Goal: Task Accomplishment & Management: Complete application form

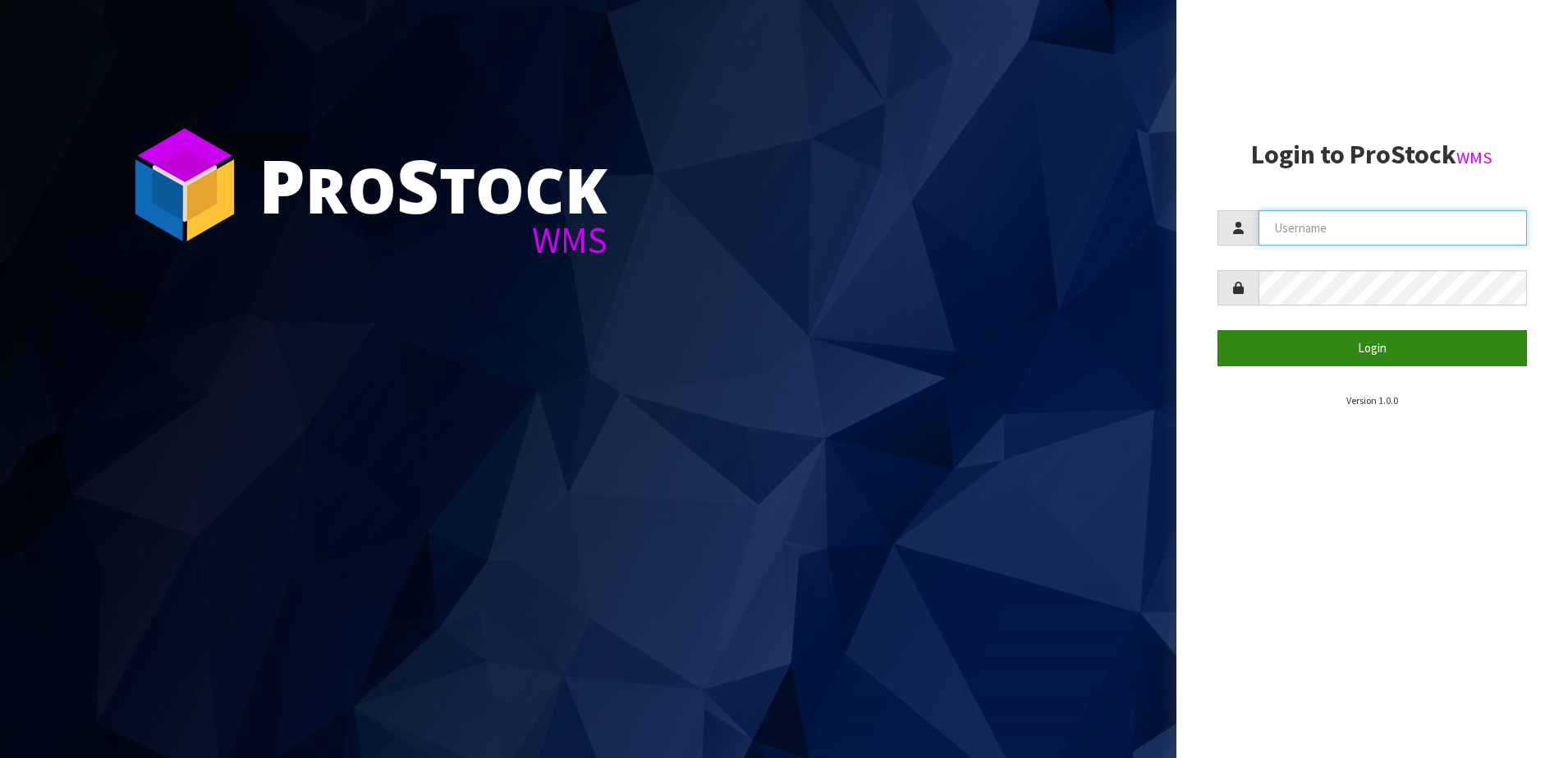
type input "SHEPHERD"
click at [1367, 352] on button "Login" at bounding box center [1372, 347] width 311 height 36
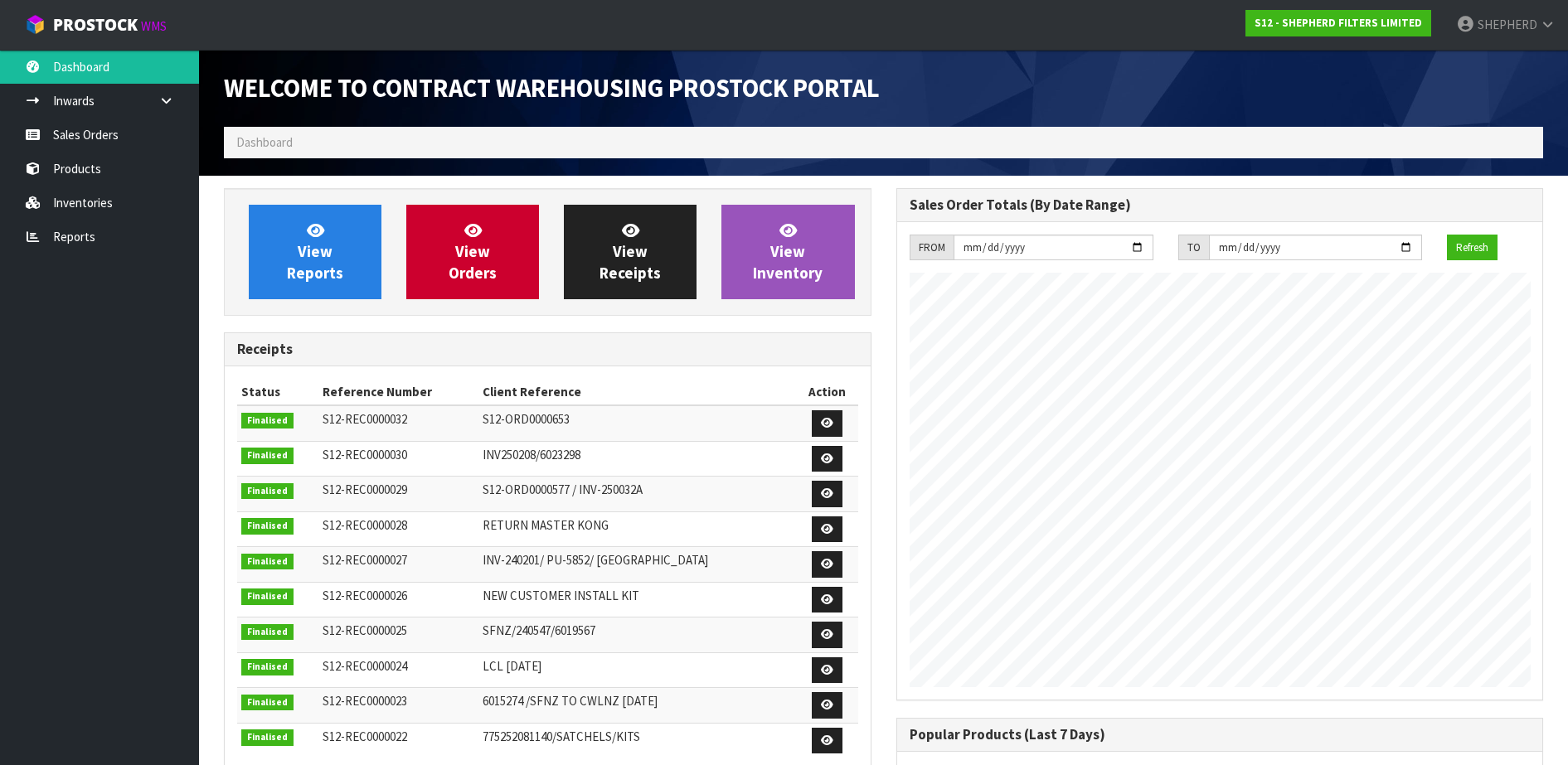
scroll to position [731, 672]
click at [115, 130] on link "Sales Orders" at bounding box center [100, 135] width 199 height 34
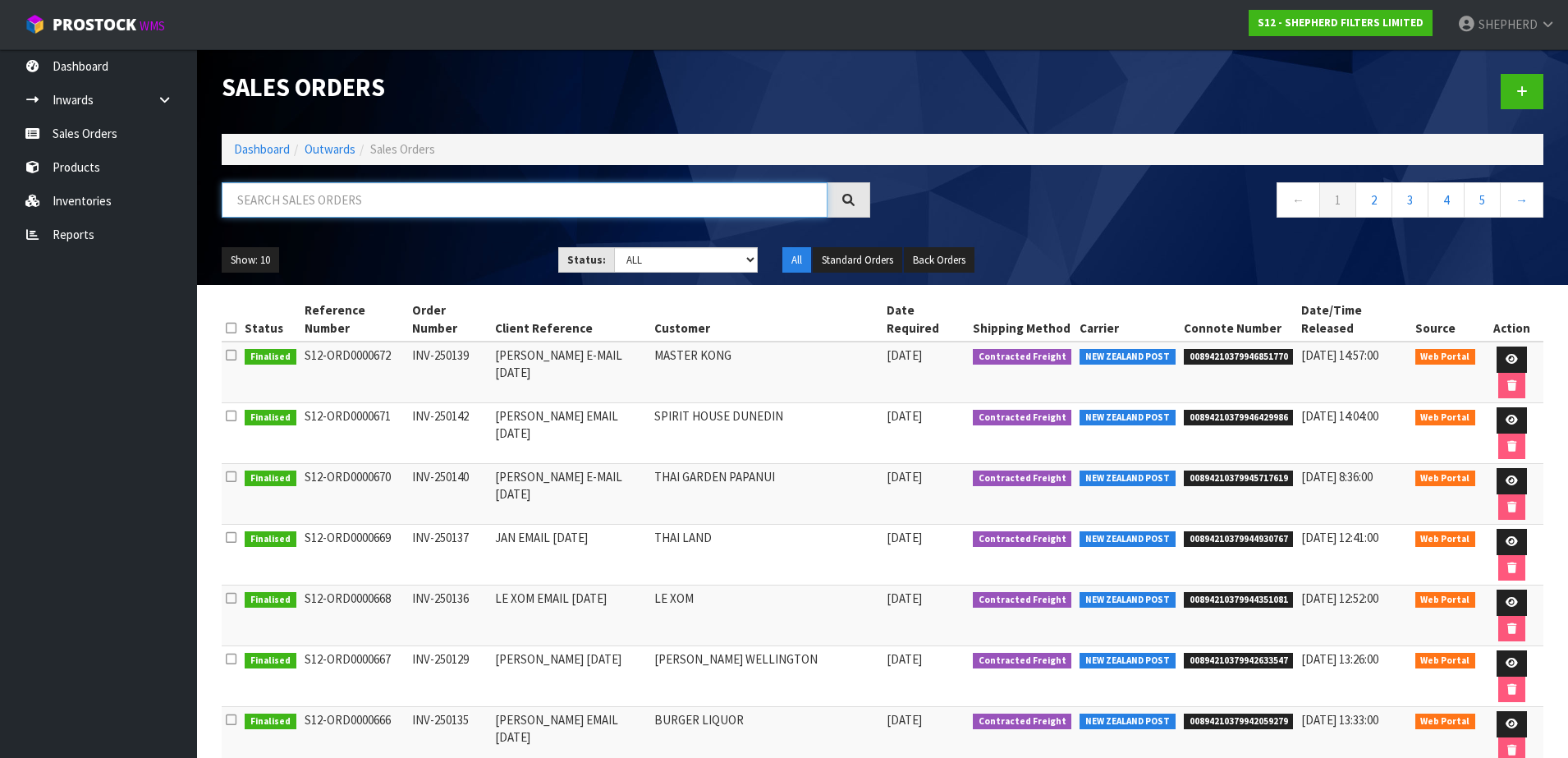
click at [376, 204] on input "text" at bounding box center [524, 199] width 606 height 36
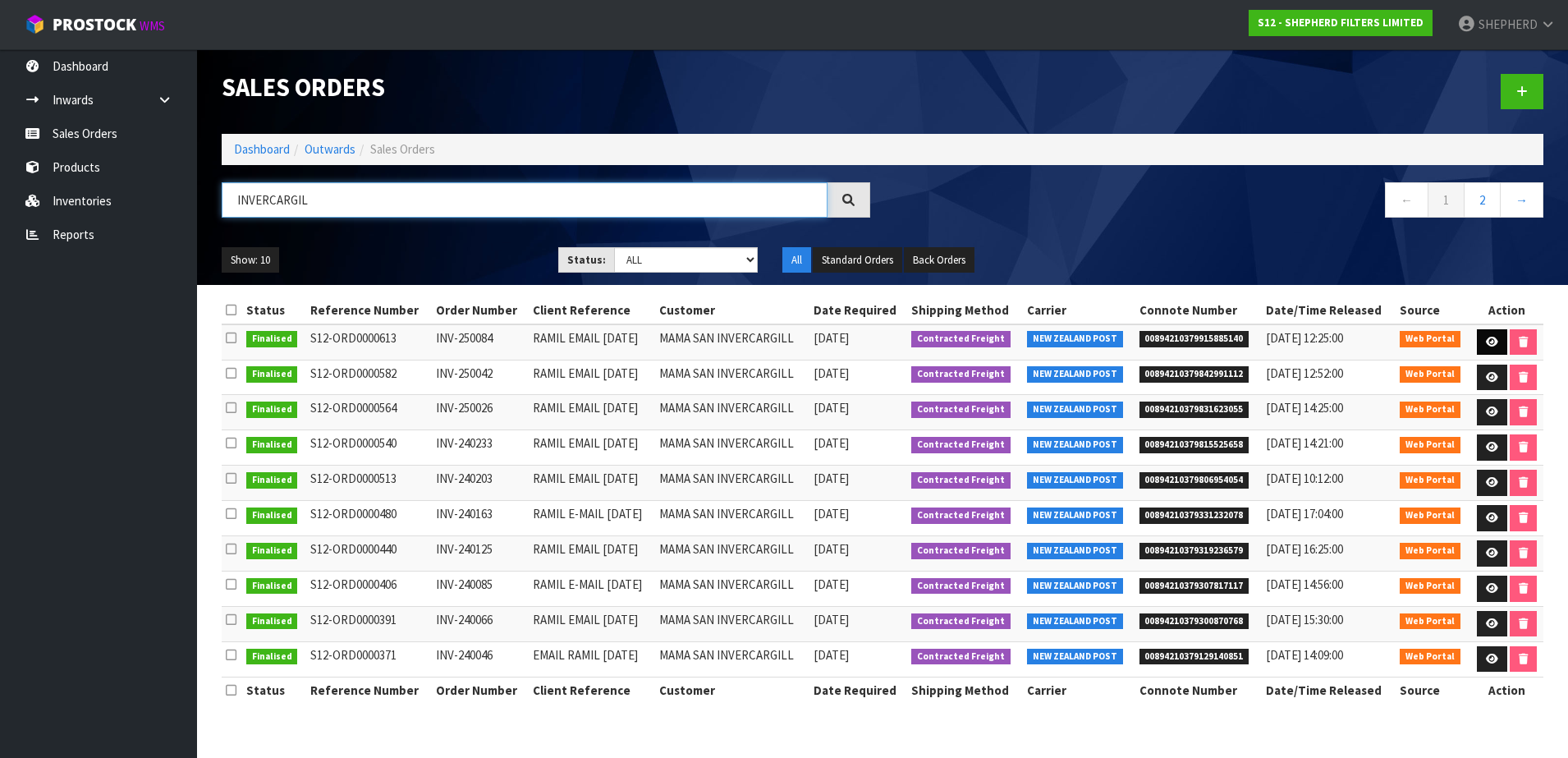
type input "INVERCARGIL"
click at [1486, 336] on icon at bounding box center [1491, 342] width 12 height 11
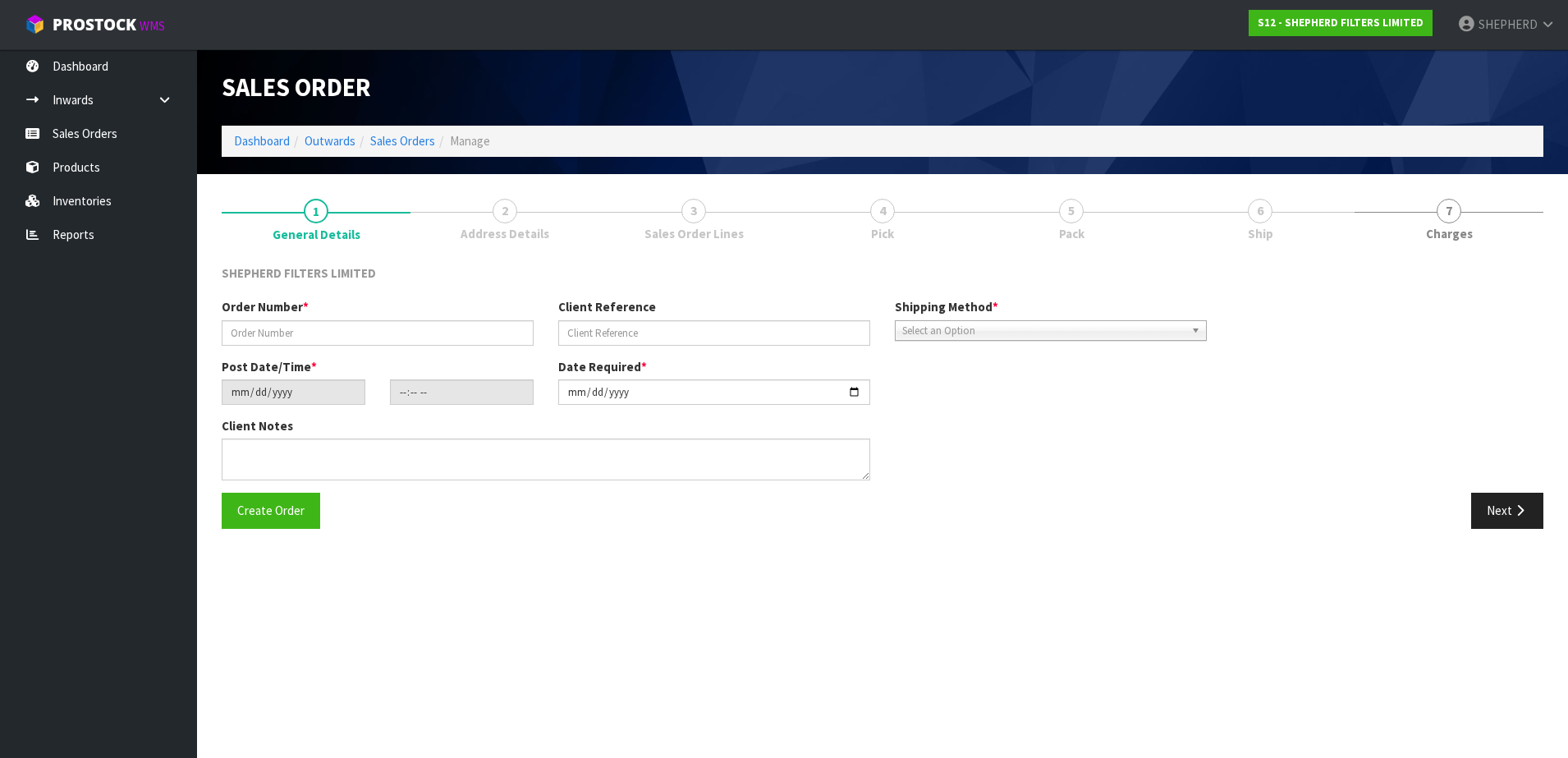
type input "INV-250084"
type input "RAMIL EMAIL [DATE]"
type input "[DATE]"
type input "16:51:00.000"
type input "[DATE]"
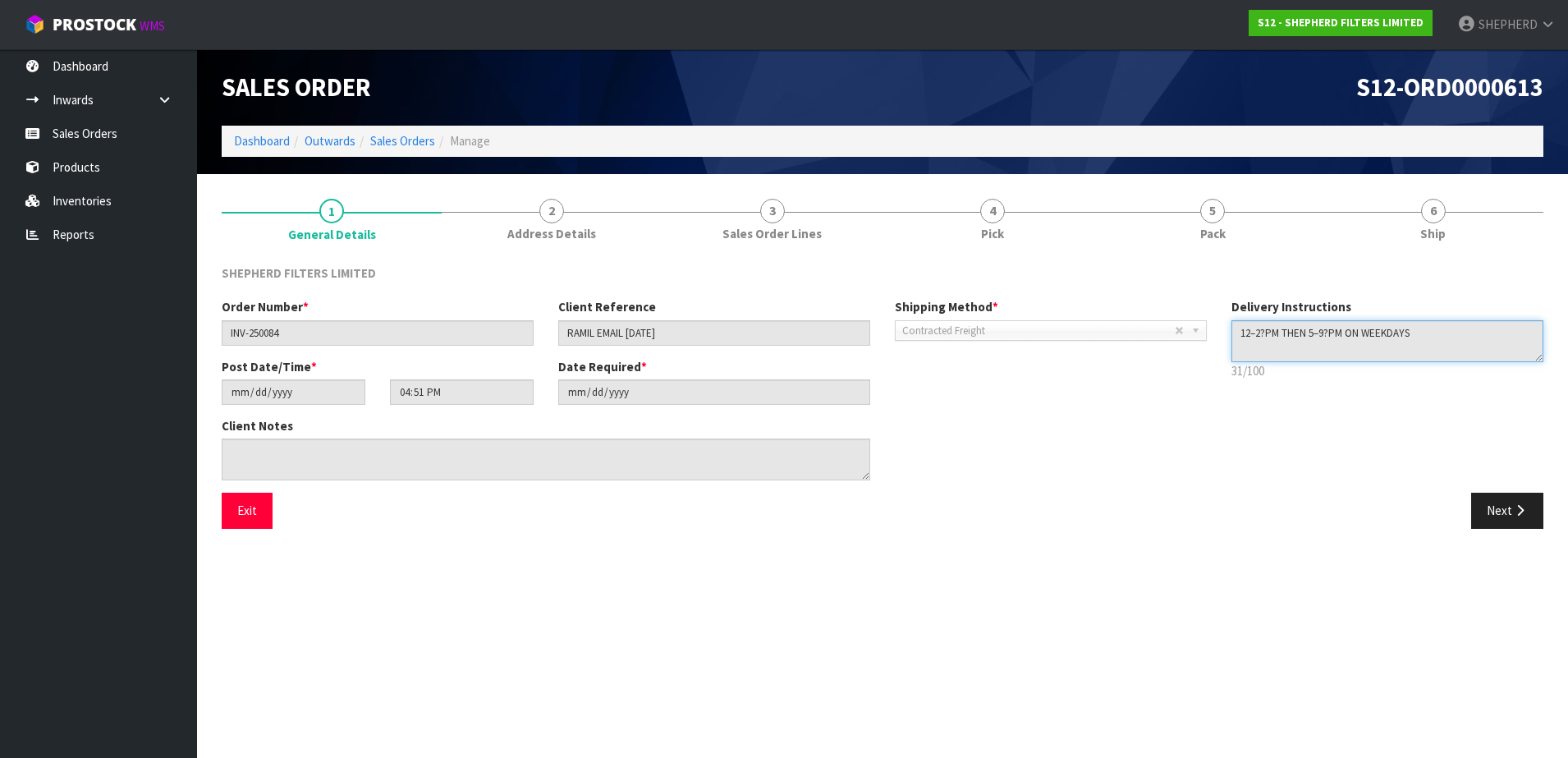
drag, startPoint x: 1479, startPoint y: 332, endPoint x: 1199, endPoint y: 321, distance: 280.2
click at [1199, 321] on div "Order Number * INV-250084 Client Reference RAMIL EMAIL [DATE] Shipping Method *…" at bounding box center [882, 395] width 1346 height 195
click at [249, 505] on button "Exit" at bounding box center [248, 510] width 51 height 36
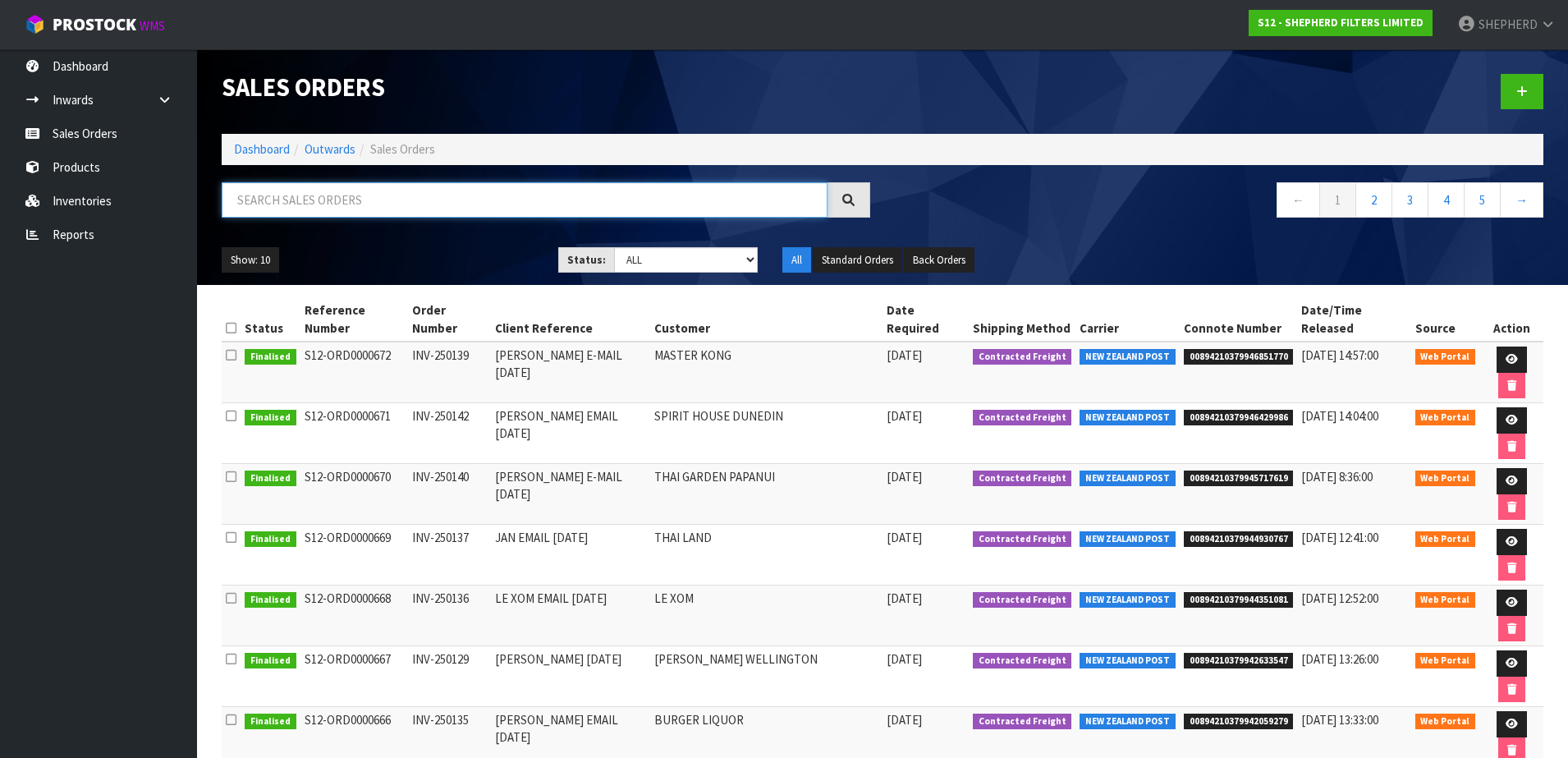
click at [539, 197] on input "text" at bounding box center [524, 199] width 606 height 36
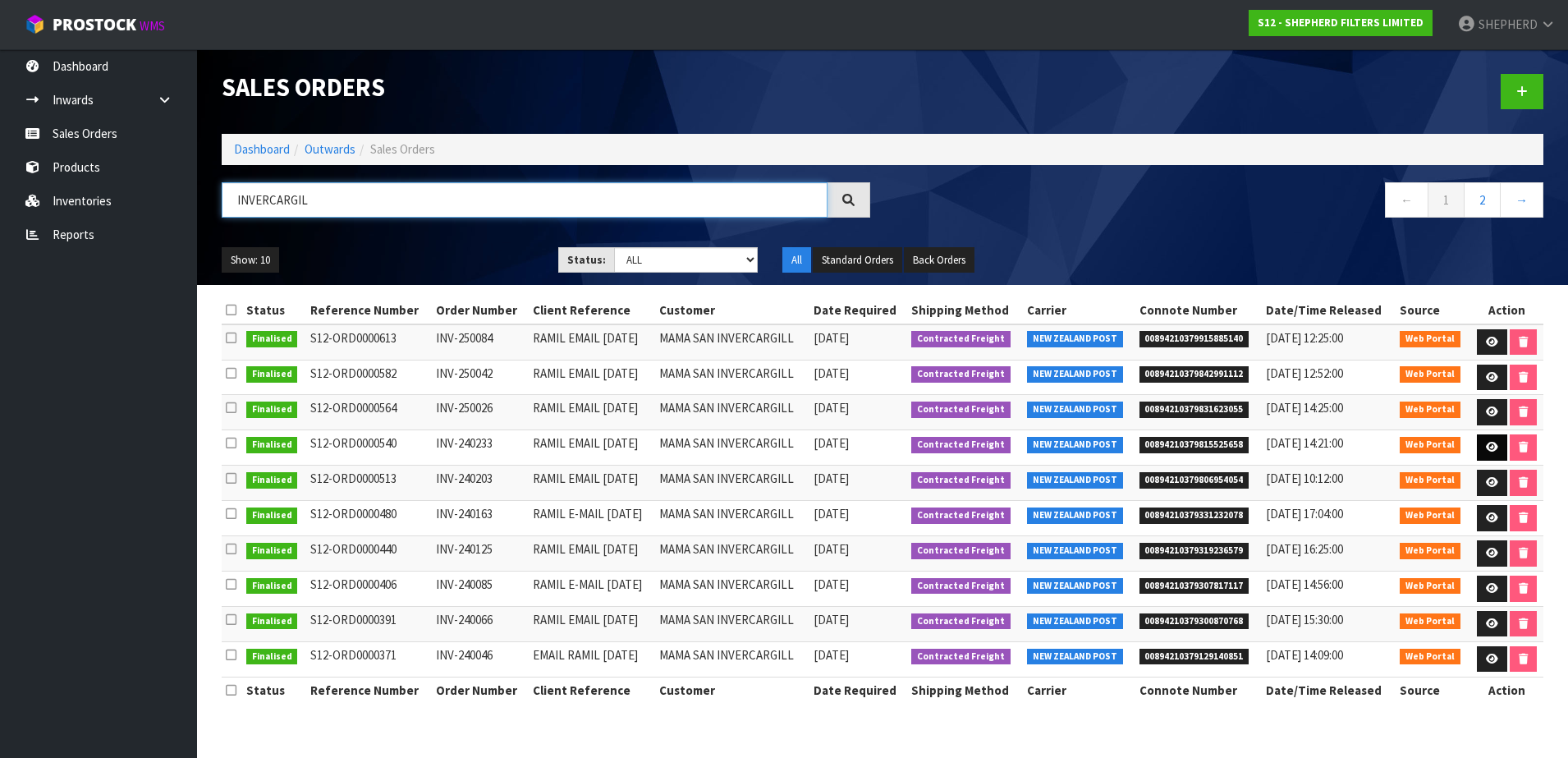
type input "INVERCARGIL"
click at [1481, 445] on link at bounding box center [1491, 447] width 30 height 27
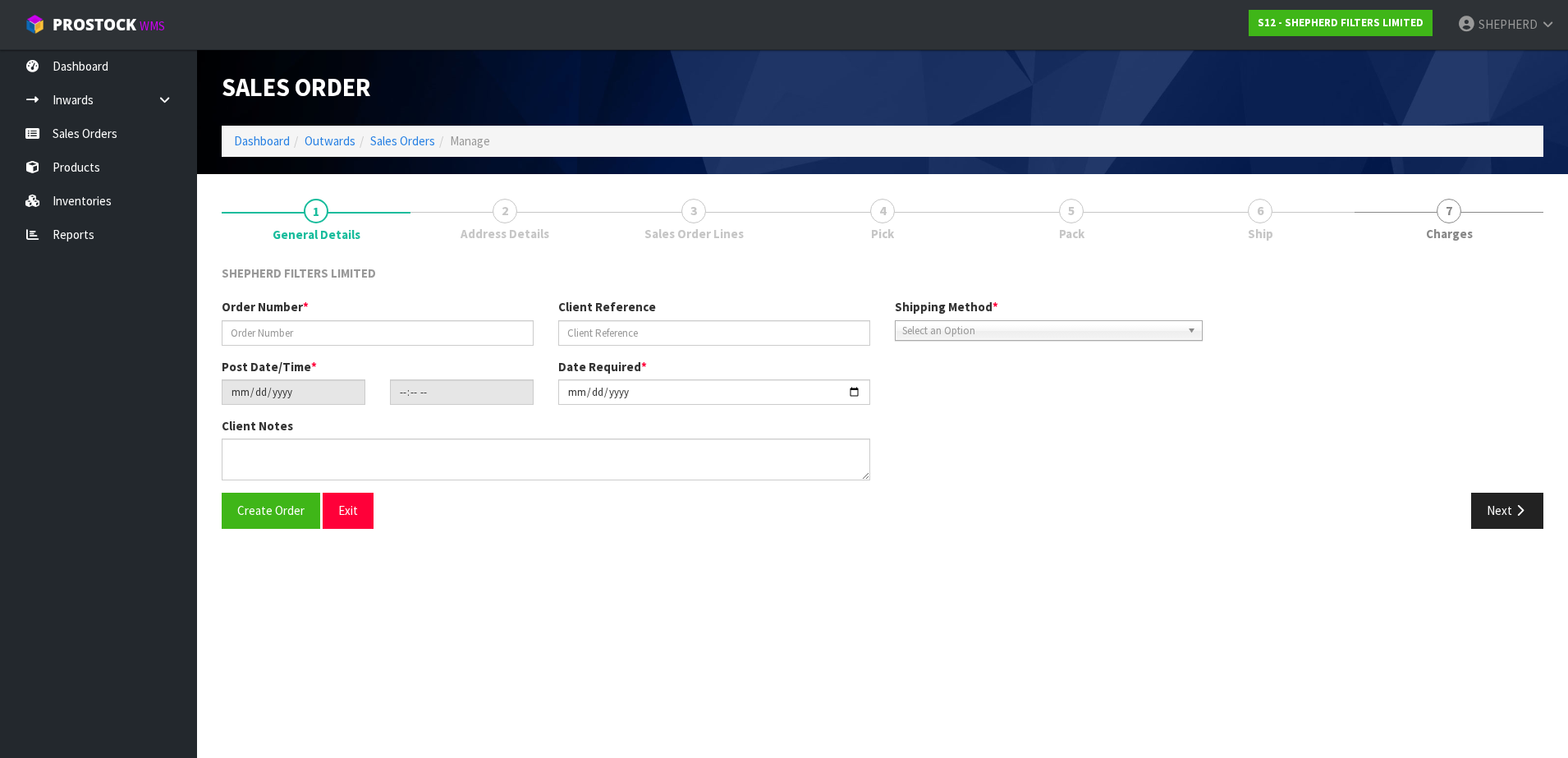
type input "INV-240233"
type input "RAMIL EMAIL [DATE]"
type input "[DATE]"
type input "20:46:00.000"
type input "[DATE]"
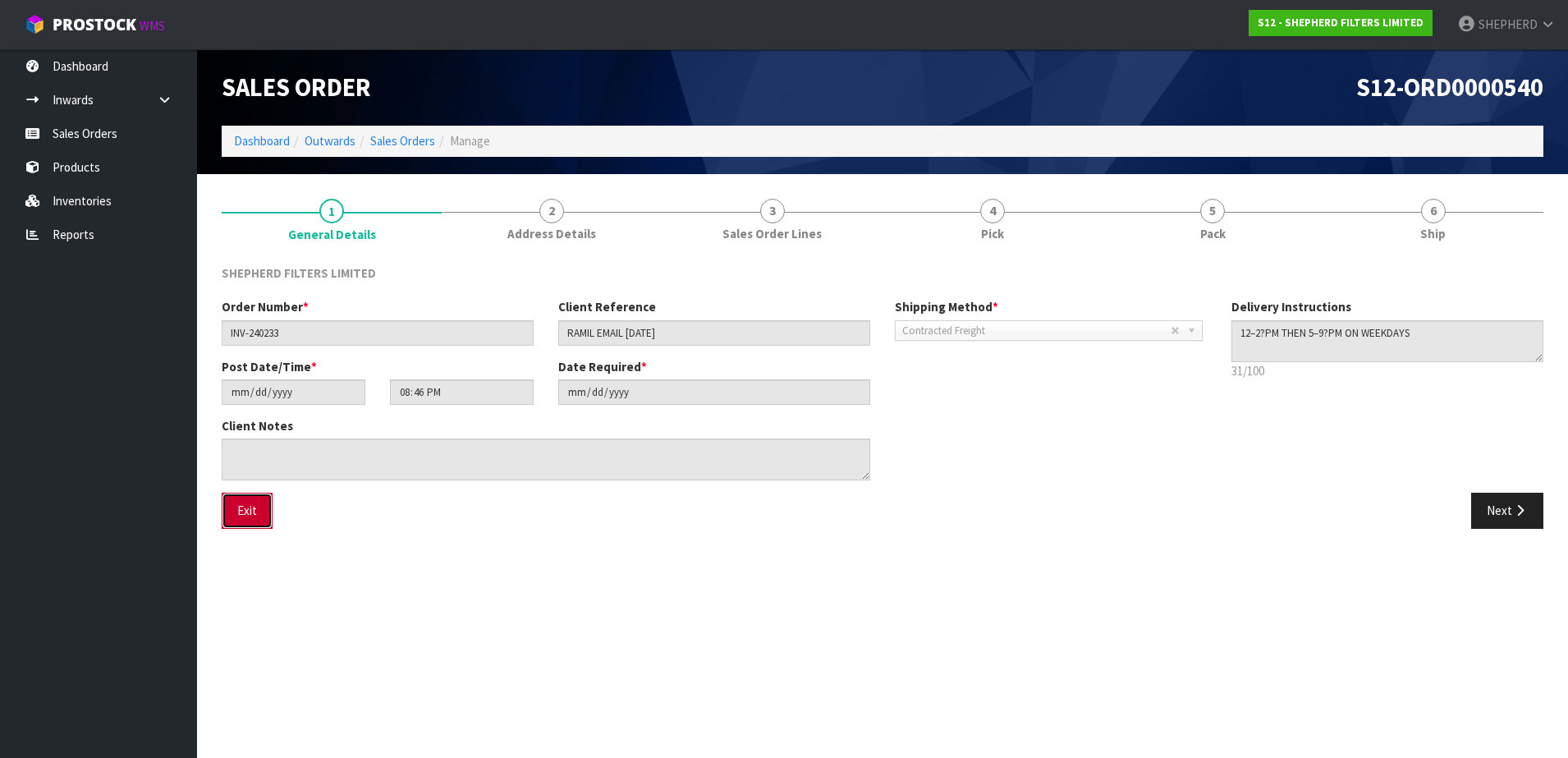
click at [231, 517] on button "Exit" at bounding box center [248, 510] width 51 height 36
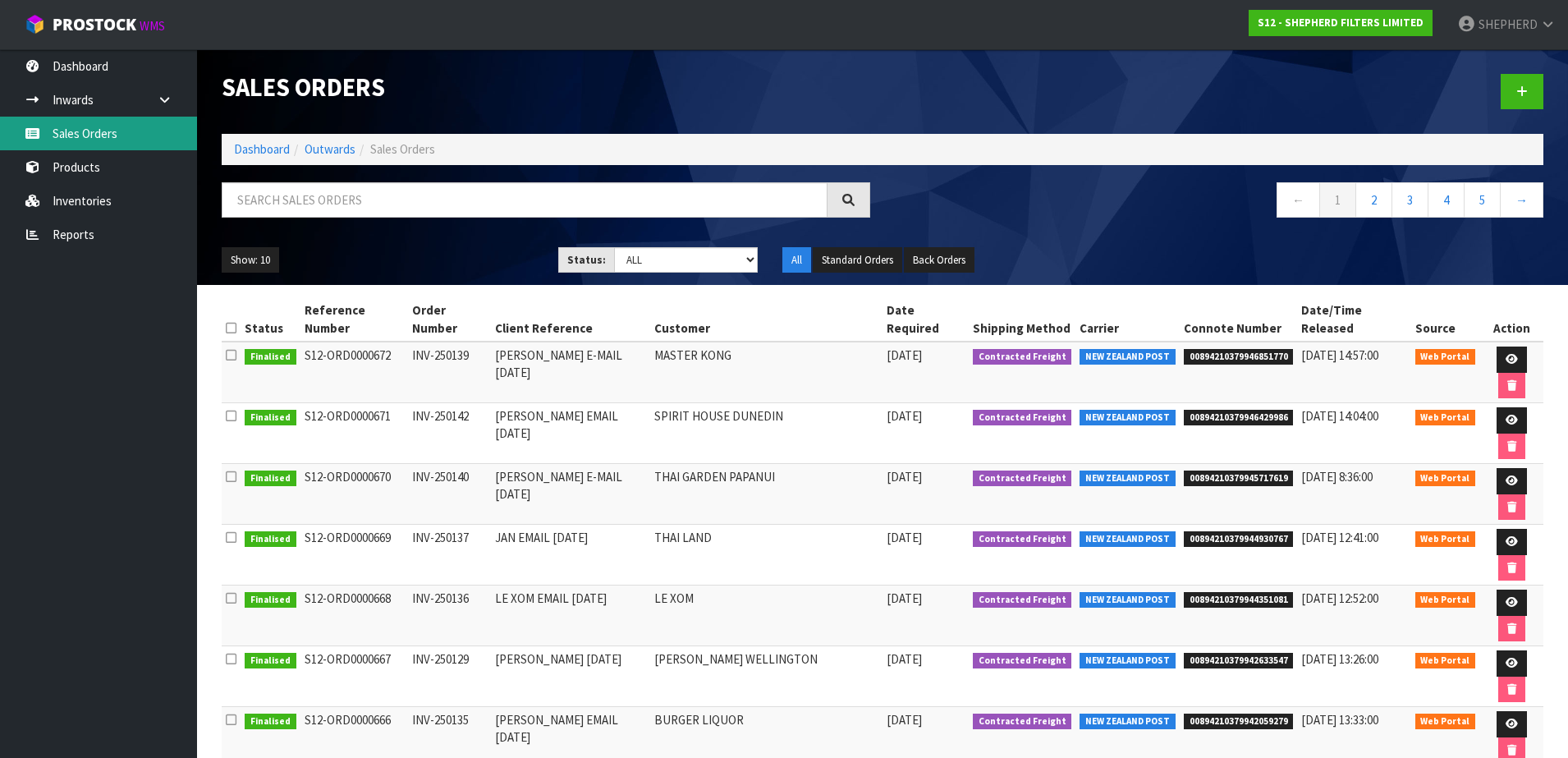
click at [101, 136] on link "Sales Orders" at bounding box center [99, 133] width 197 height 34
click at [1519, 87] on icon at bounding box center [1521, 91] width 12 height 12
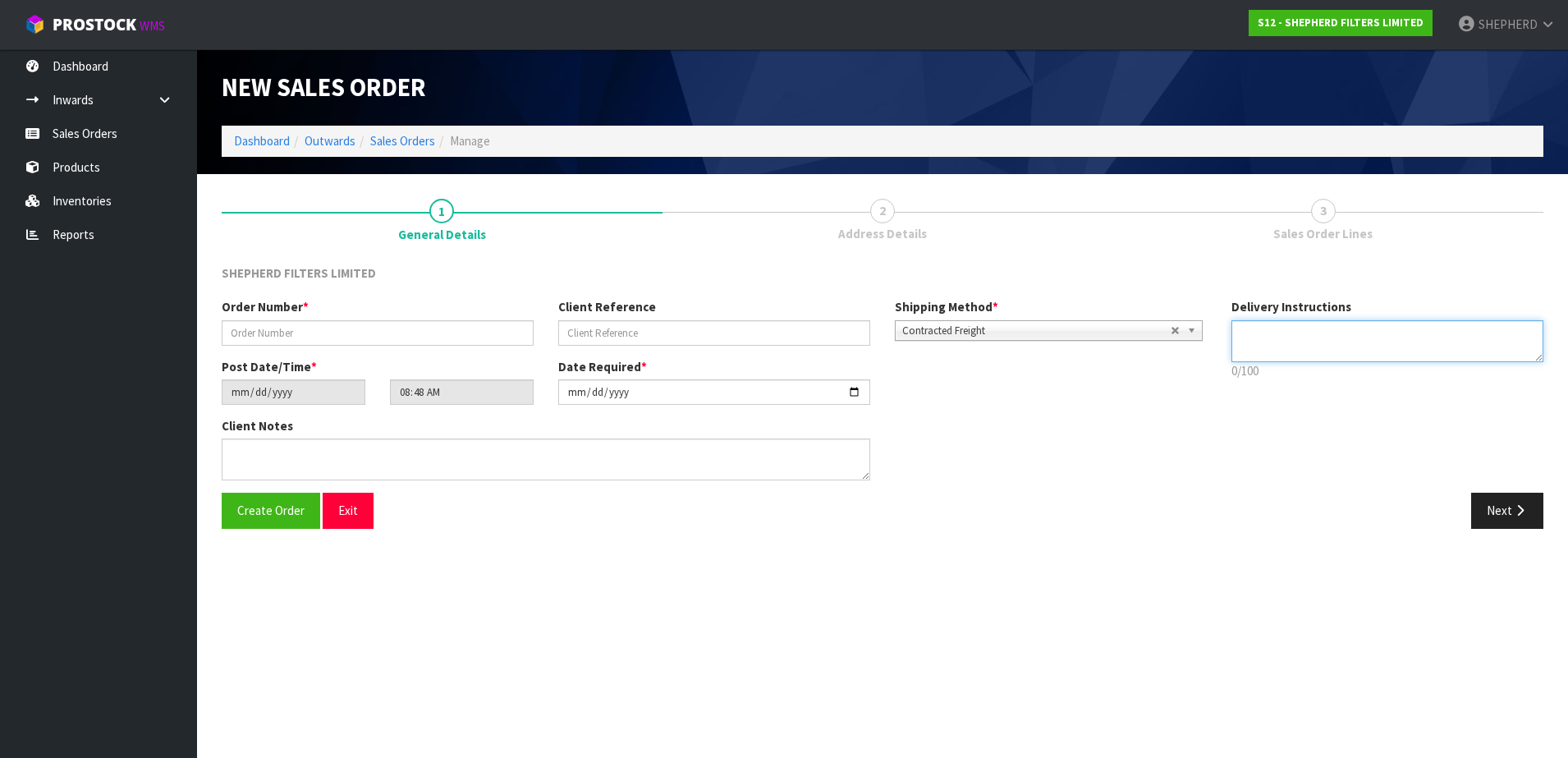
click at [1274, 336] on textarea at bounding box center [1386, 341] width 312 height 42
paste textarea "12–2?PM THEN 5–9?PM ON WEEKDAYS"
type textarea "12–2?PM THEN 5–9?PM ON WEEKDAYS"
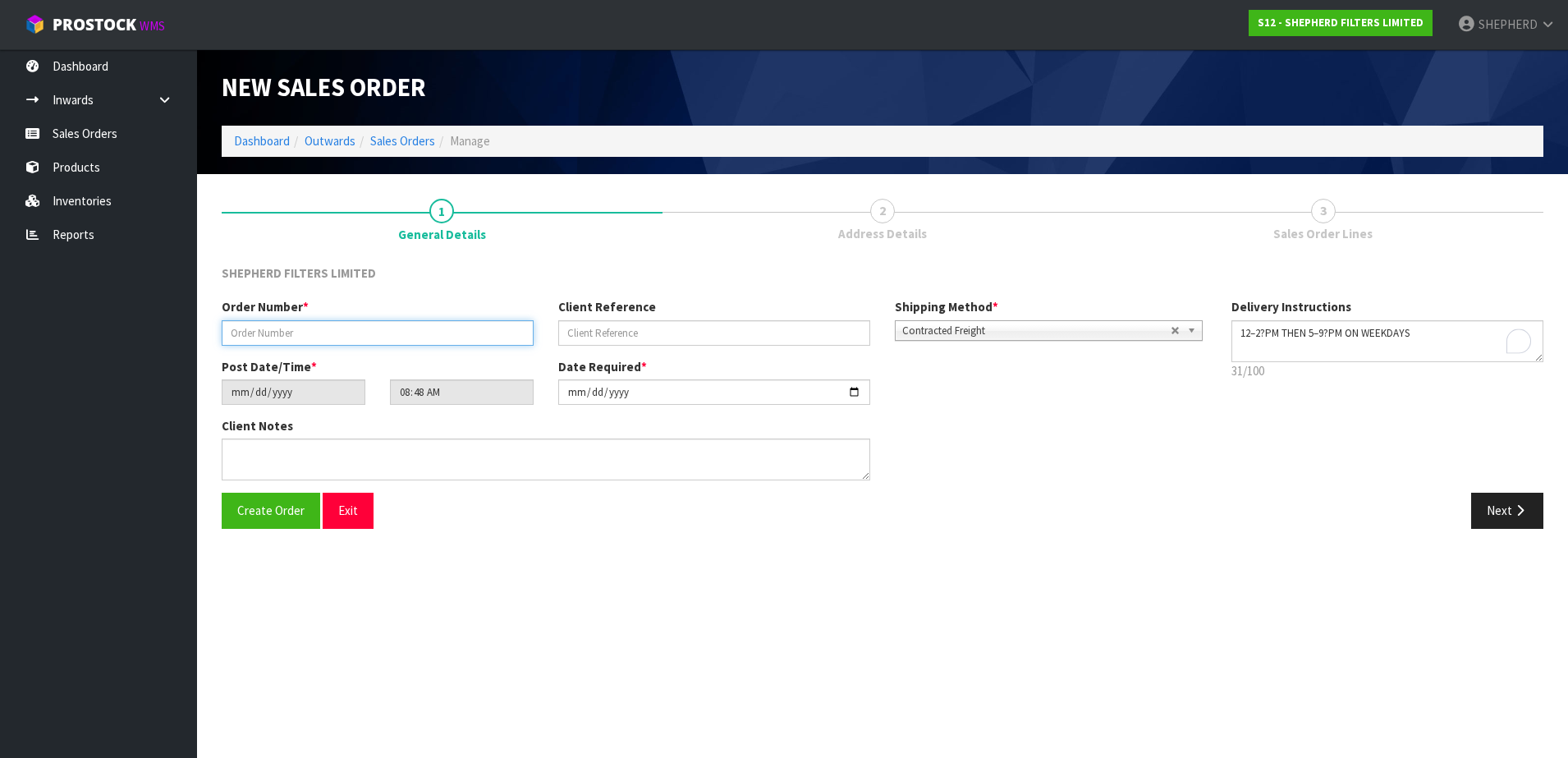
click at [393, 329] on input "text" at bounding box center [377, 333] width 312 height 26
click at [298, 327] on input "text" at bounding box center [377, 333] width 312 height 26
paste input "INV-250144"
type input "INV-250144"
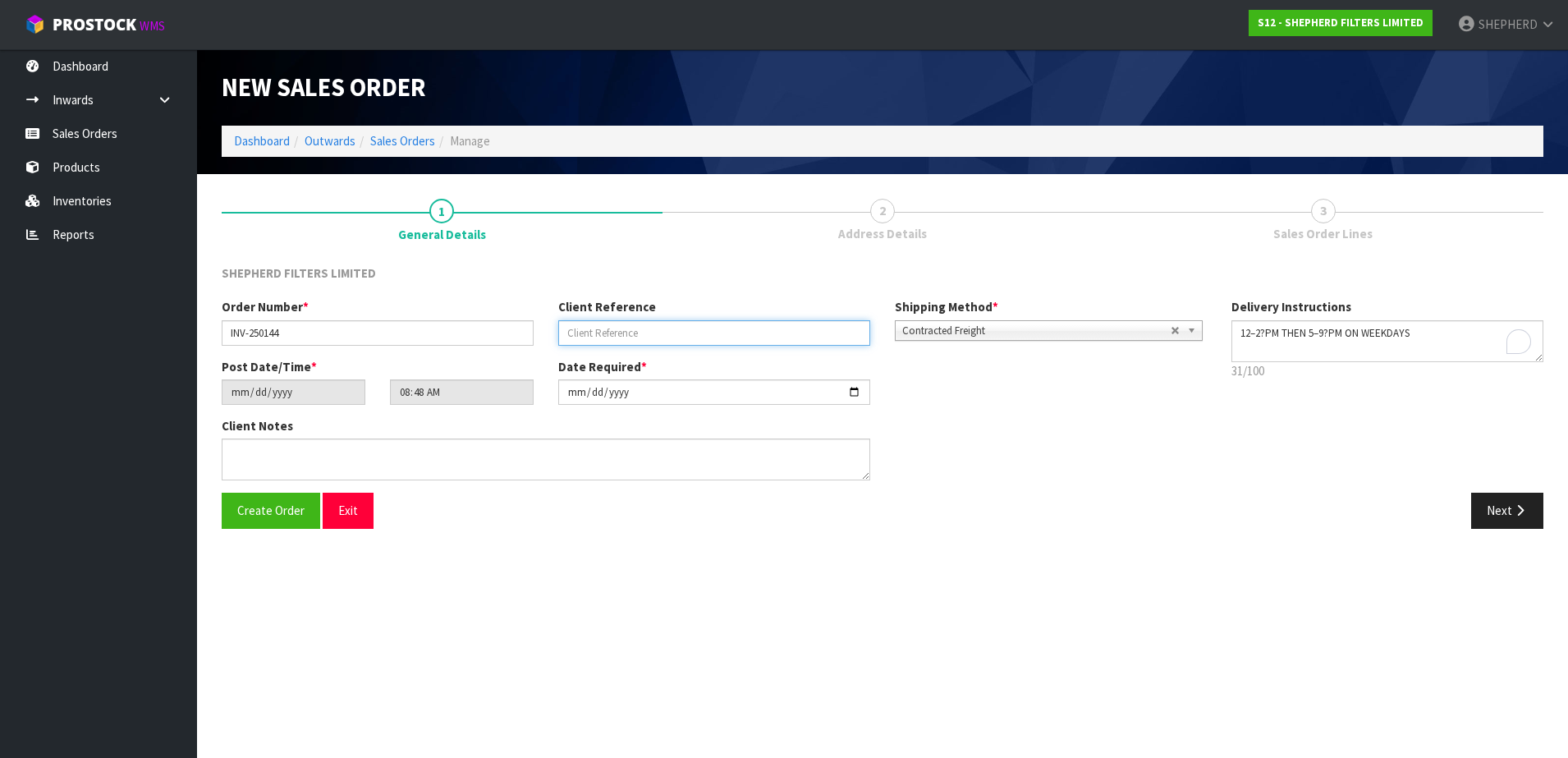
click at [600, 328] on input "text" at bounding box center [714, 333] width 312 height 26
paste input "RAMIL EMAIL [DATE]"
type input "RAMIL EMAIL [DATE]"
click at [261, 517] on span "Create Order" at bounding box center [271, 510] width 68 height 16
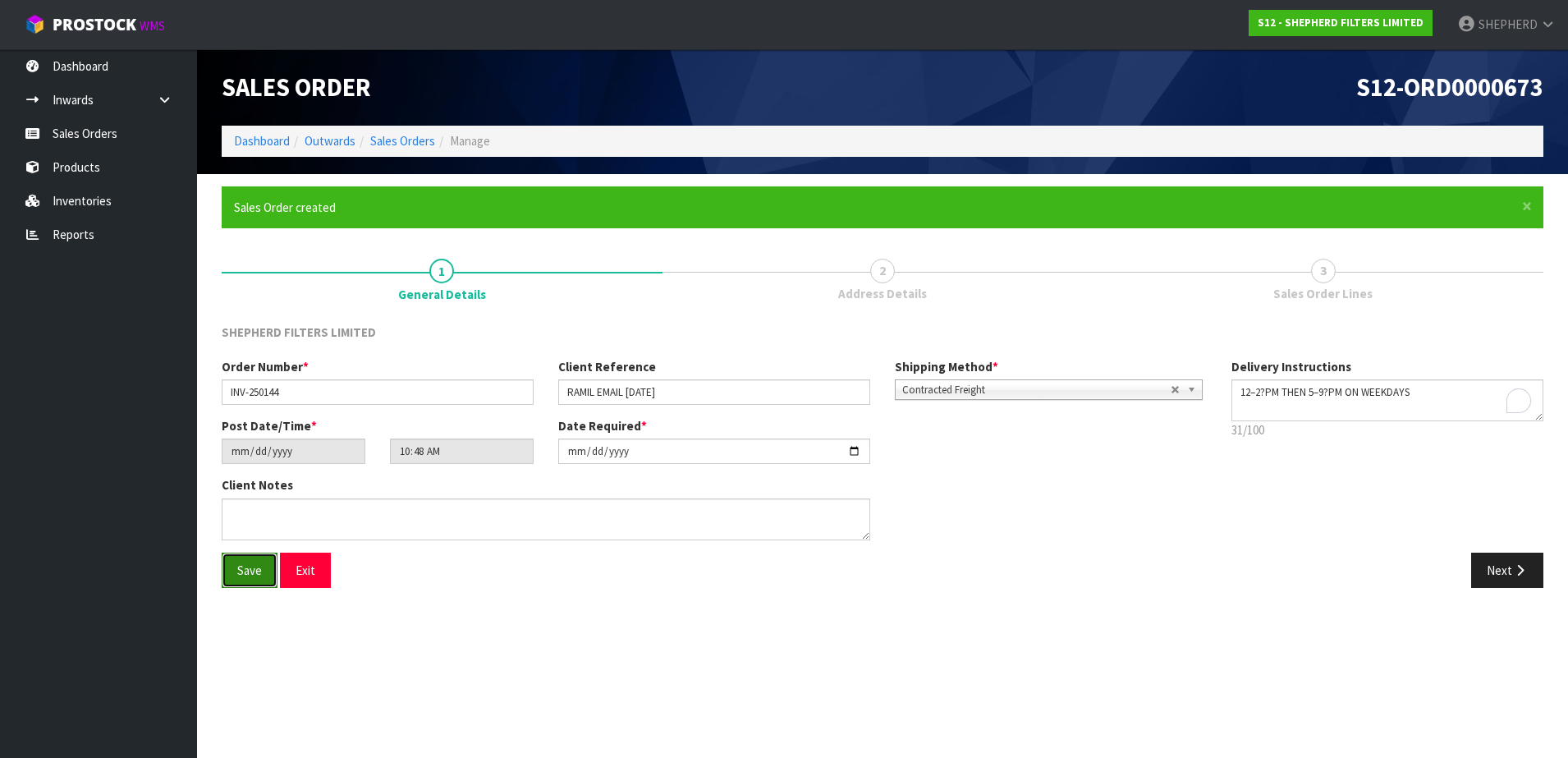
click at [260, 571] on span "Save" at bounding box center [249, 570] width 25 height 16
click at [245, 576] on span "Save" at bounding box center [249, 570] width 25 height 16
type input "14:48:00.000"
click at [1497, 564] on button "Next" at bounding box center [1507, 570] width 72 height 36
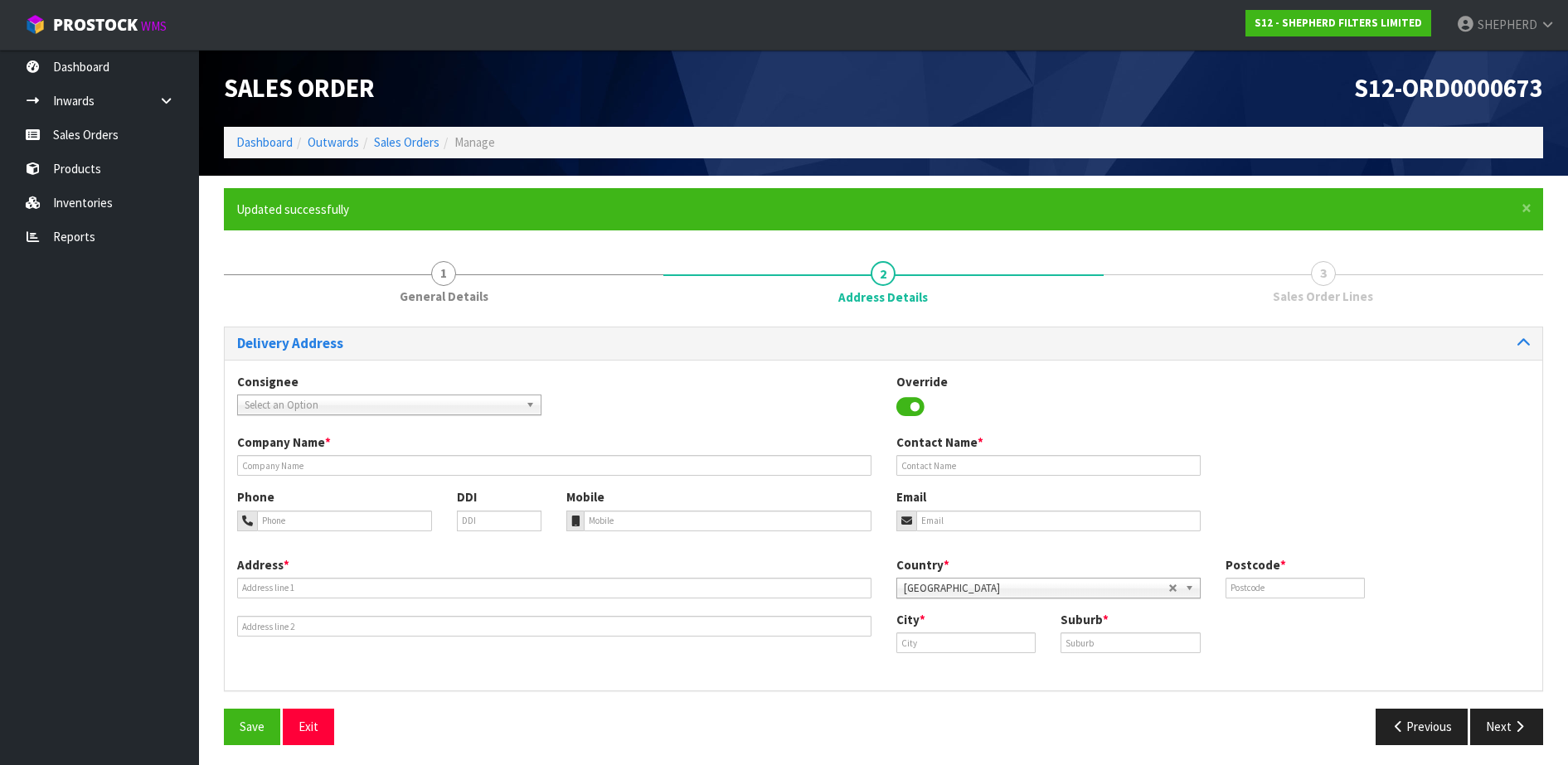
click at [360, 409] on span "Select an Option" at bounding box center [381, 405] width 274 height 20
type input "mama s"
click at [353, 455] on li "MAMASAN - MAMA S AN INVERCARGILL" at bounding box center [389, 452] width 296 height 20
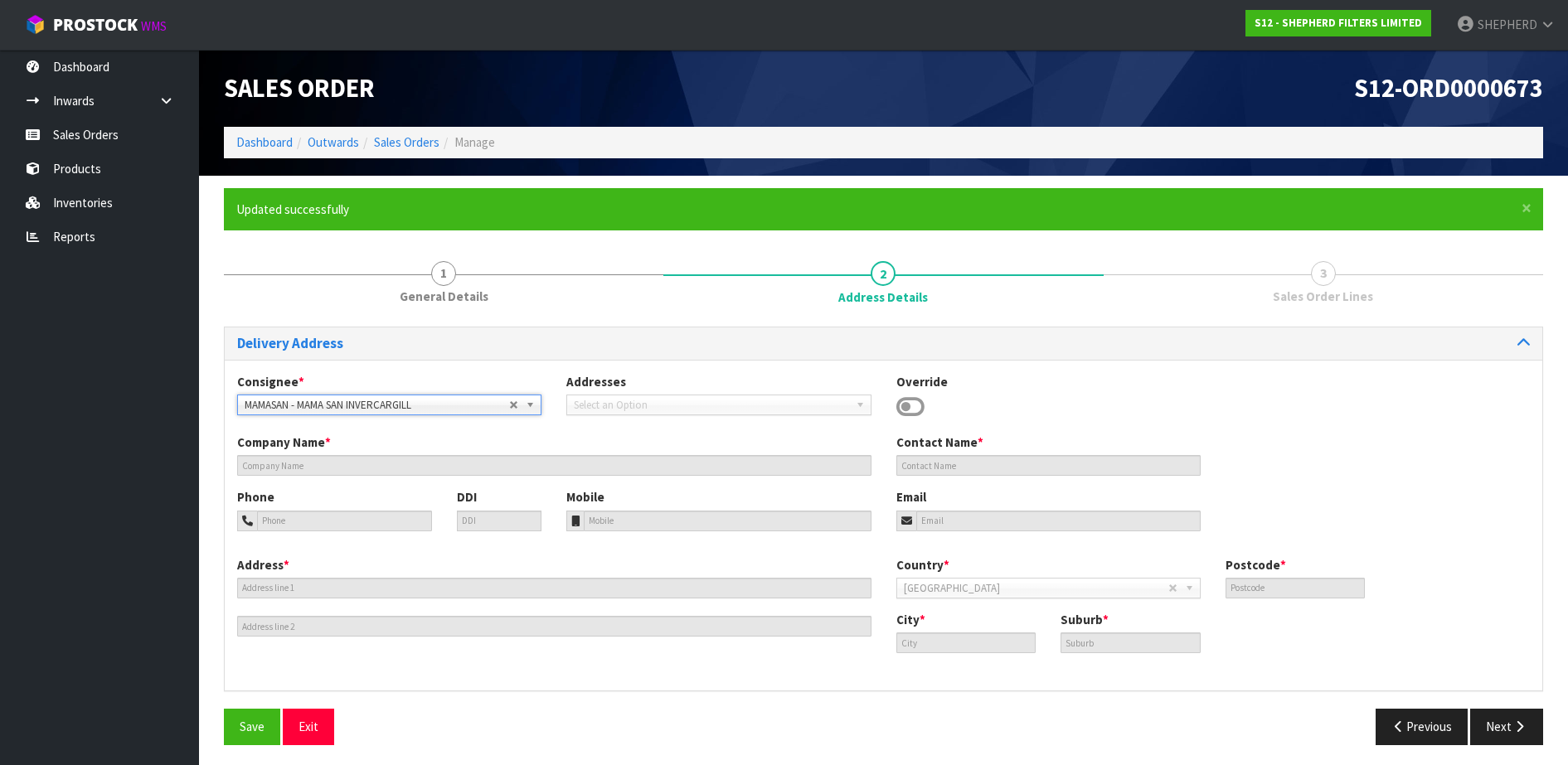
type input "MAMA SAN INVERCARGILL"
type input "KITCHEN"
type input "03 352 8951"
type input "[EMAIL_ADDRESS][DOMAIN_NAME]"
type input "[STREET_ADDRESS]"
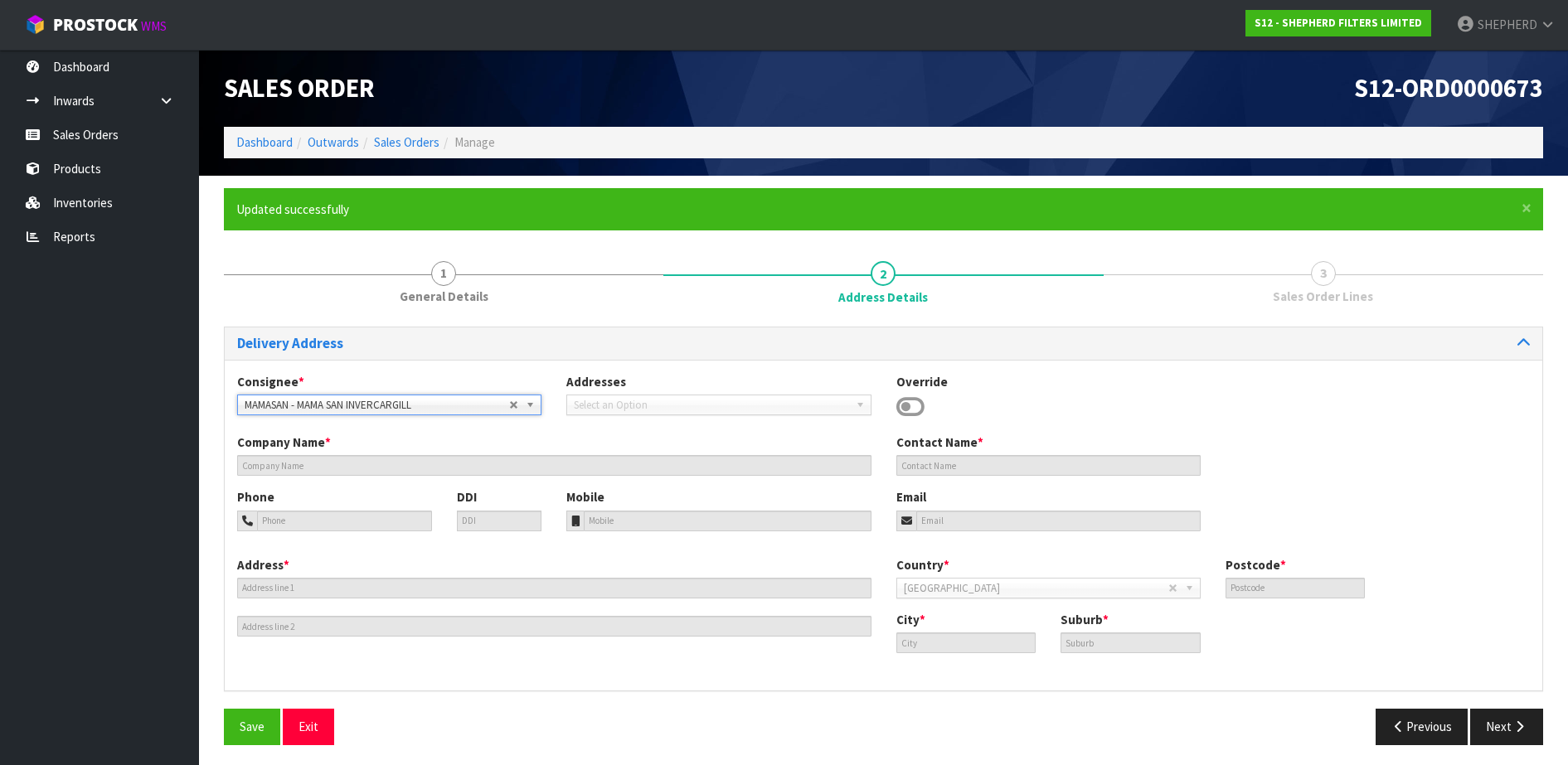
type input "9810"
type input "Invercargill"
type input "INVERCARGILL"
click at [246, 724] on span "Save" at bounding box center [252, 726] width 25 height 16
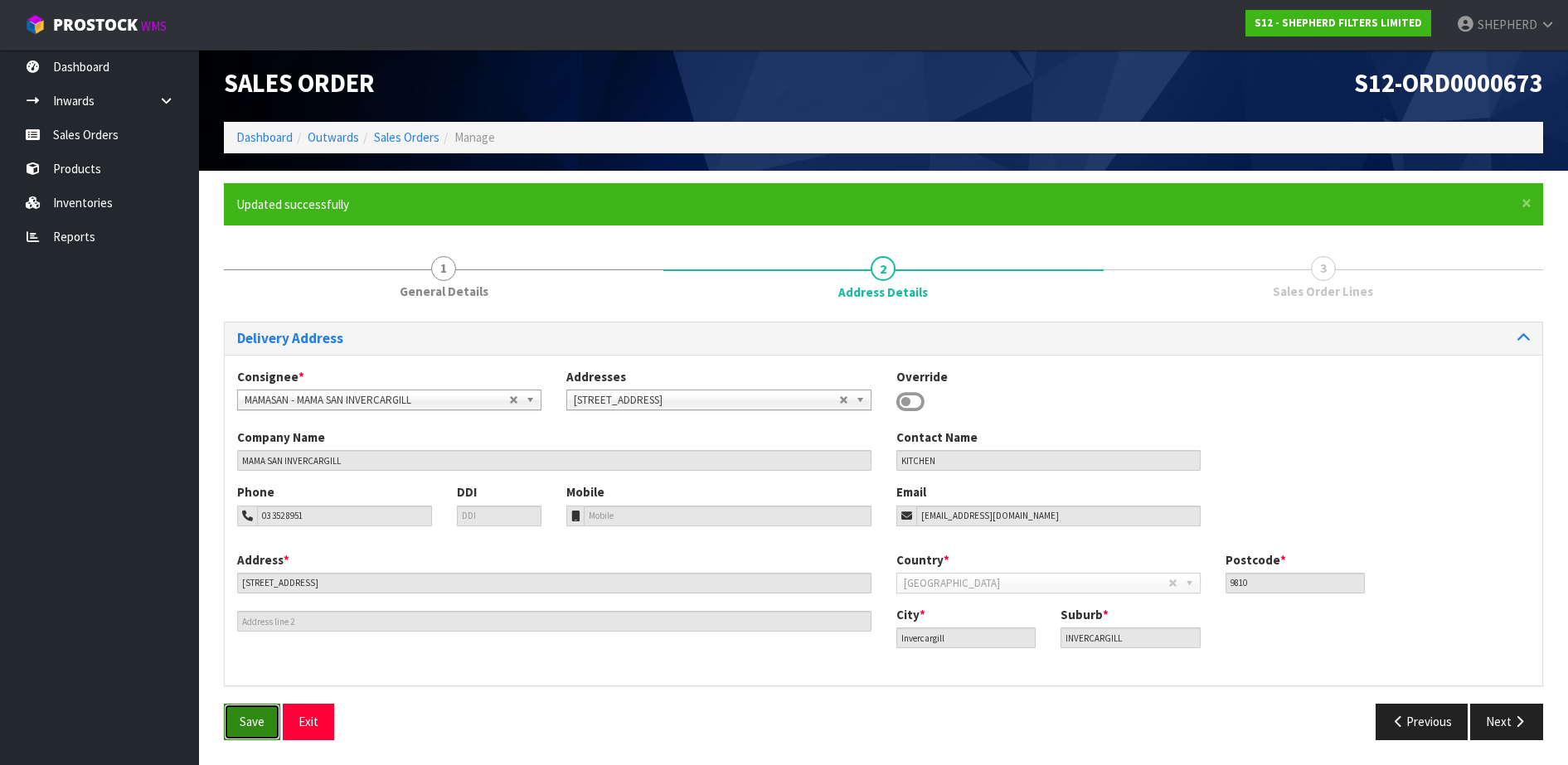
click at [233, 720] on button "Save" at bounding box center [252, 722] width 56 height 36
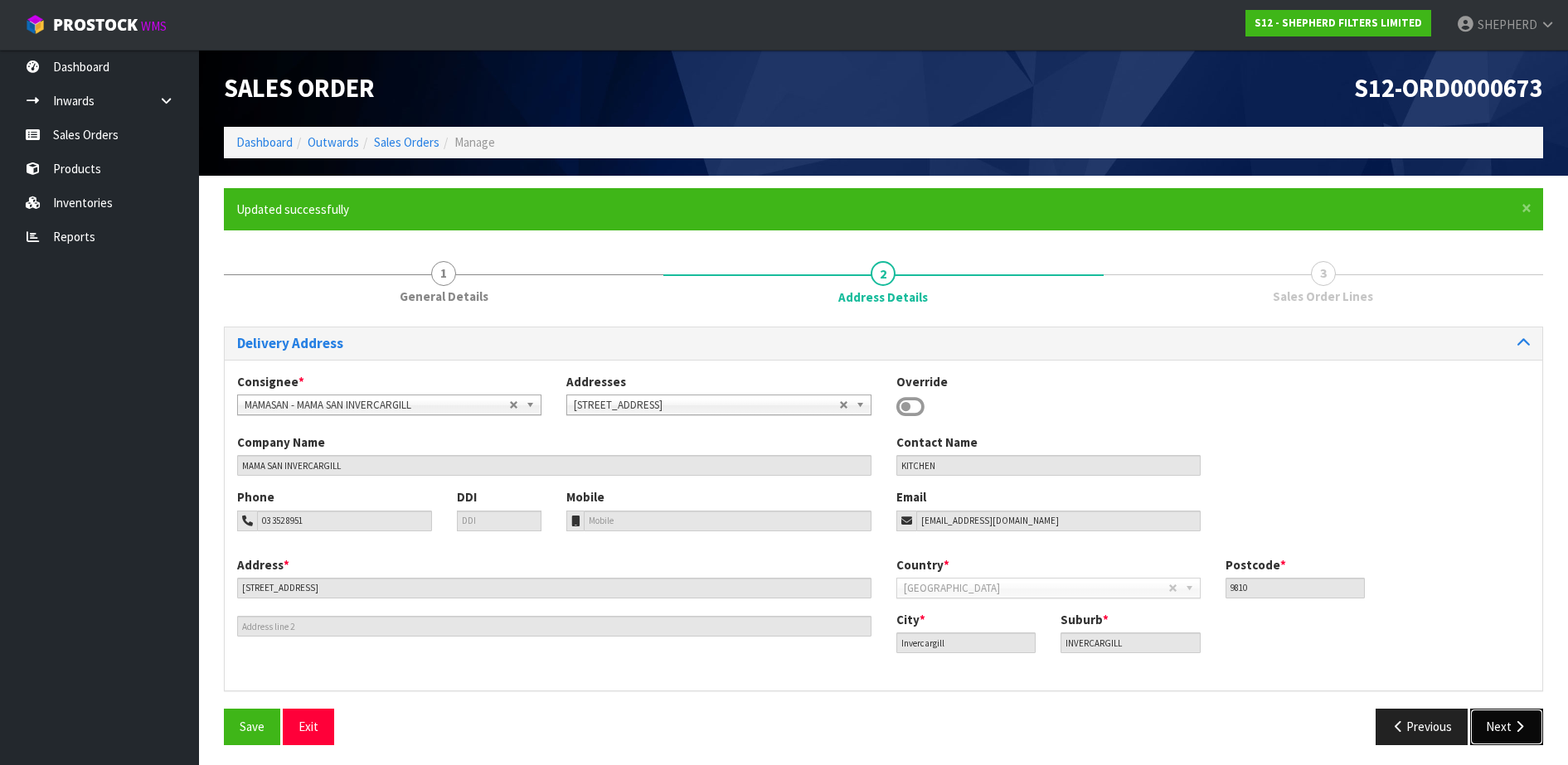
click at [1502, 728] on button "Next" at bounding box center [1506, 726] width 73 height 36
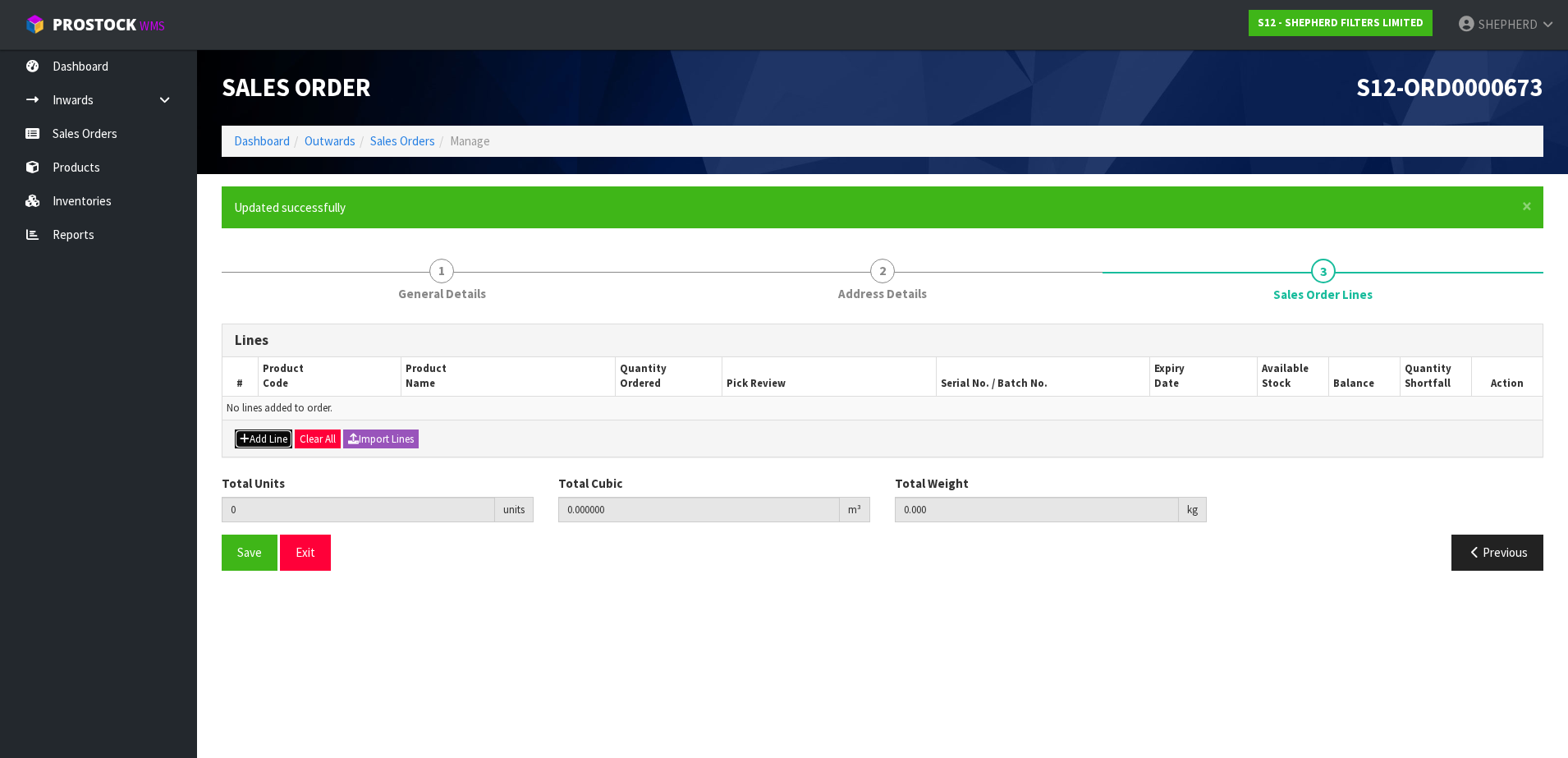
click at [249, 436] on button "Add Line" at bounding box center [263, 440] width 58 height 20
type input "0"
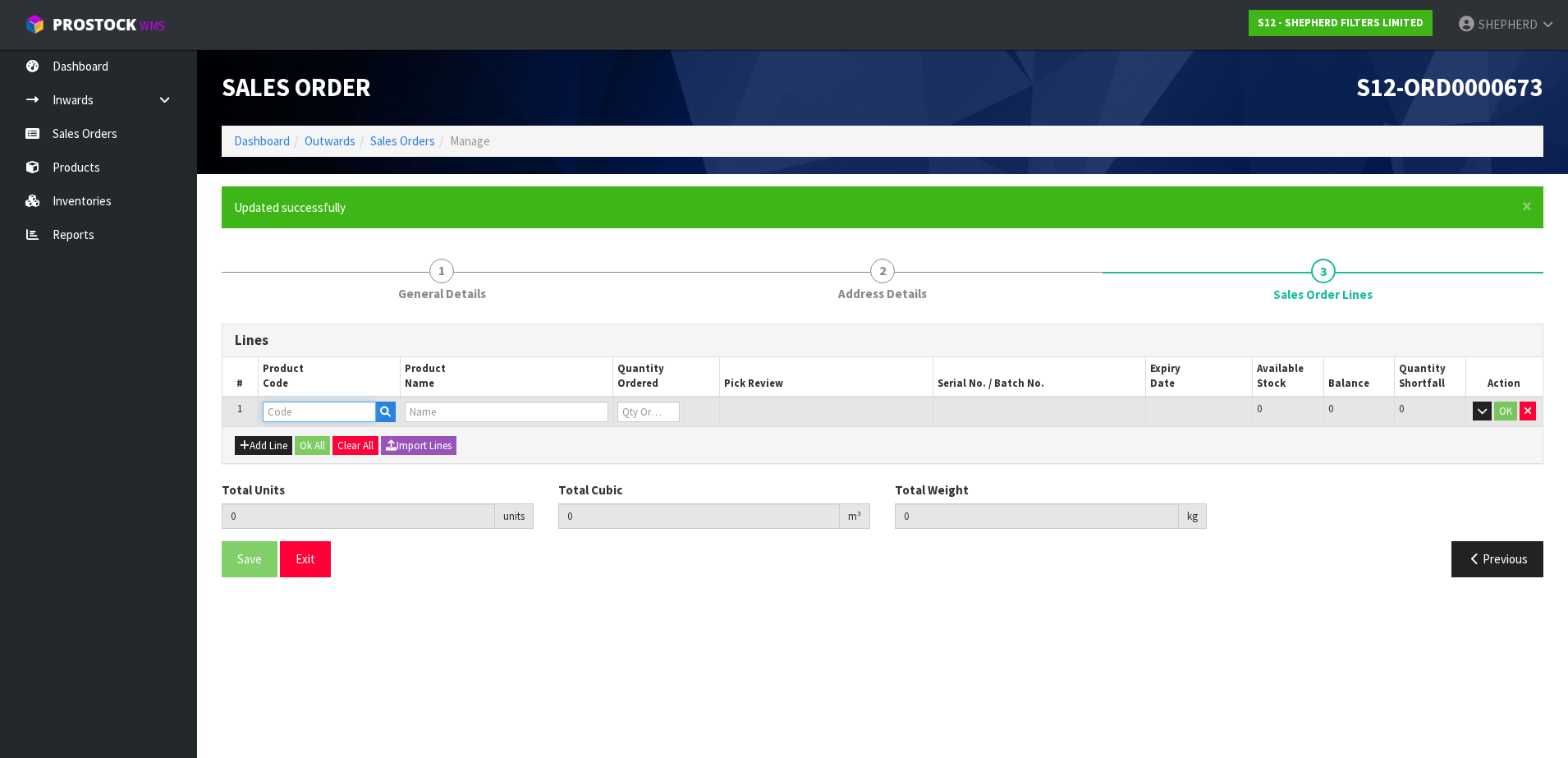
click at [291, 414] on input "text" at bounding box center [319, 411] width 113 height 20
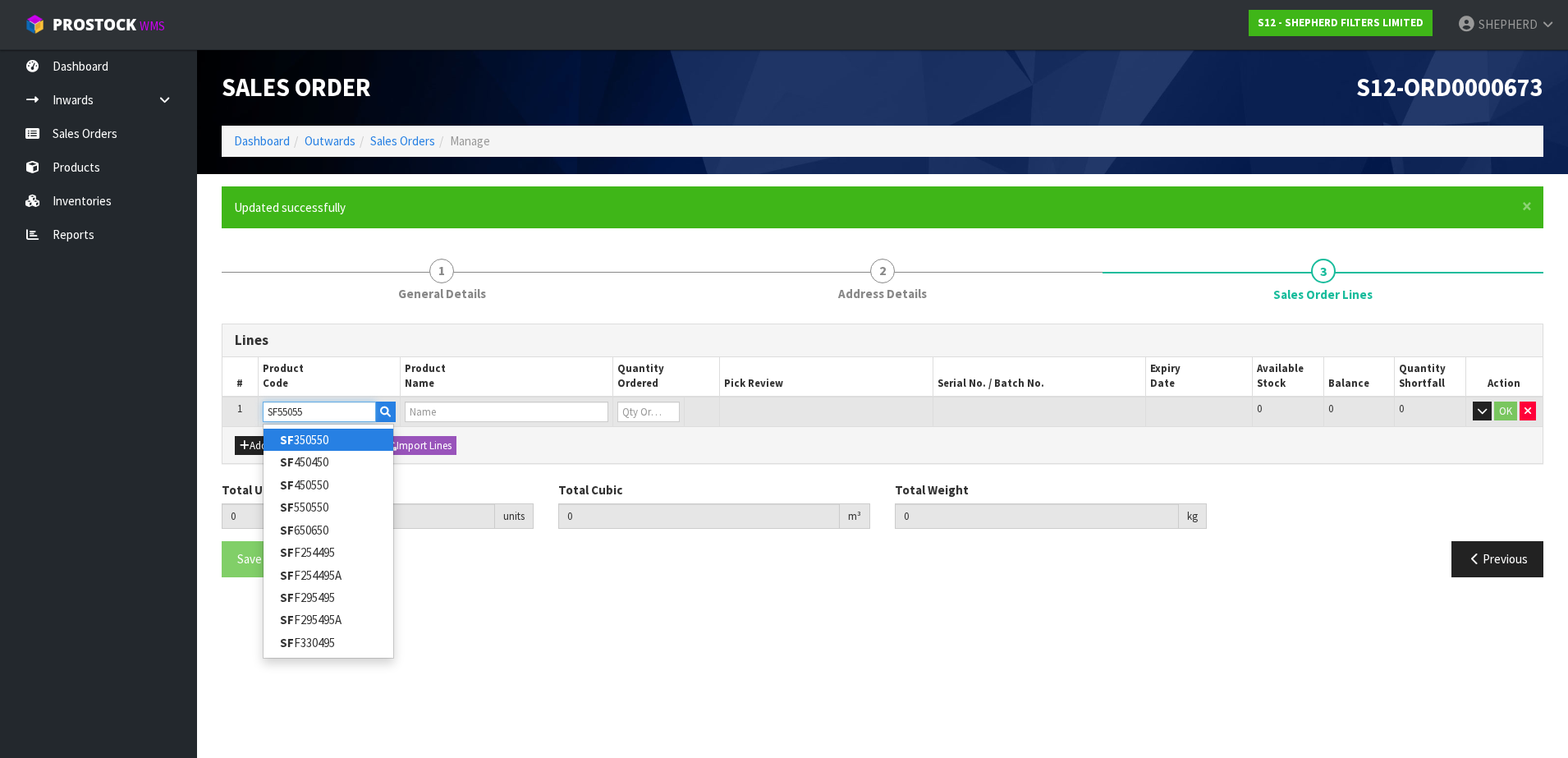
type input "SF550550"
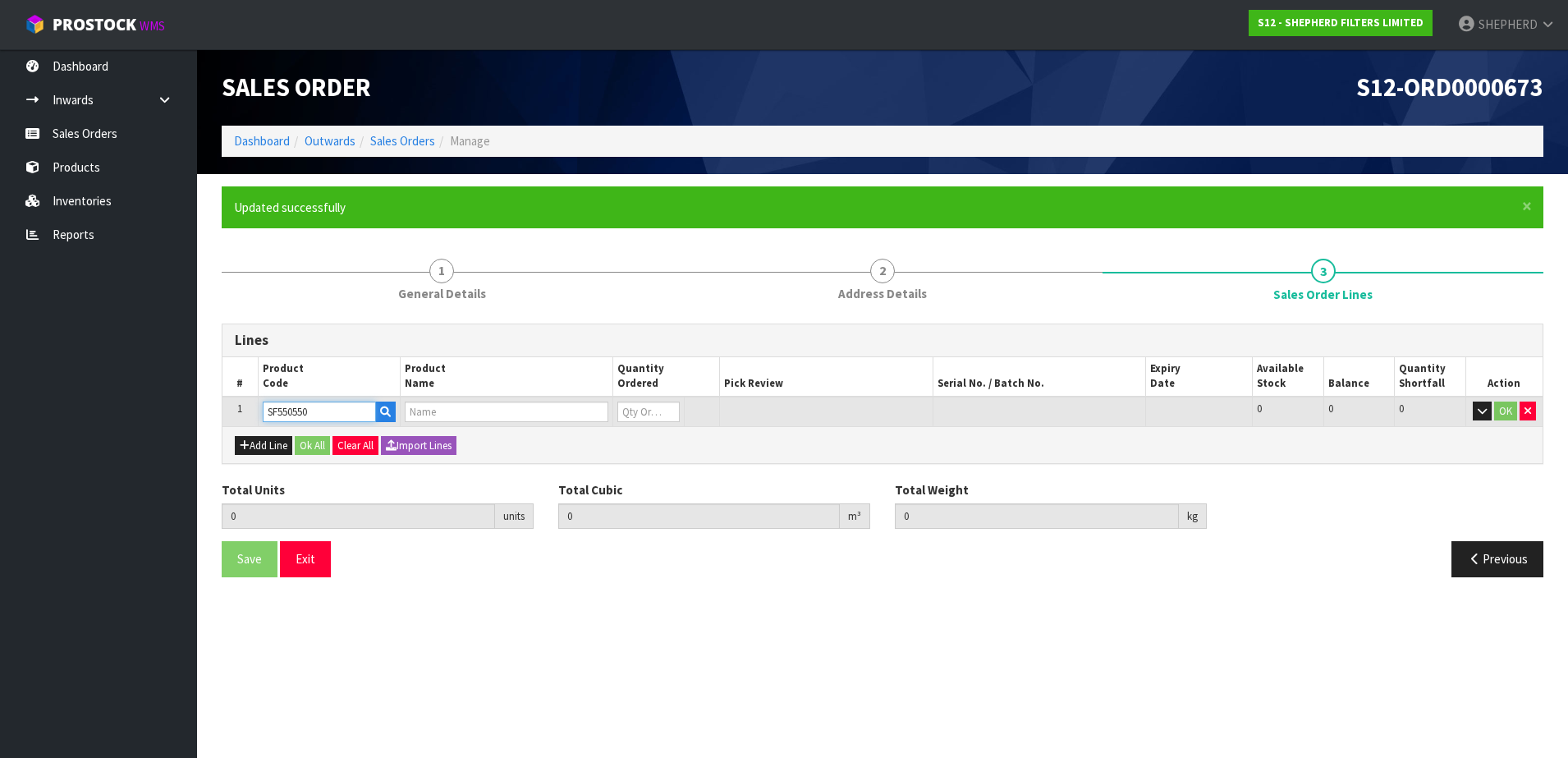
type input "0.000000"
type input "0.000"
type input "SHEPHERD FILTERS 550 X 550 - CODE SF550550"
type input "0"
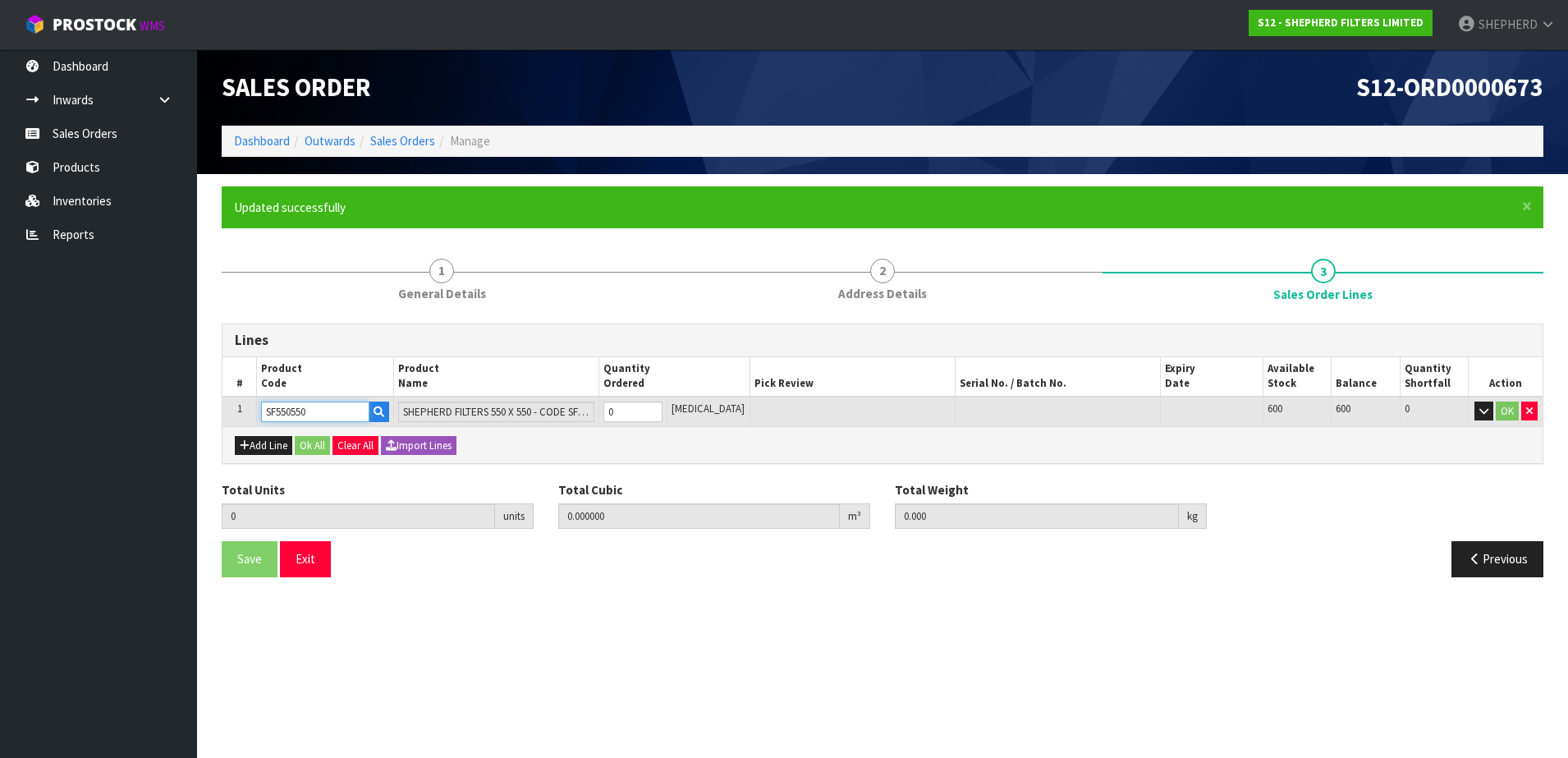
type input "SF550550"
click at [598, 402] on tr "1 SF550550 SHEPHERD FILTERS 550 X 550 - CODE SF550550 0 [MEDICAL_DATA] 600 600 …" at bounding box center [882, 411] width 1319 height 30
type input "1"
type input "0.000583"
type input "0.06"
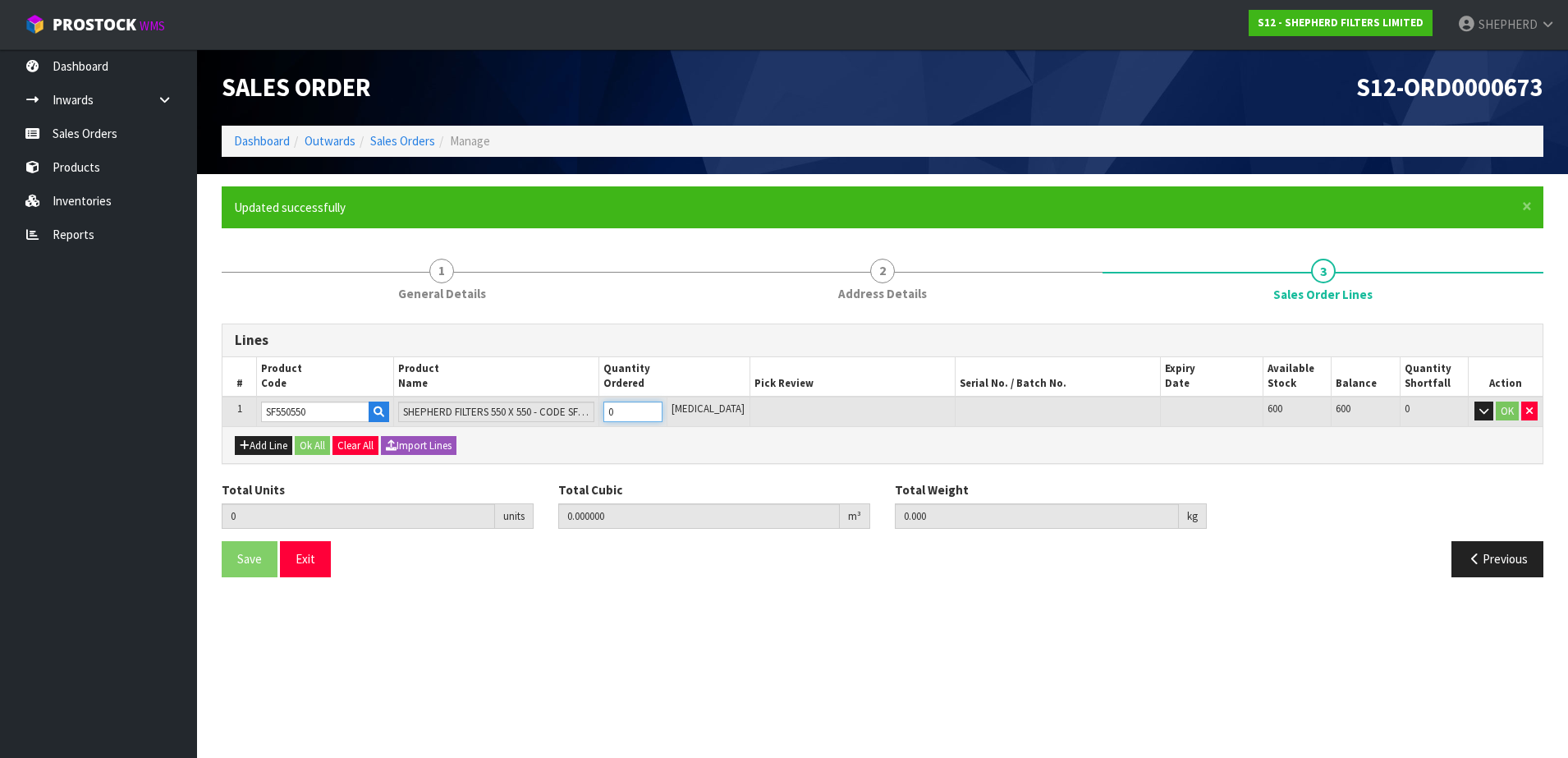
type input "1"
type input "10"
type input "0.00583"
type input "0.6"
type input "10"
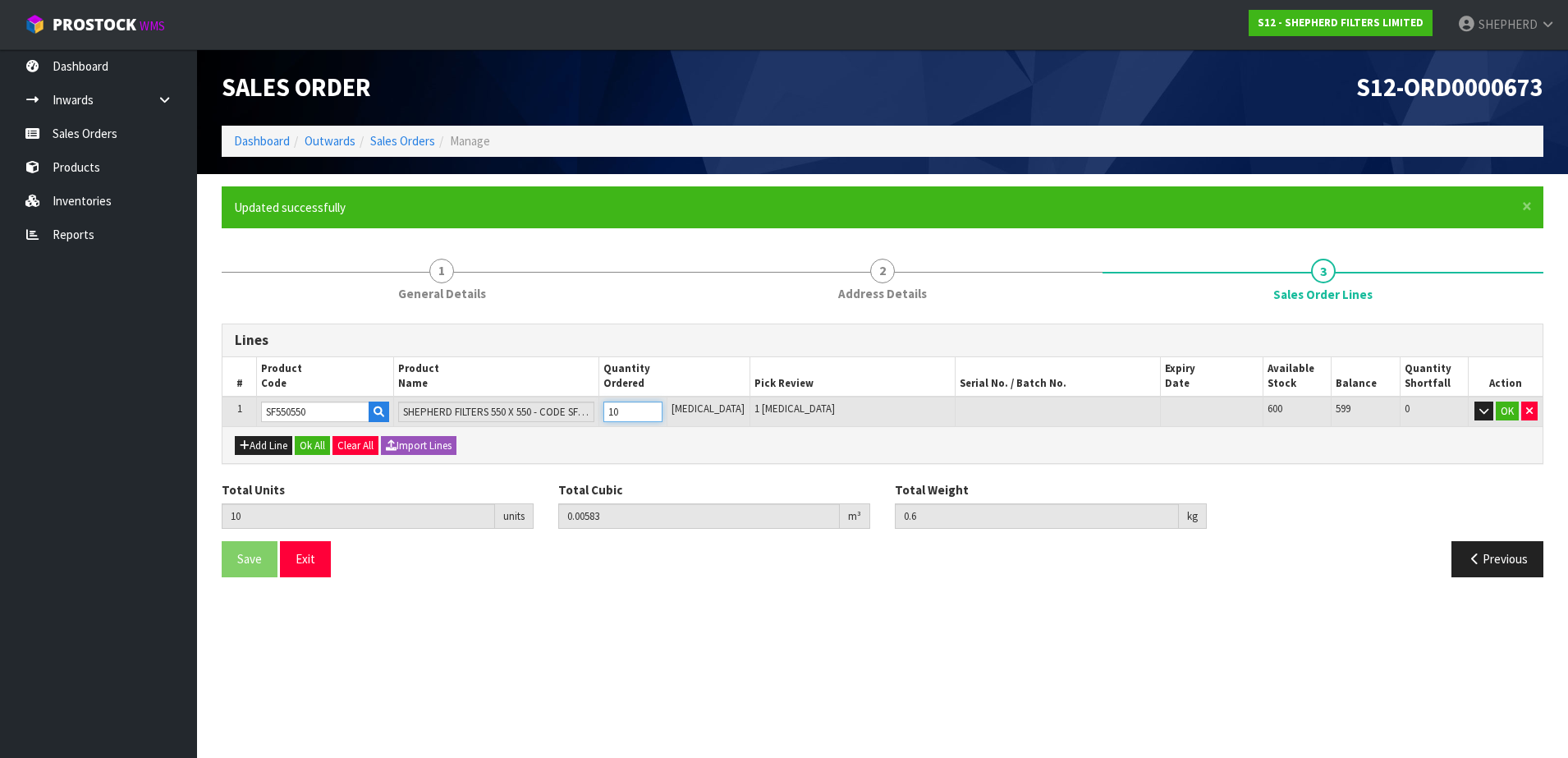
type input "100"
type input "0.09918"
type input "6"
type input "100"
click at [276, 443] on button "Add Line" at bounding box center [263, 446] width 58 height 20
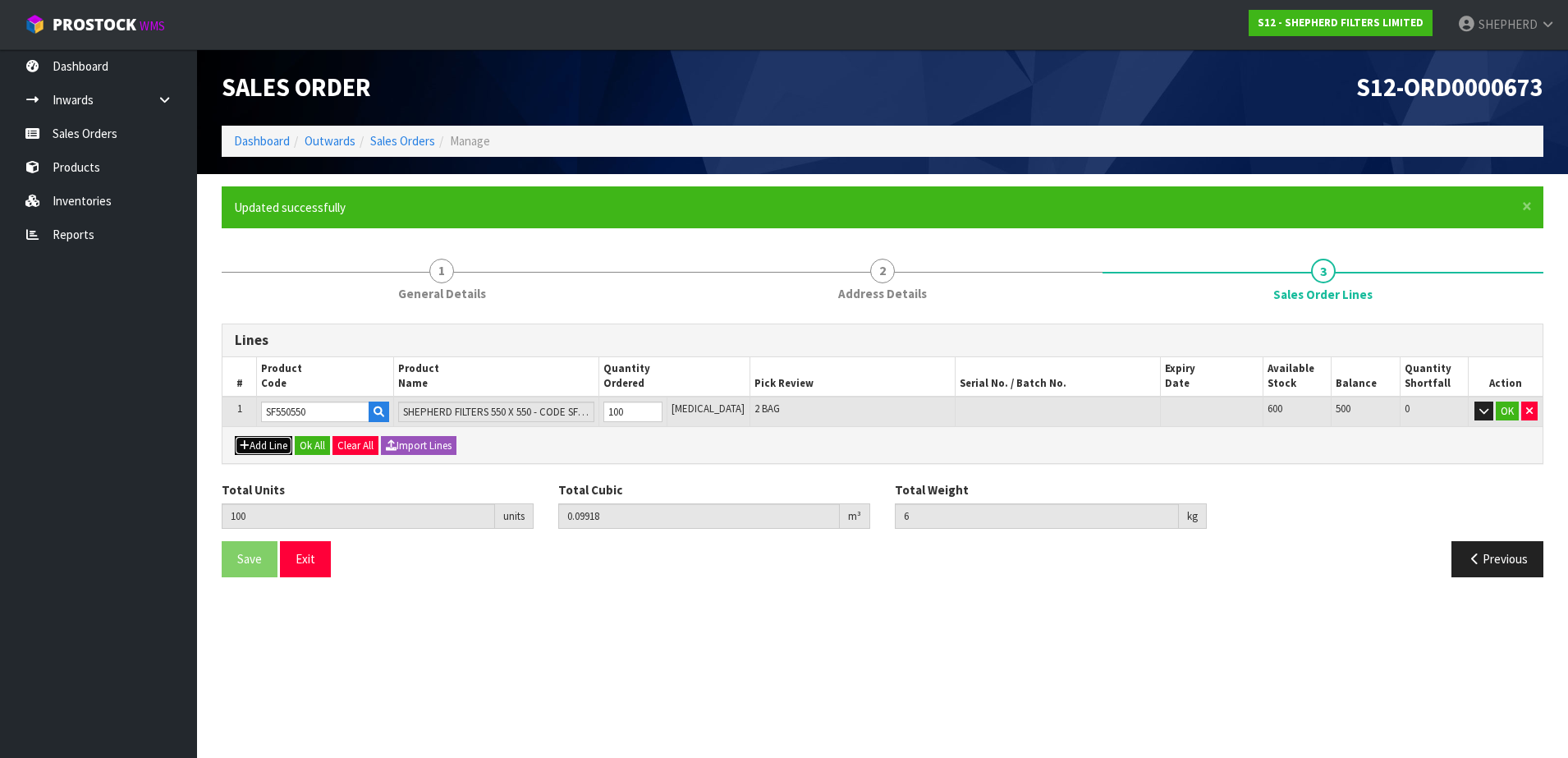
type input "0"
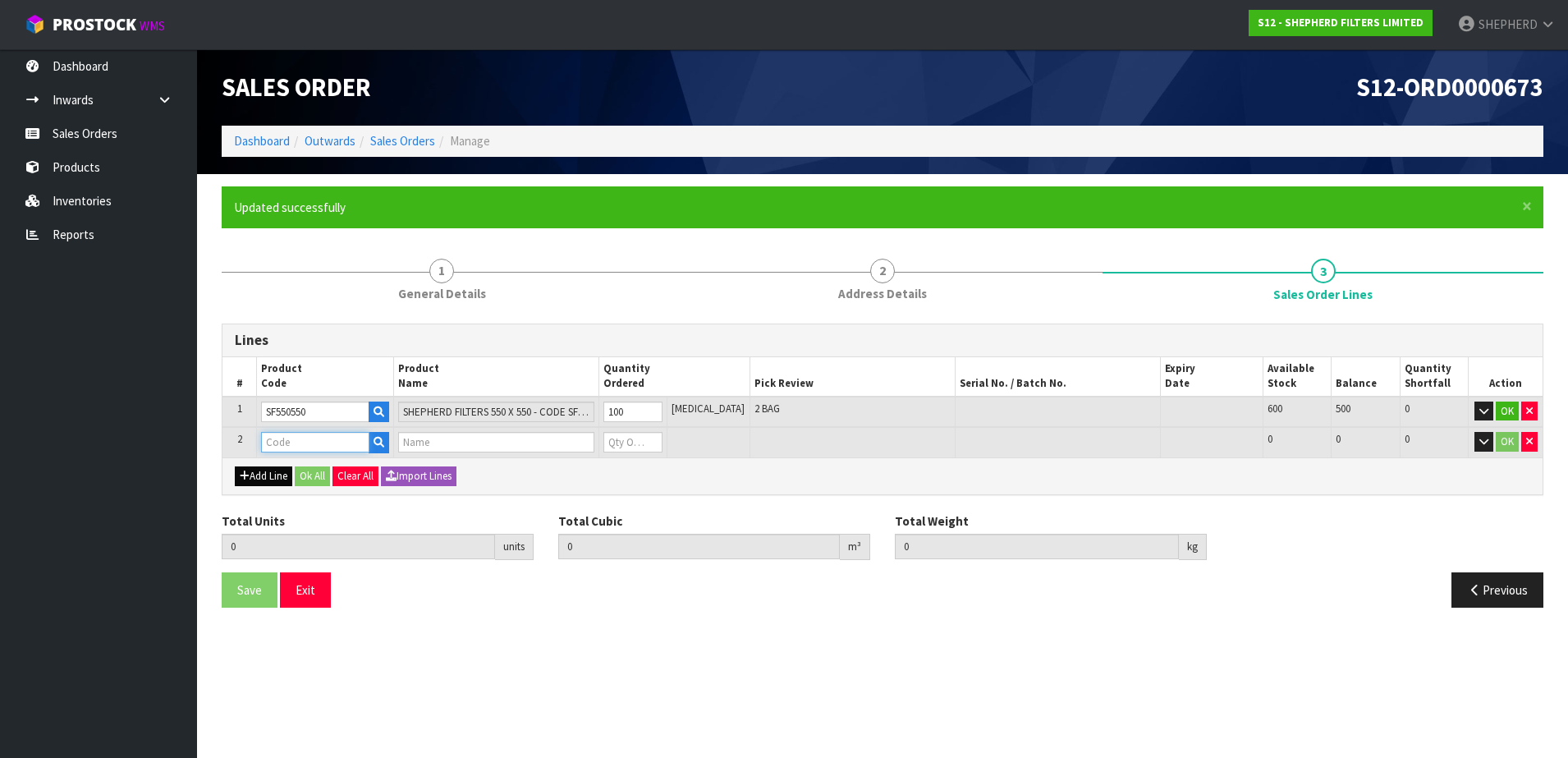
click at [276, 443] on input "text" at bounding box center [315, 442] width 109 height 20
type input "CARDBO"
click at [297, 470] on strong "CARDBO" at bounding box center [302, 470] width 47 height 16
type input "CARDBOARD SHIPPERS"
type input "100"
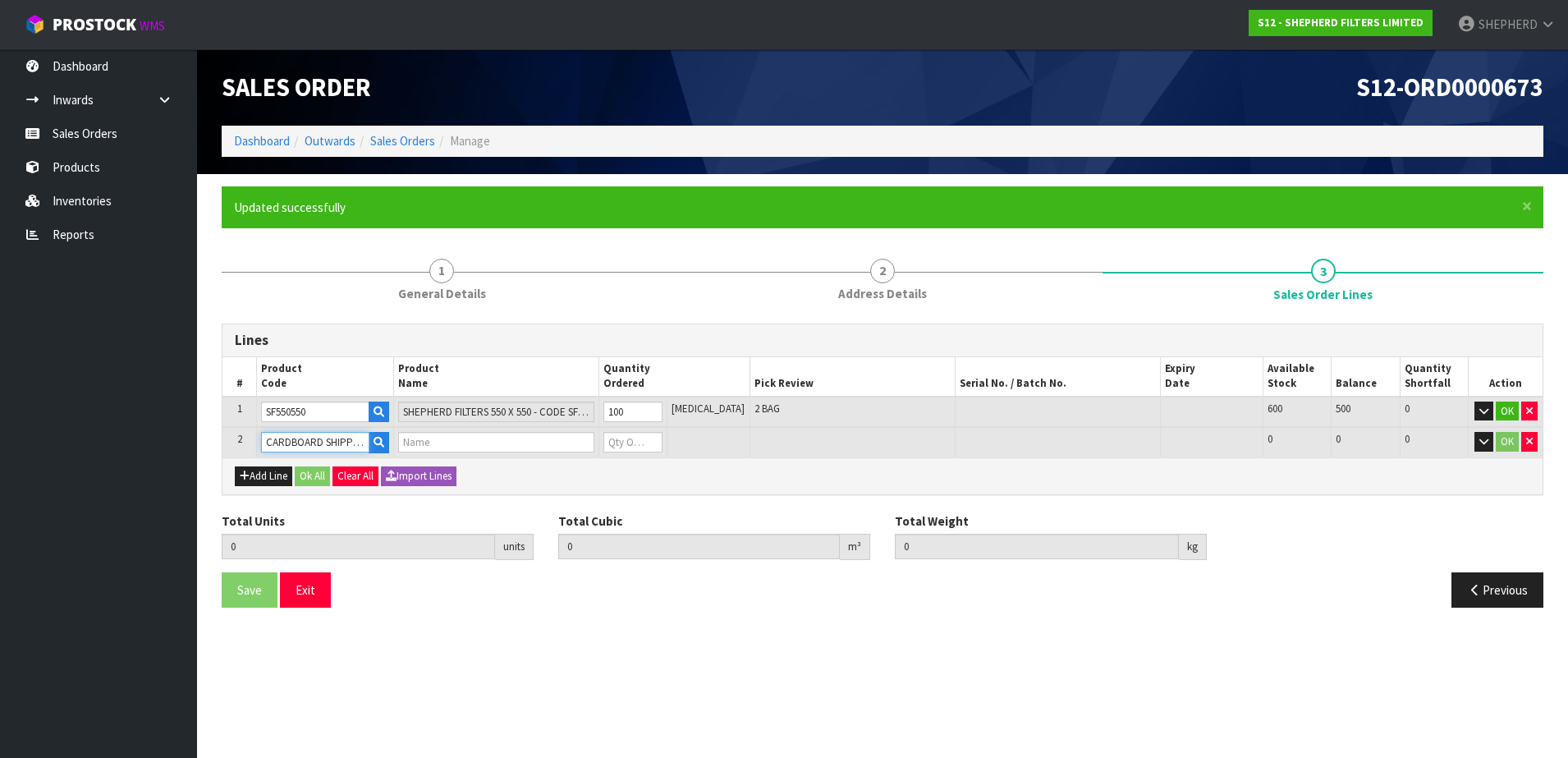
type input "0.09918"
type input "6"
type input "2-PACK BOXES"
type input "0"
type input "101"
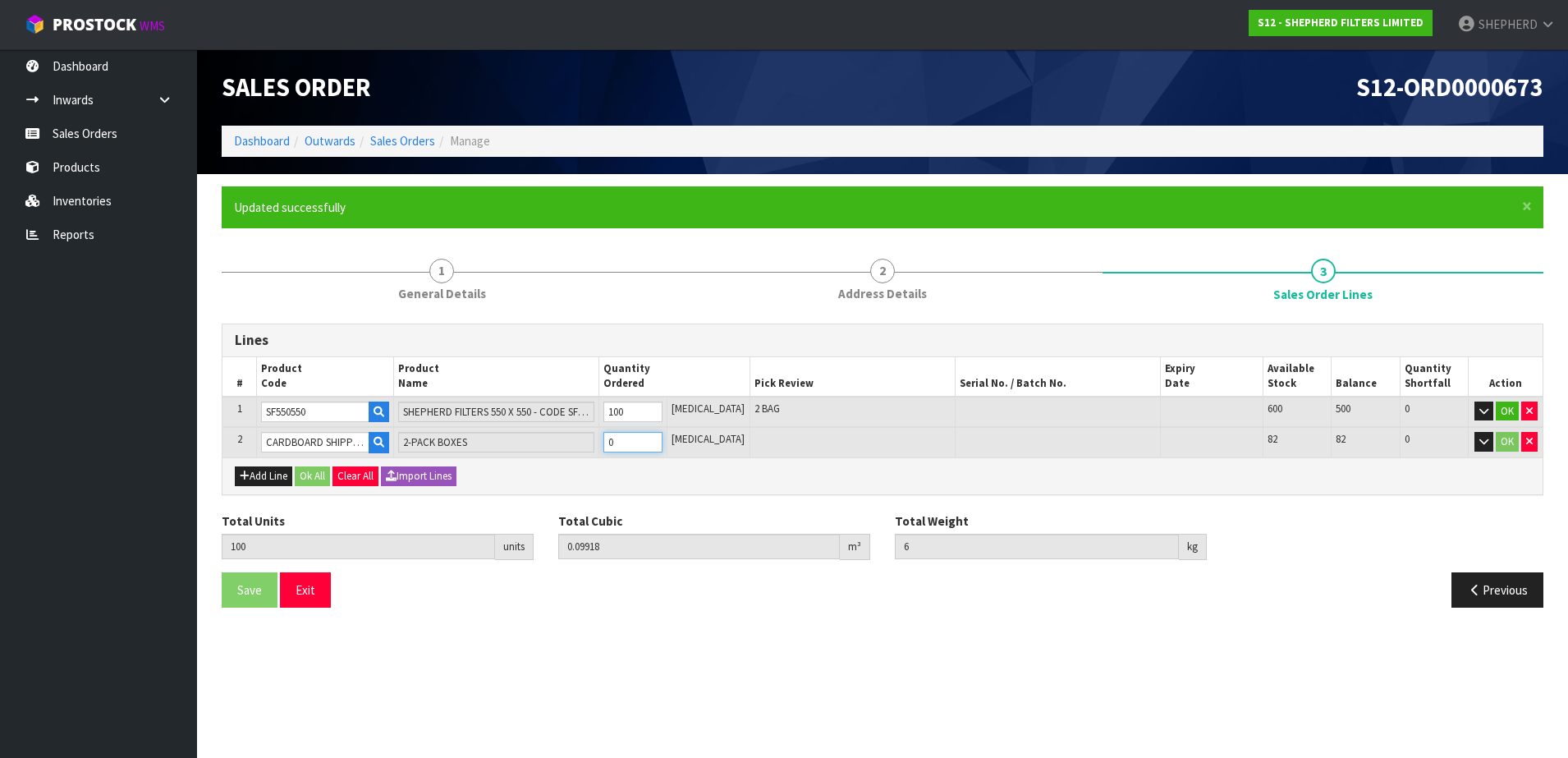
type input "0.100126"
type input "6.1"
type input "1"
click at [319, 480] on button "Ok All" at bounding box center [312, 476] width 36 height 20
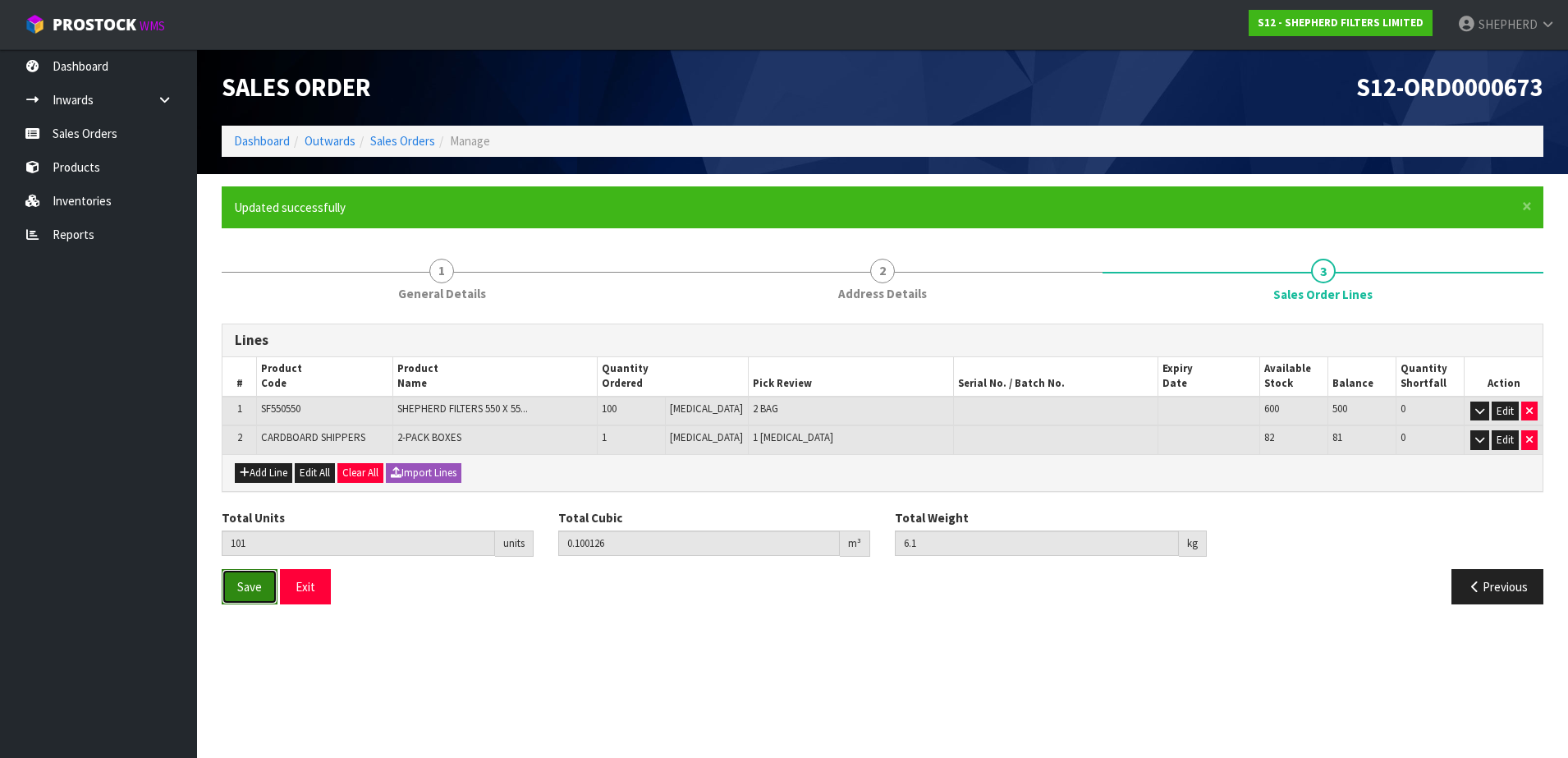
click at [249, 590] on span "Save" at bounding box center [249, 586] width 25 height 16
click at [302, 583] on button "Exit" at bounding box center [305, 586] width 51 height 36
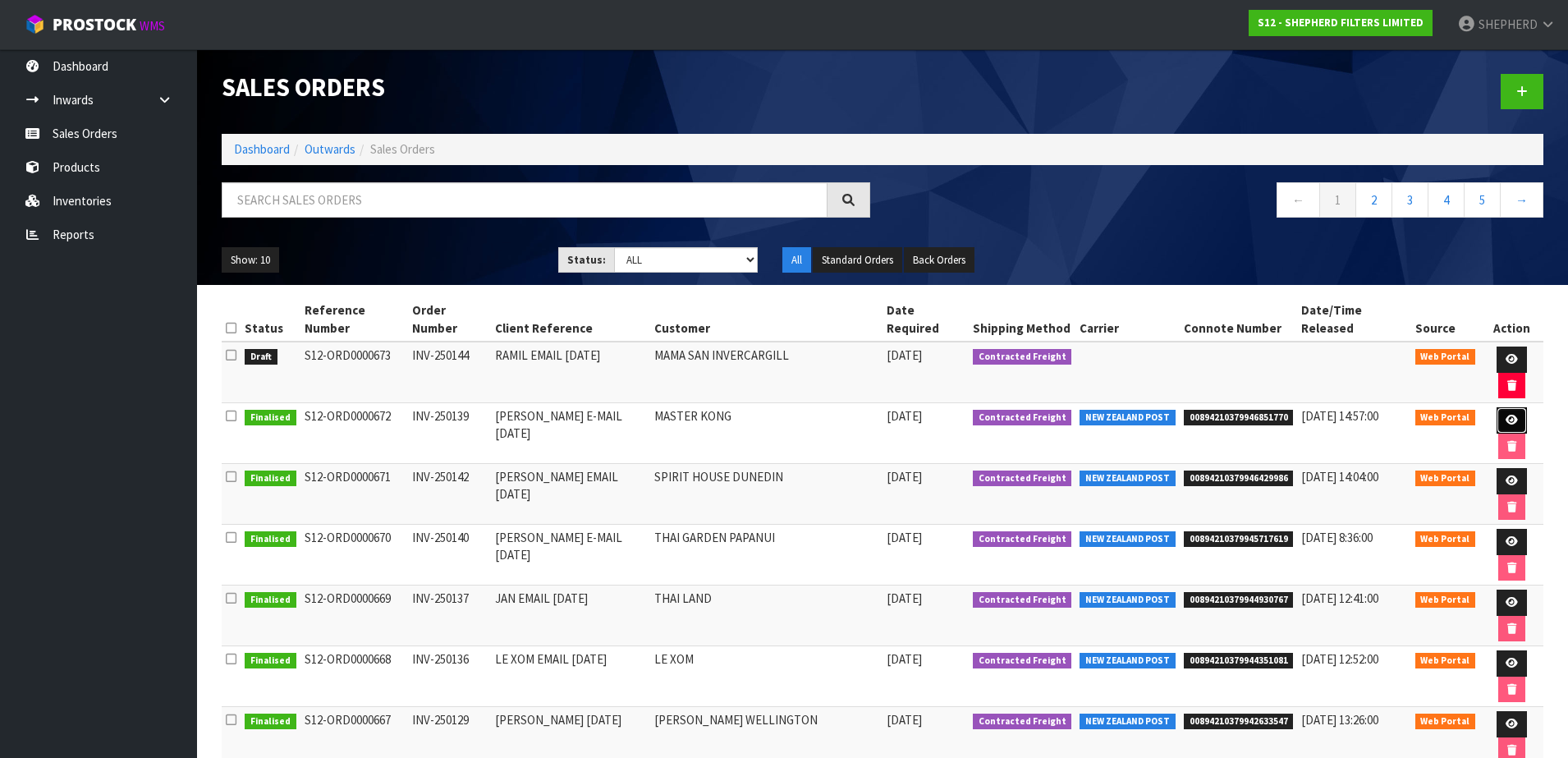
click at [1496, 408] on link at bounding box center [1510, 421] width 30 height 27
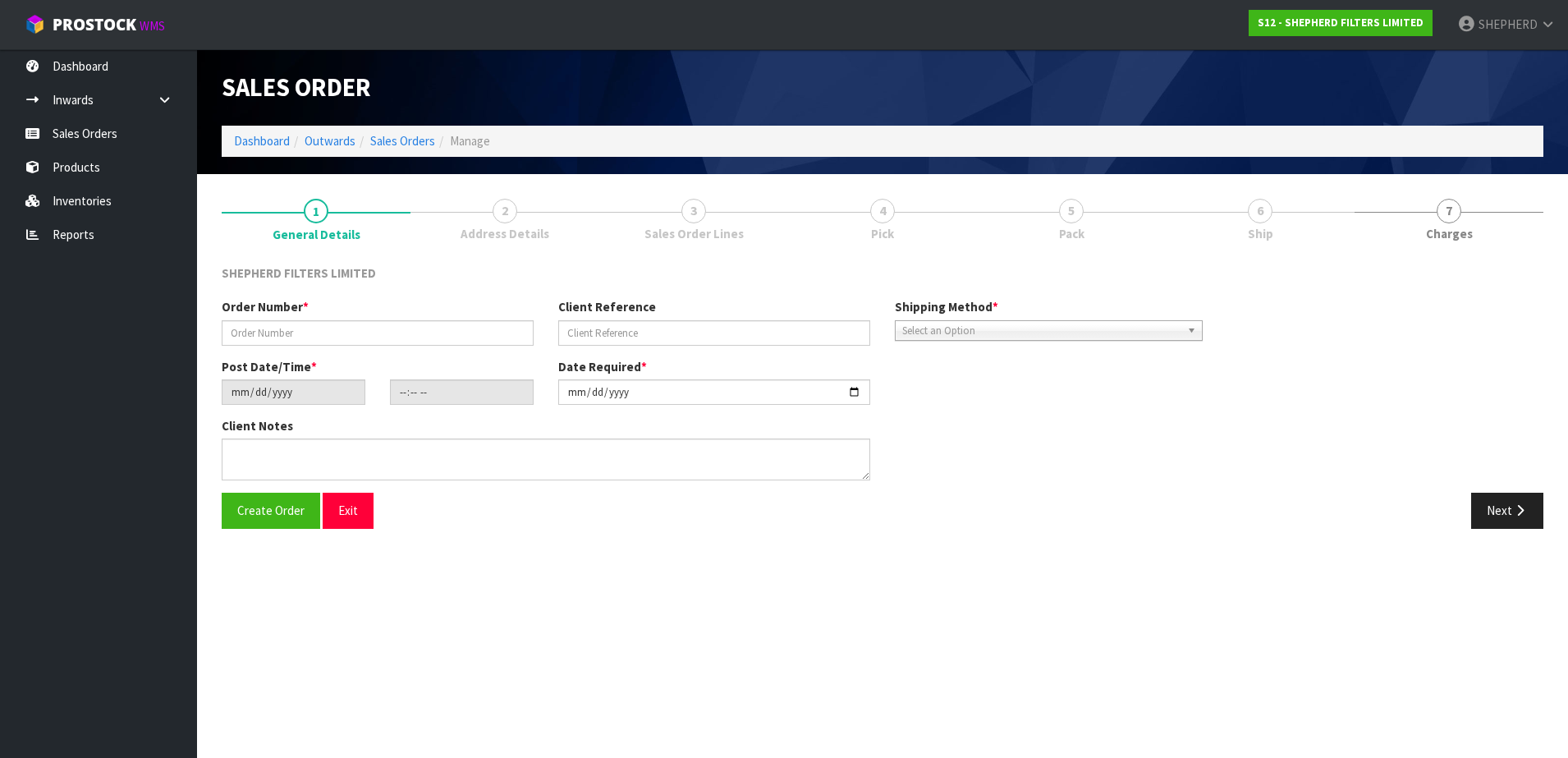
type input "INV-250139"
type input "[PERSON_NAME] E-MAIL [DATE]"
type input "[DATE]"
type input "18:56:00.000"
type input "[DATE]"
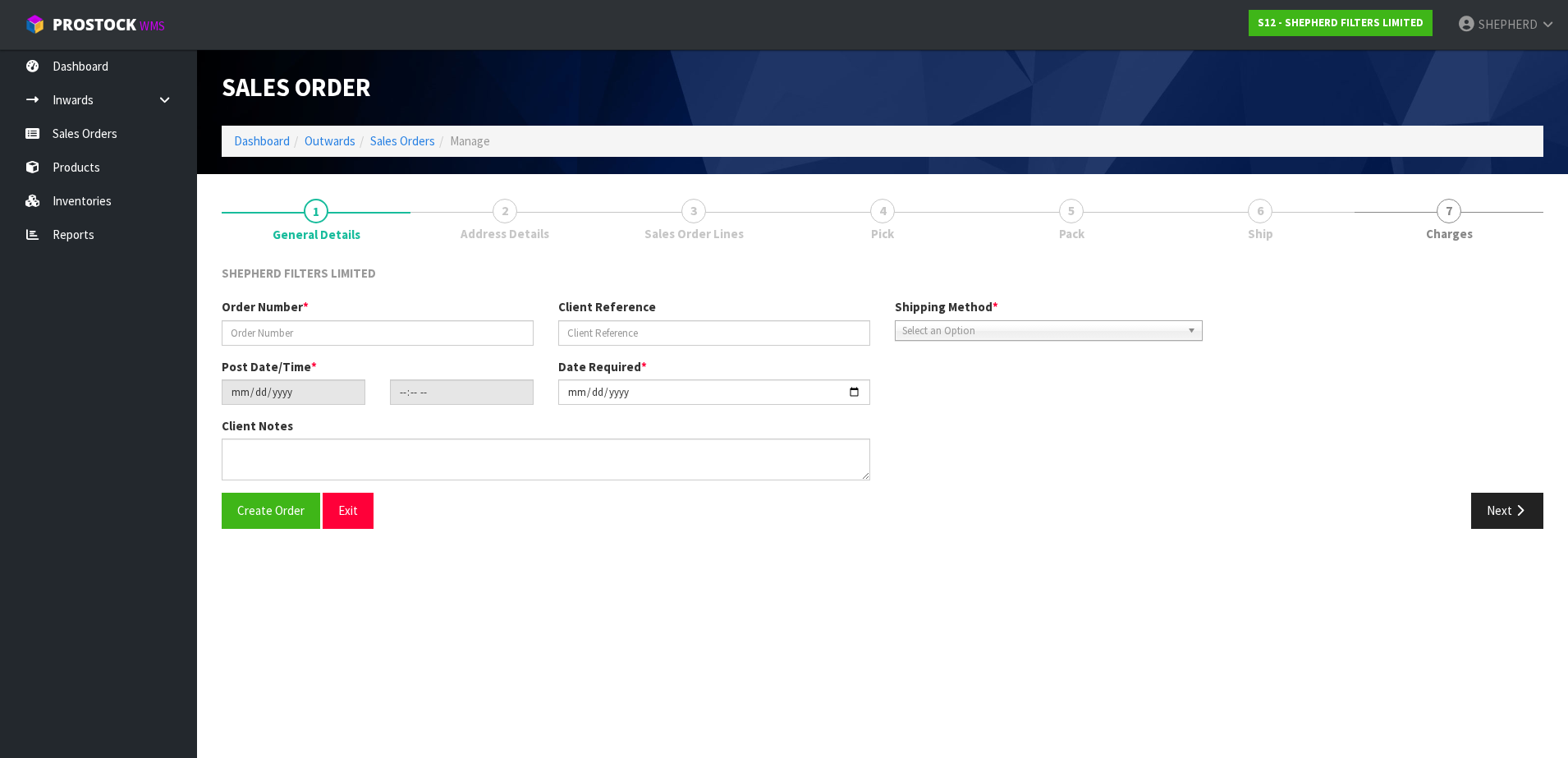
type textarea "PLACE IN CARTON THAT SUITS THIS SIZE PLS (UNLESS ALL 3 COMPACT PACKS FIT IN ONE…"
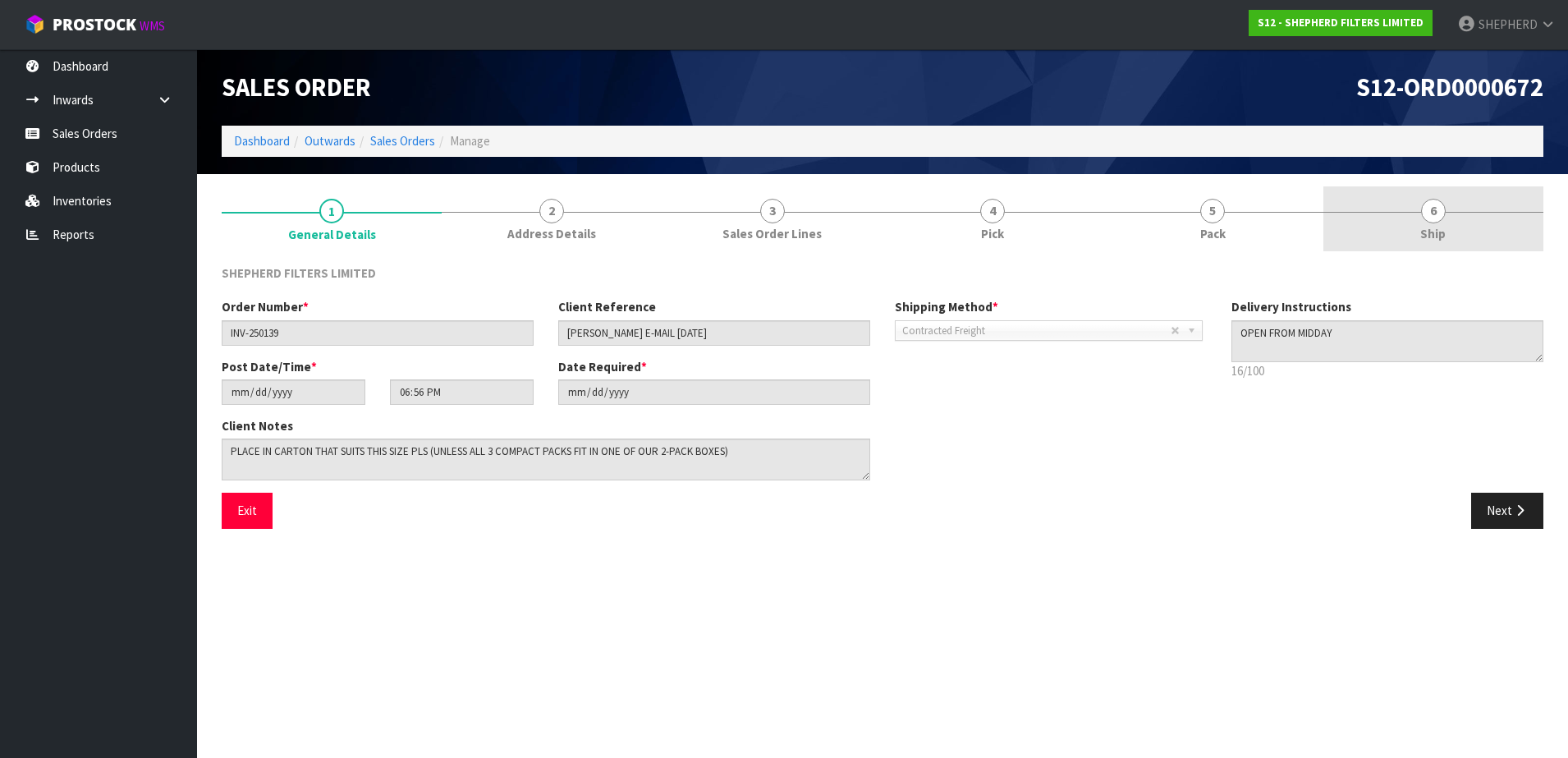
click at [1432, 209] on span "6" at bounding box center [1433, 210] width 25 height 25
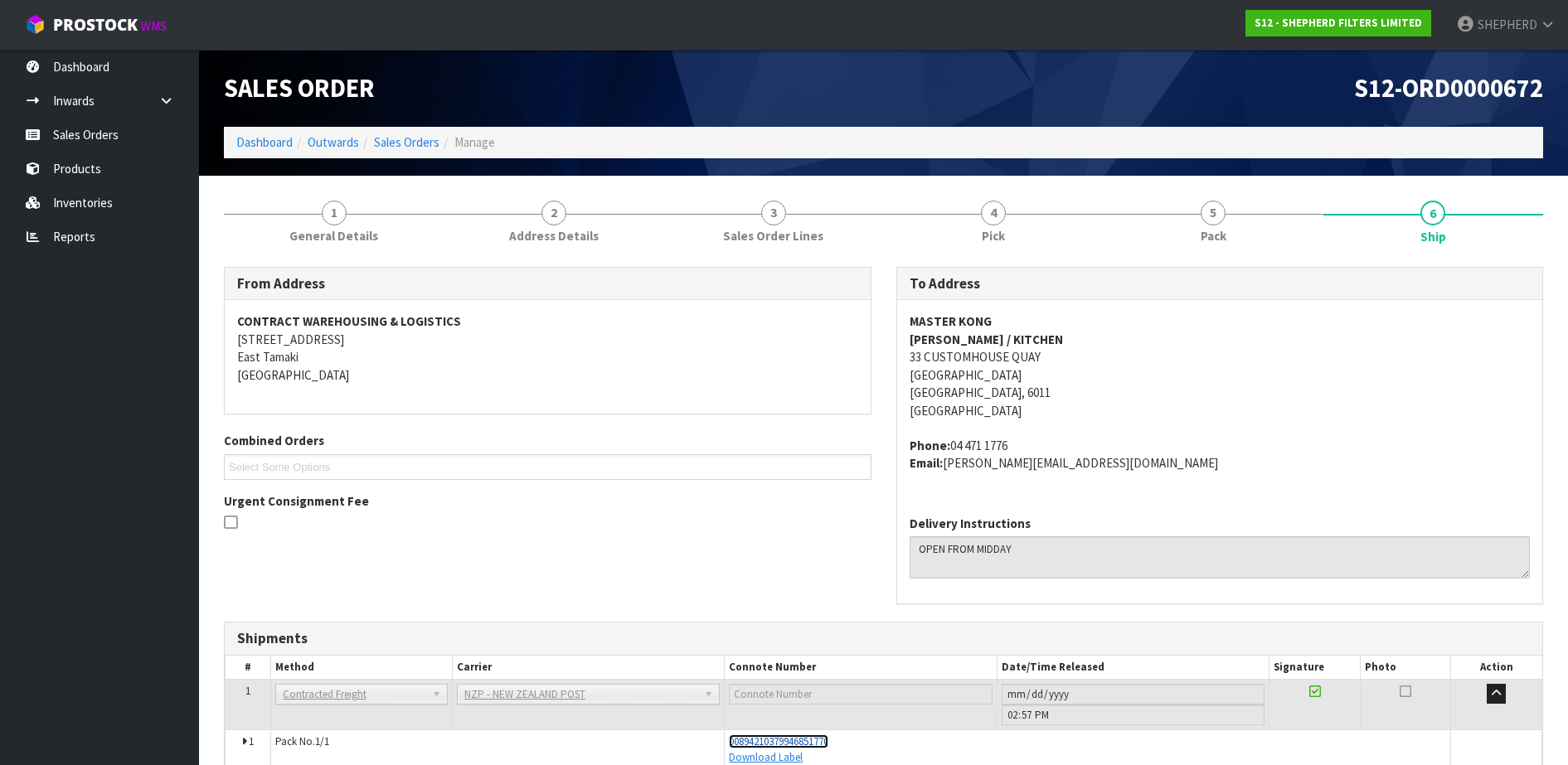
click at [790, 744] on span "00894210379946851770" at bounding box center [779, 741] width 100 height 14
click at [109, 135] on link "Sales Orders" at bounding box center [100, 135] width 199 height 34
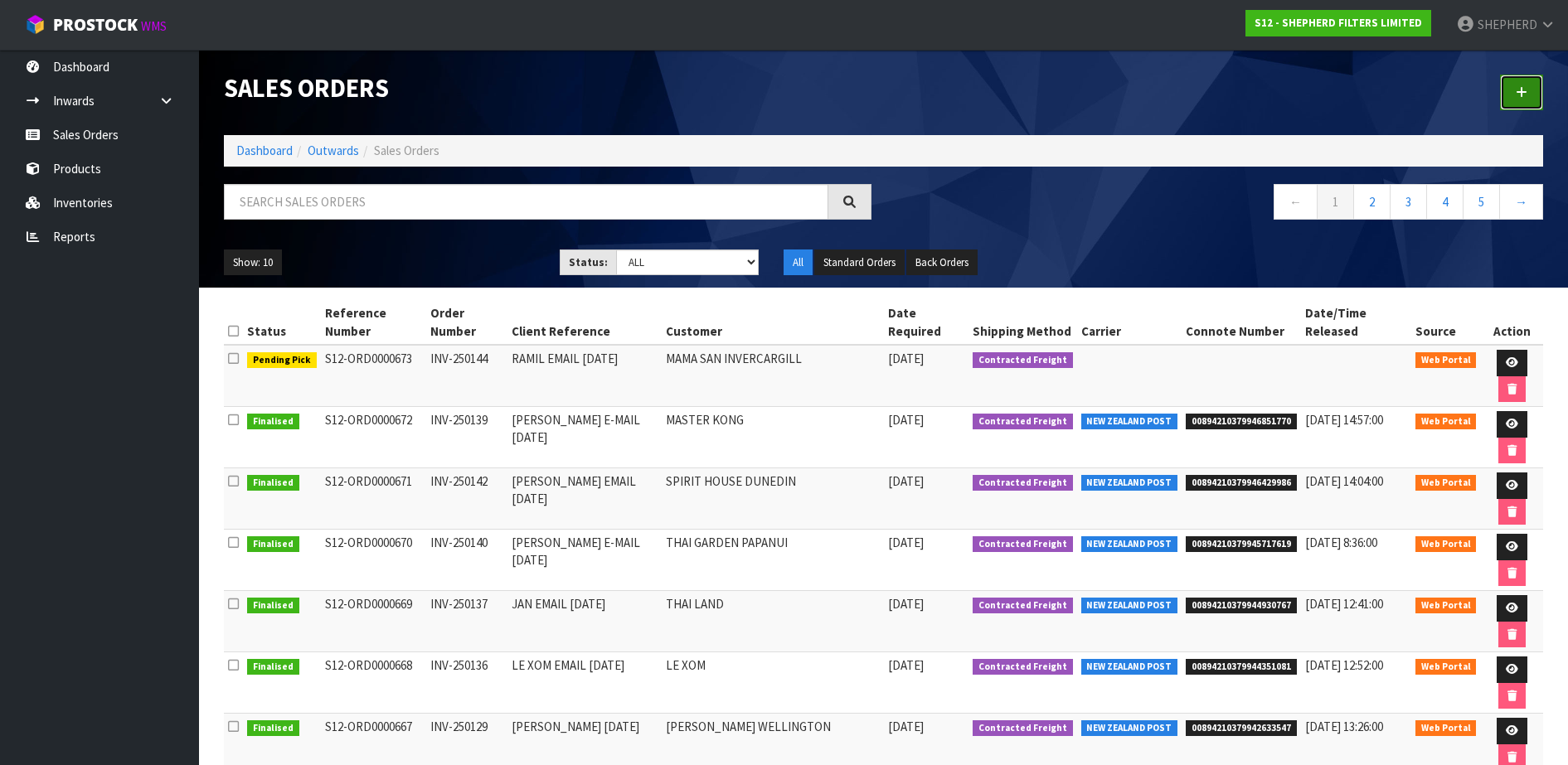
click at [1525, 81] on link at bounding box center [1521, 92] width 43 height 36
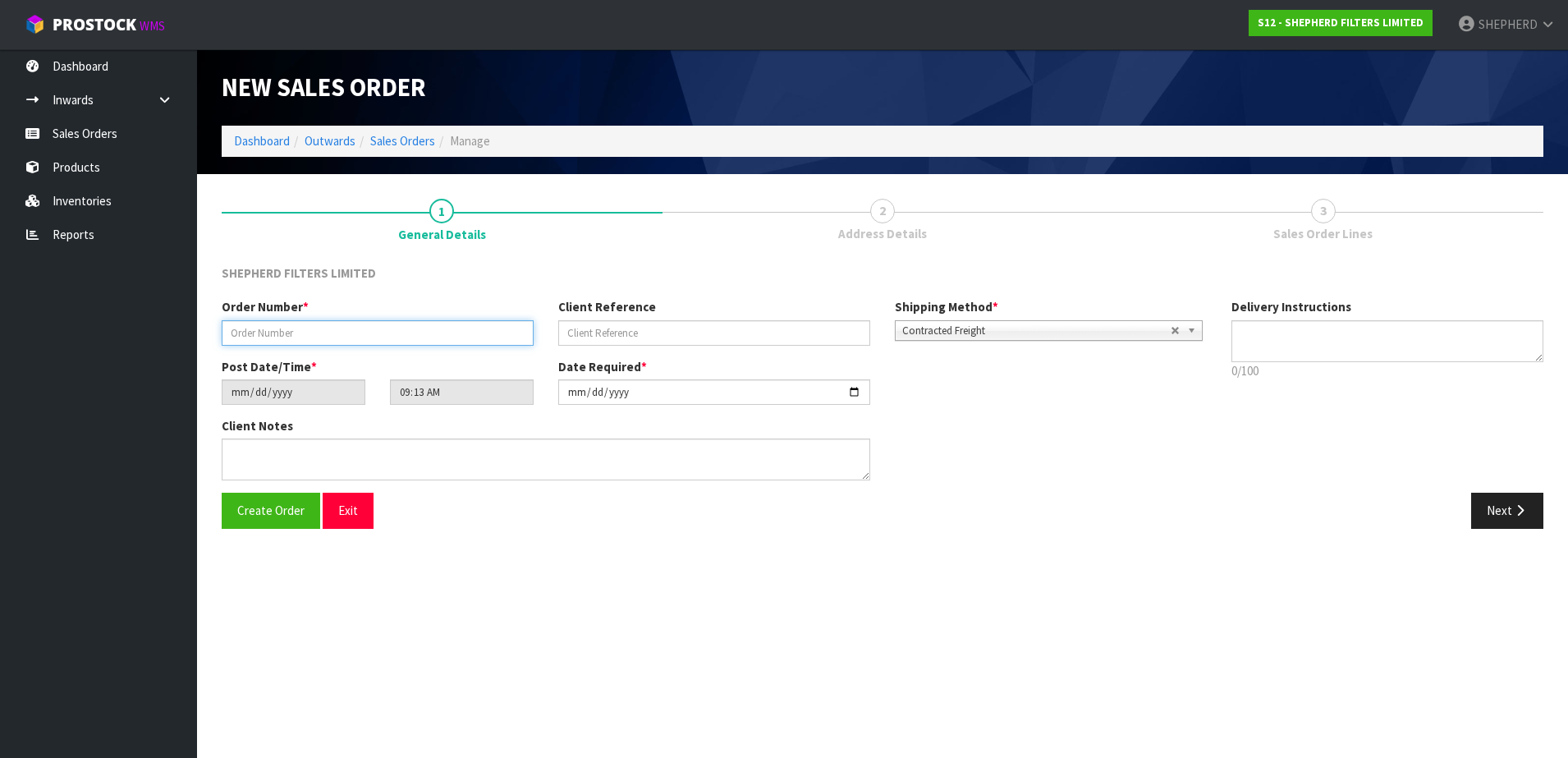
click at [272, 331] on input "text" at bounding box center [377, 333] width 312 height 26
paste input "INV-250143"
type input "INV-250143"
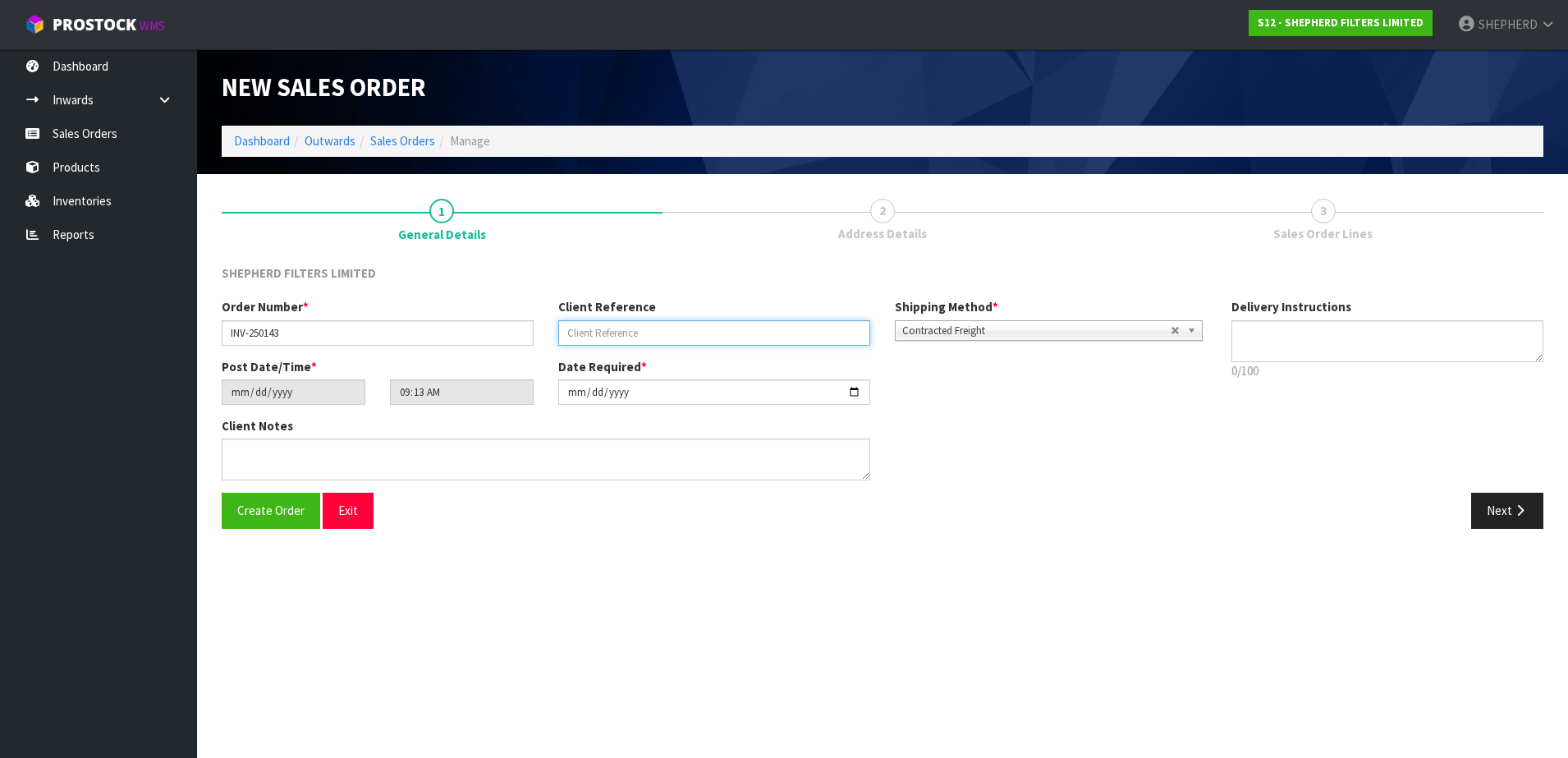
click at [657, 331] on input "text" at bounding box center [714, 333] width 312 height 26
paste input "[PERSON_NAME] E-MAIL [DATE]"
type input "[PERSON_NAME] E-MAIL [DATE]"
click at [1278, 337] on textarea at bounding box center [1386, 341] width 312 height 42
click at [249, 520] on button "Create Order" at bounding box center [271, 510] width 99 height 36
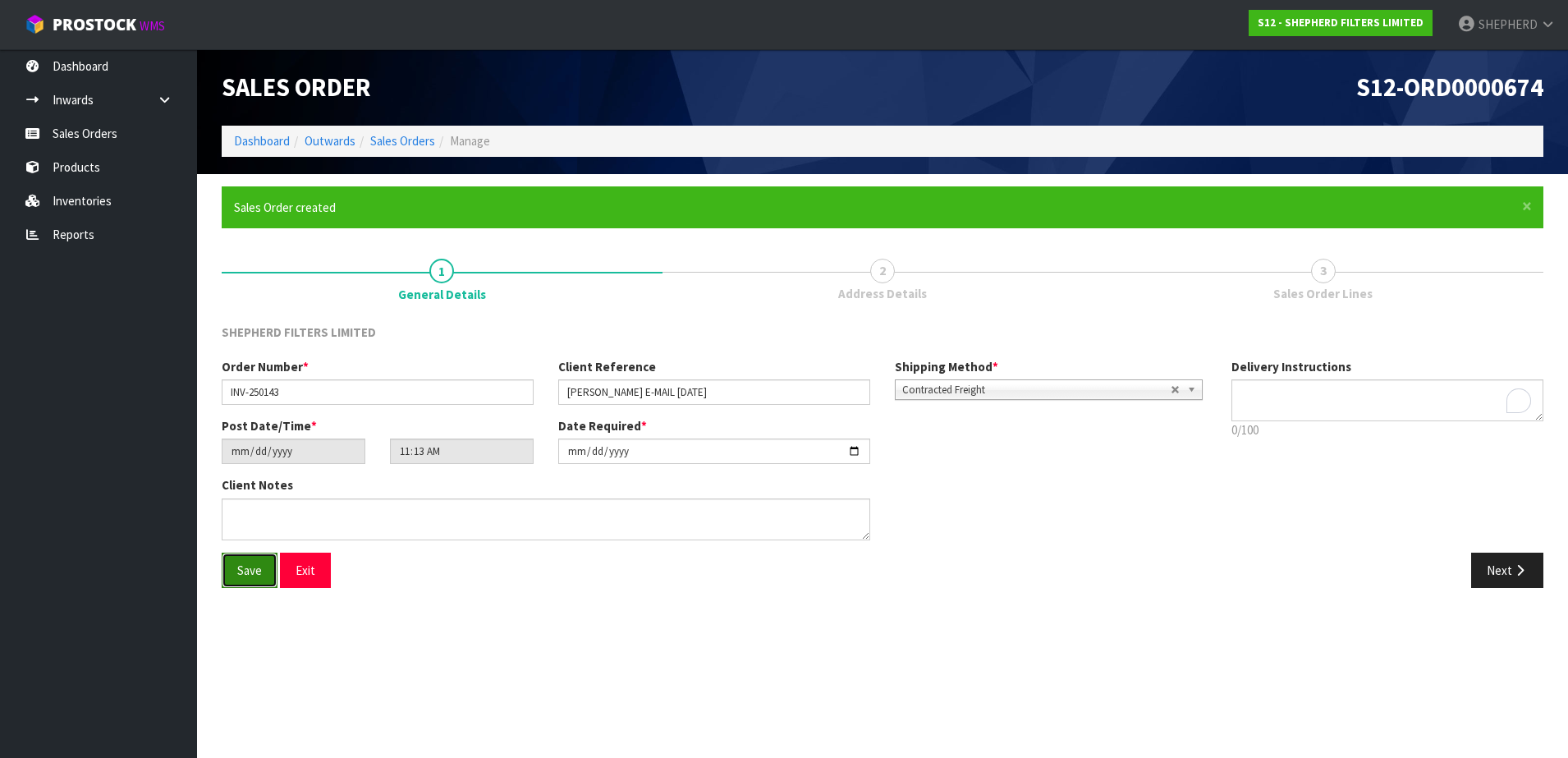
click at [254, 569] on span "Save" at bounding box center [249, 570] width 25 height 16
type input "13:13:00.000"
click at [1491, 556] on button "Next" at bounding box center [1507, 570] width 72 height 36
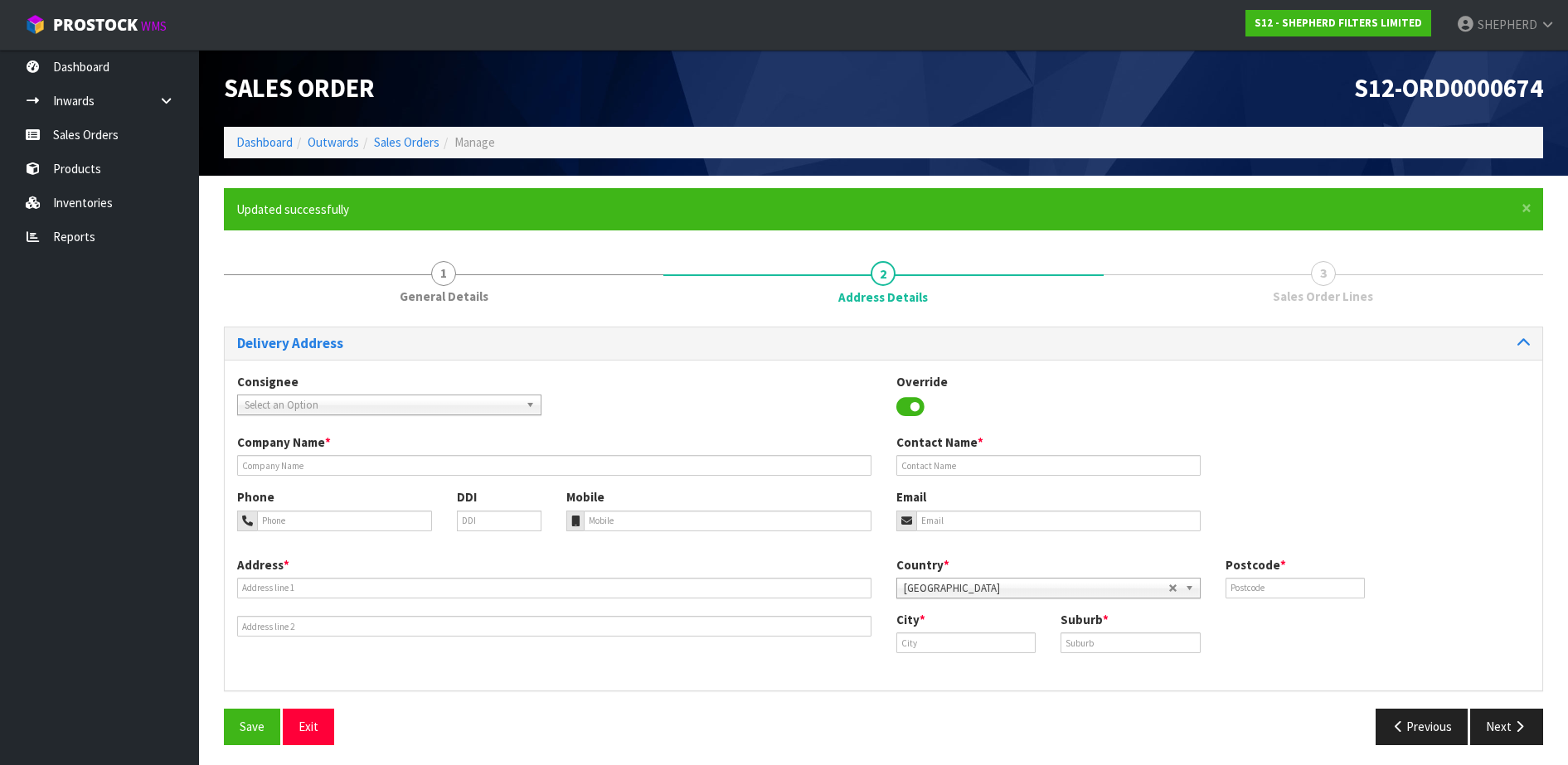
click at [430, 403] on span "Select an Option" at bounding box center [381, 405] width 274 height 20
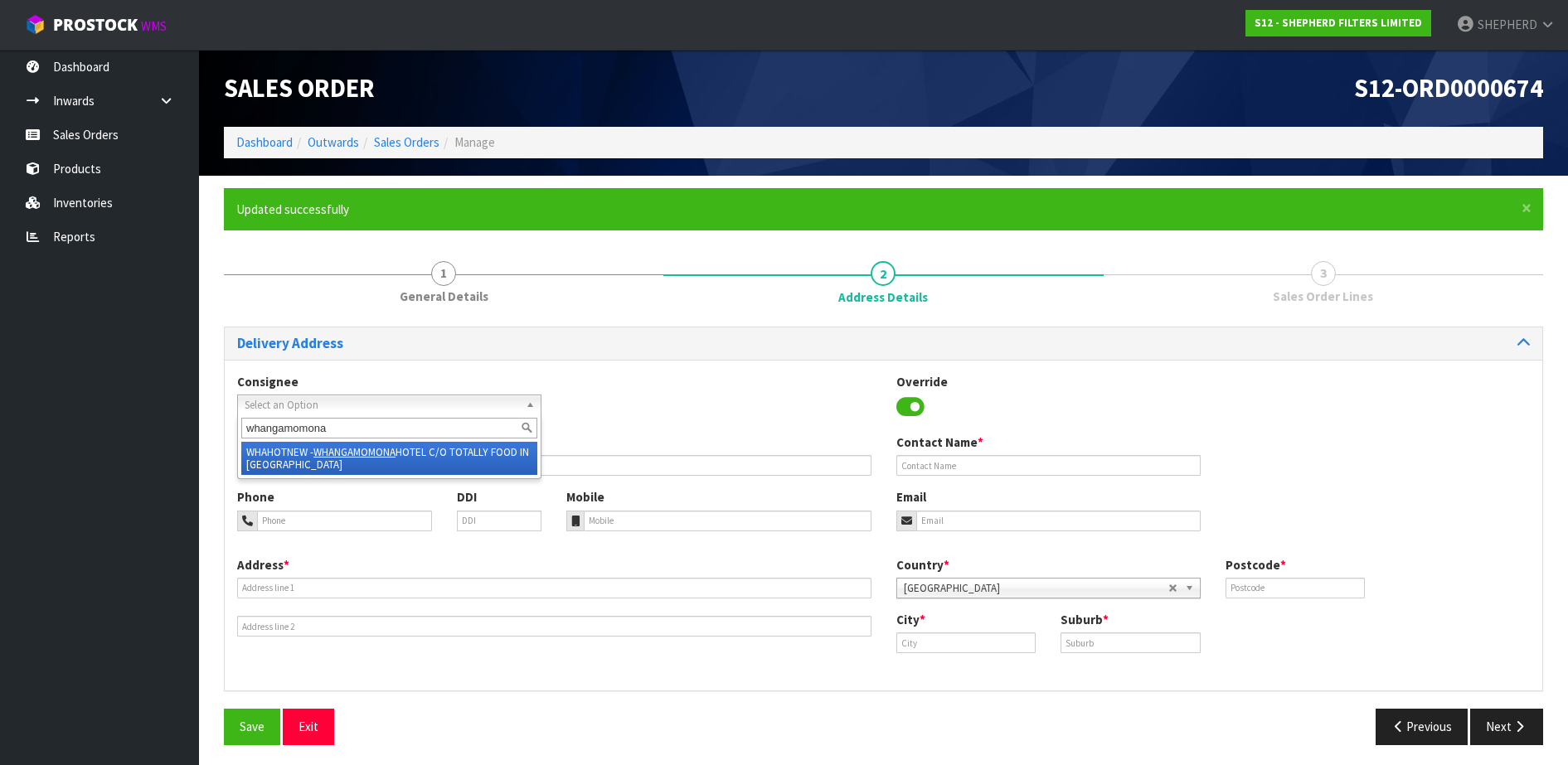
type input "whangamomona"
click at [403, 460] on li "WHAHOTNEW - WHANGAMOMONA HOTEL C/O TOTALLY FOOD IN [GEOGRAPHIC_DATA]" at bounding box center [389, 459] width 296 height 33
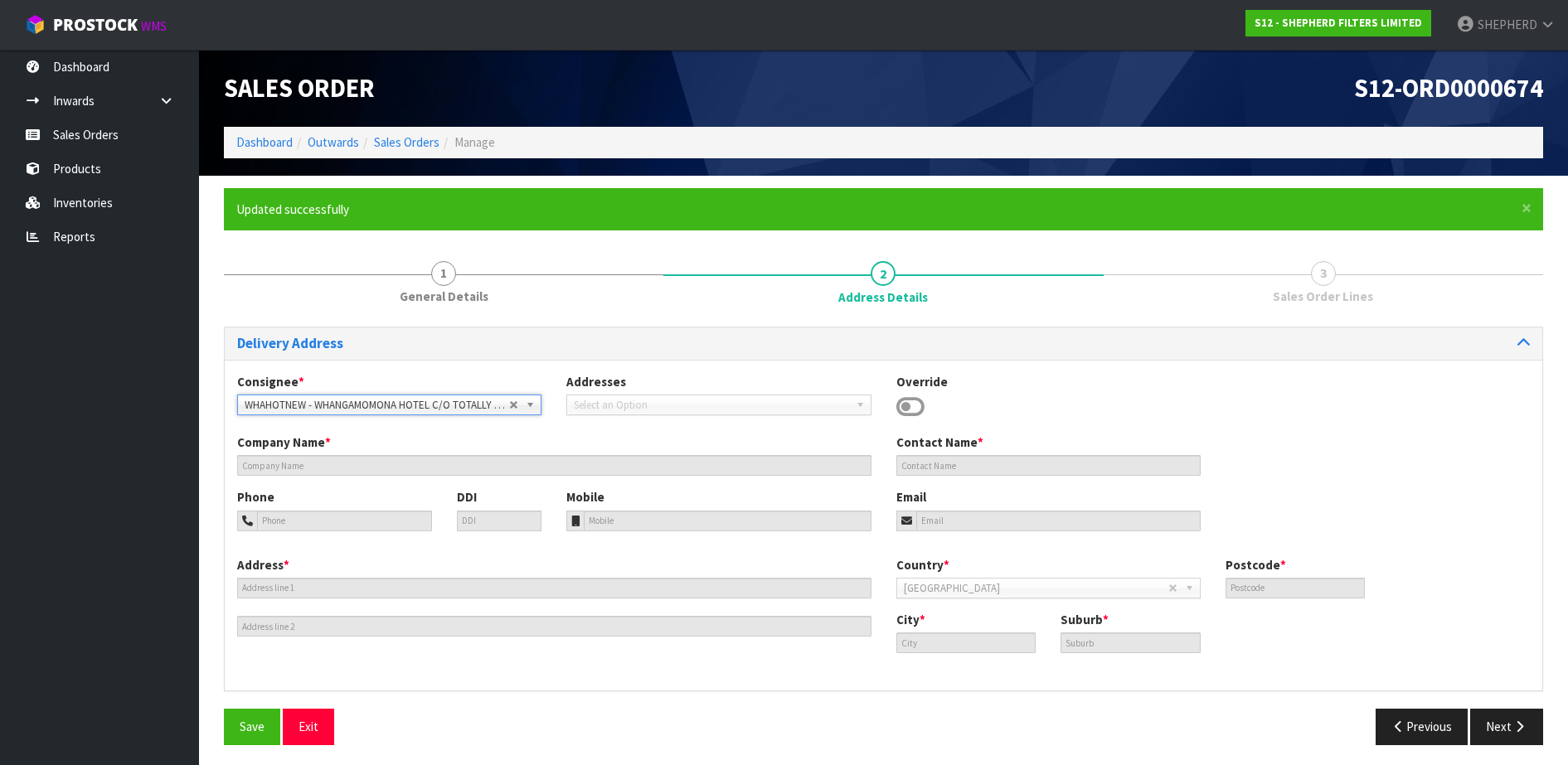
type input "WHANGAMOMONA HOTEL C/O TOTALLY FOOD IN [GEOGRAPHIC_DATA]"
type input "[PERSON_NAME]"
type input "06 762 5823"
type input "[EMAIL_ADDRESS][DOMAIN_NAME]"
type input "[STREET_ADDRESS][PERSON_NAME]"
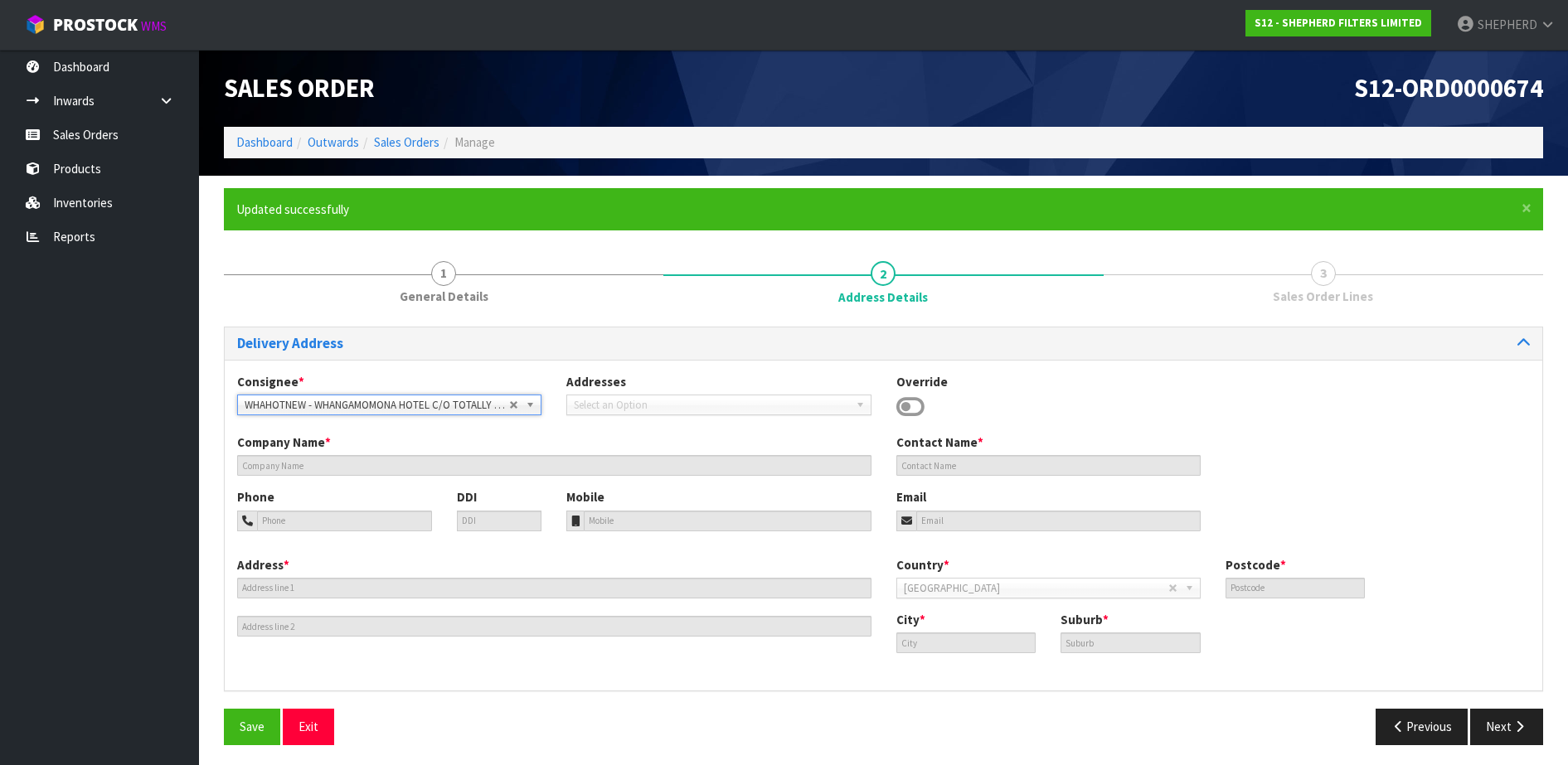
type input "4310"
type input "[GEOGRAPHIC_DATA]"
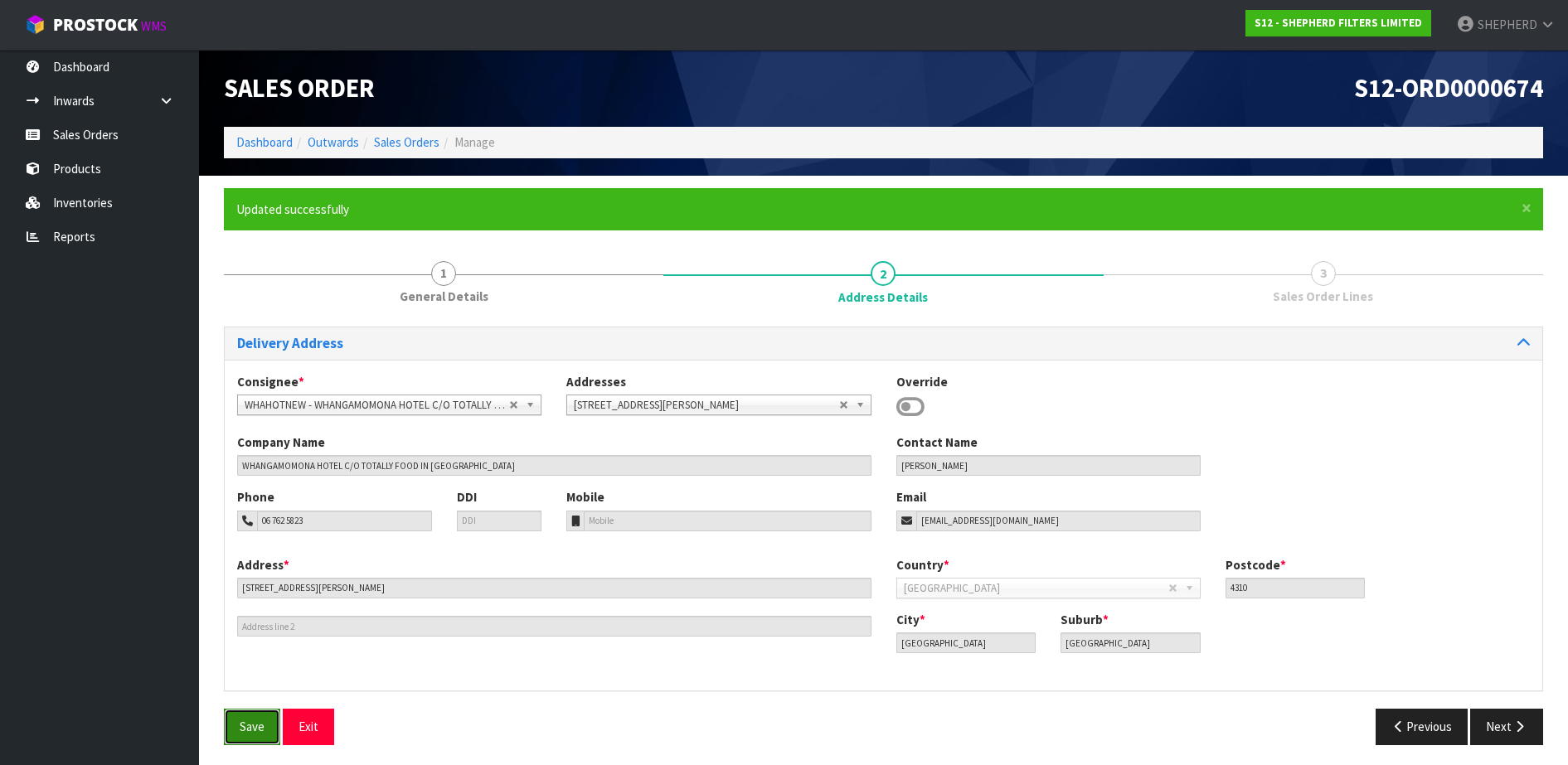
click at [237, 729] on button "Save" at bounding box center [252, 726] width 56 height 36
click at [1502, 721] on button "Next" at bounding box center [1506, 726] width 73 height 36
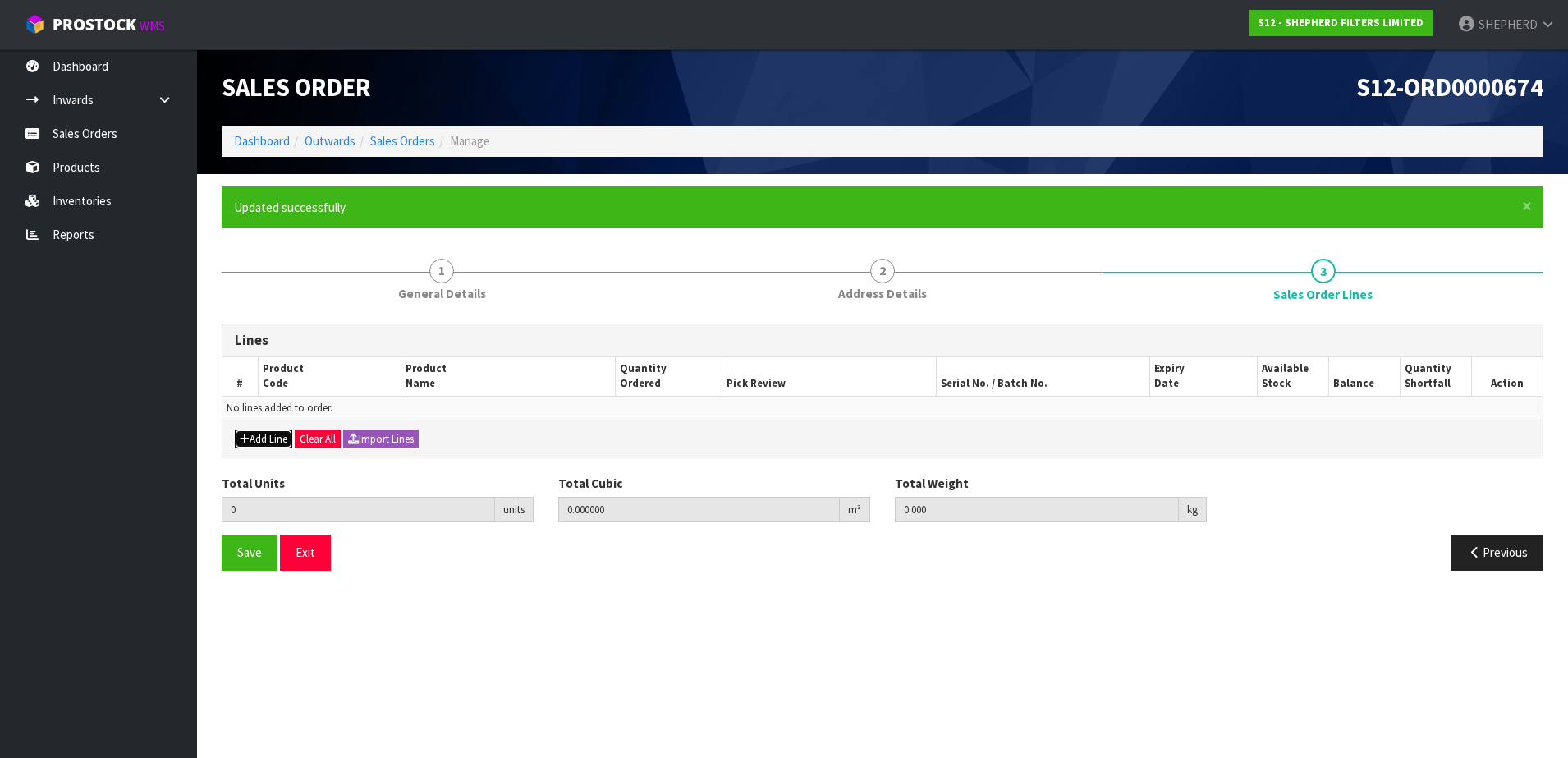
click at [273, 444] on button "Add Line" at bounding box center [263, 440] width 58 height 20
type input "0"
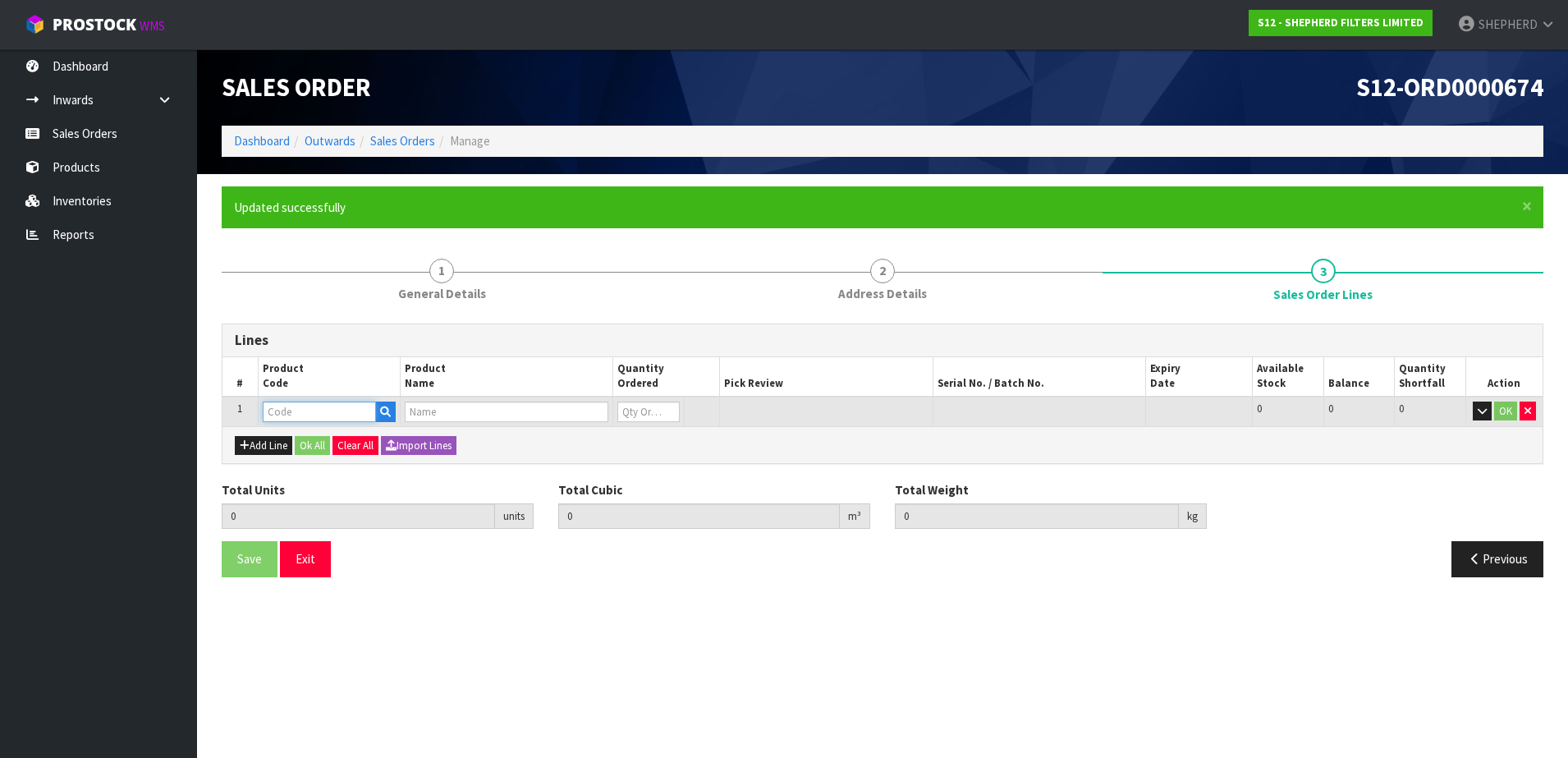
click at [320, 413] on input "text" at bounding box center [319, 411] width 113 height 20
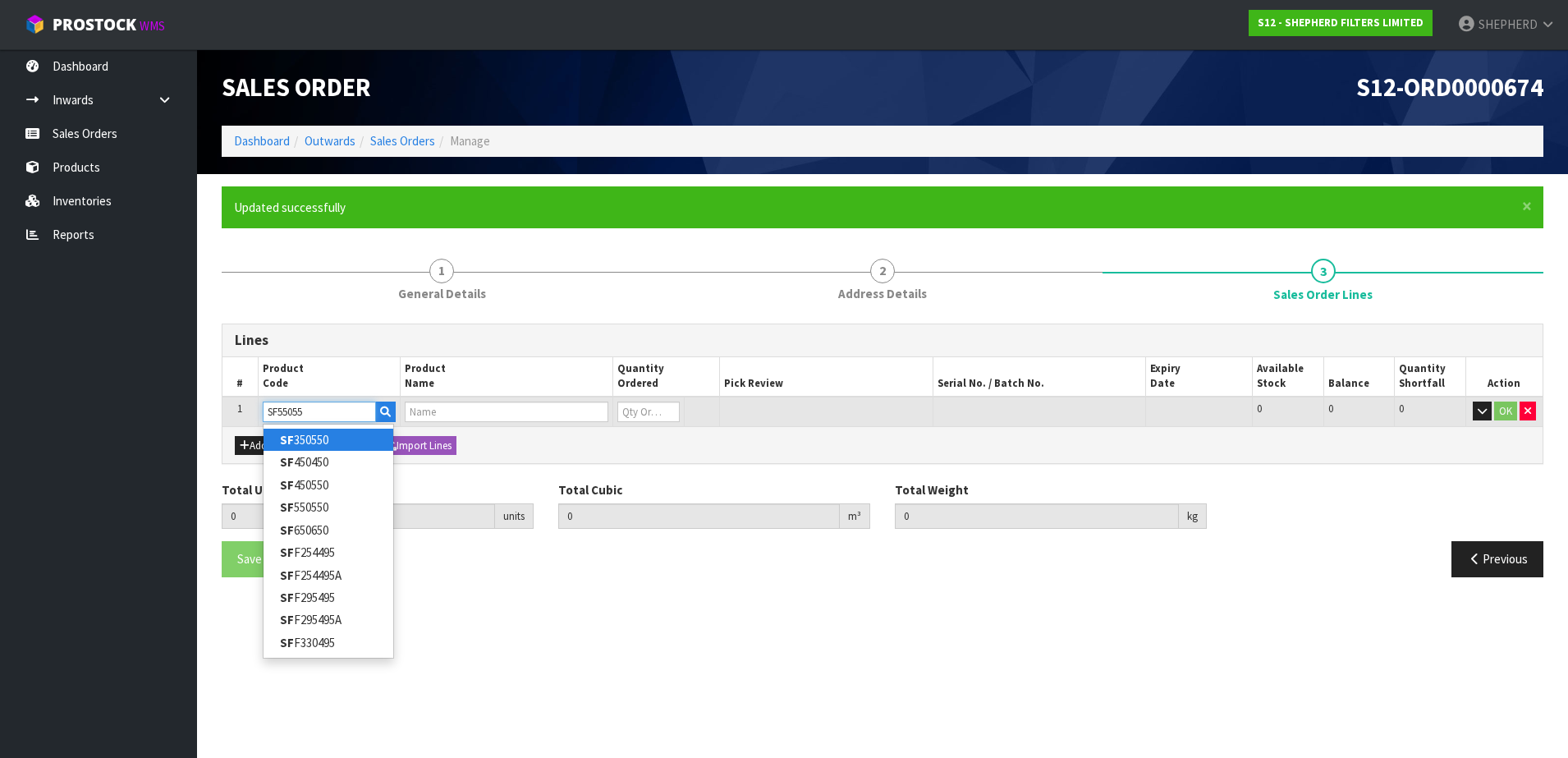
type input "SF550550"
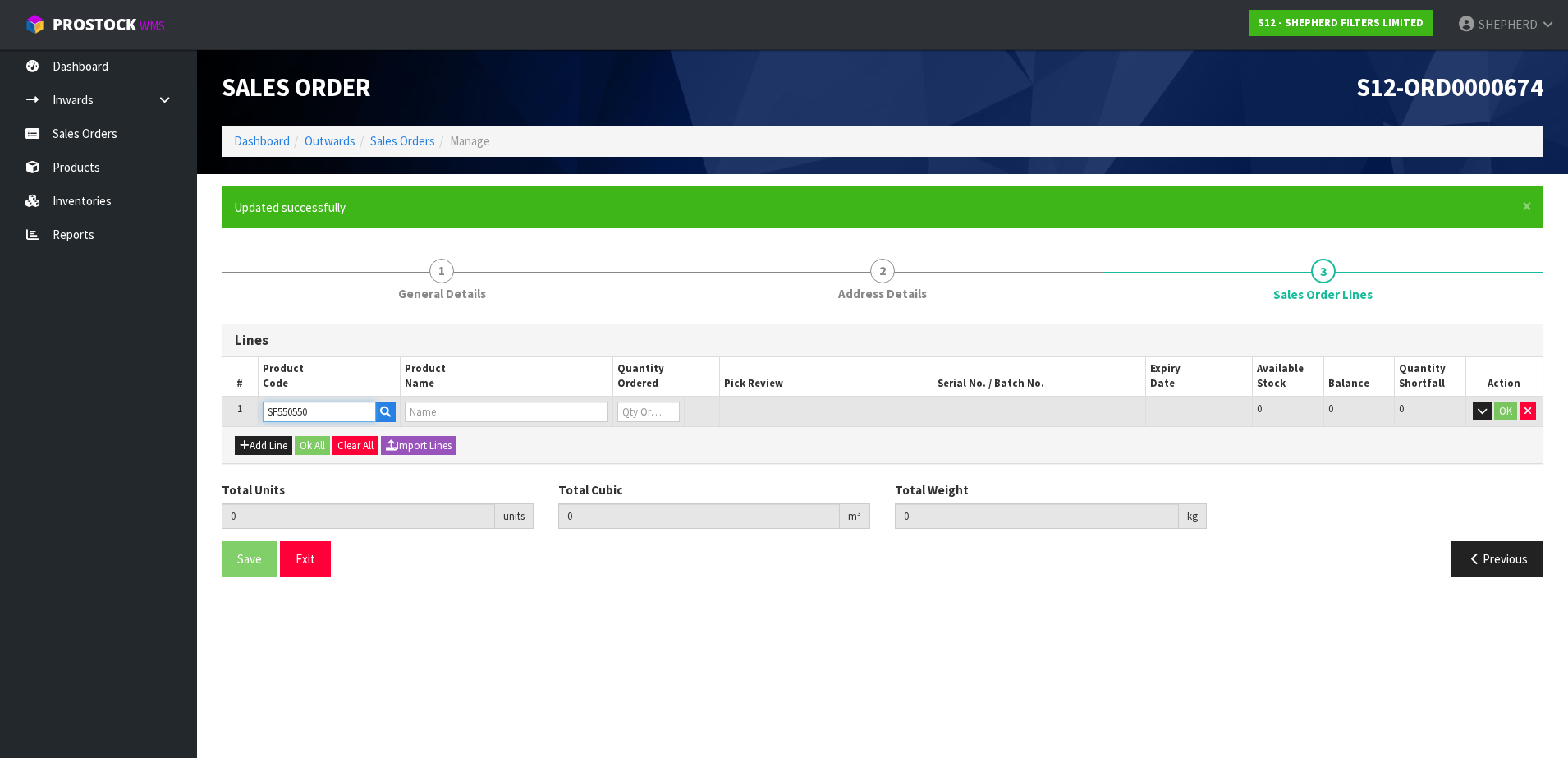
type input "0.000000"
type input "0.000"
type input "SHEPHERD FILTERS 550 X 550 - CODE SF550550"
type input "0"
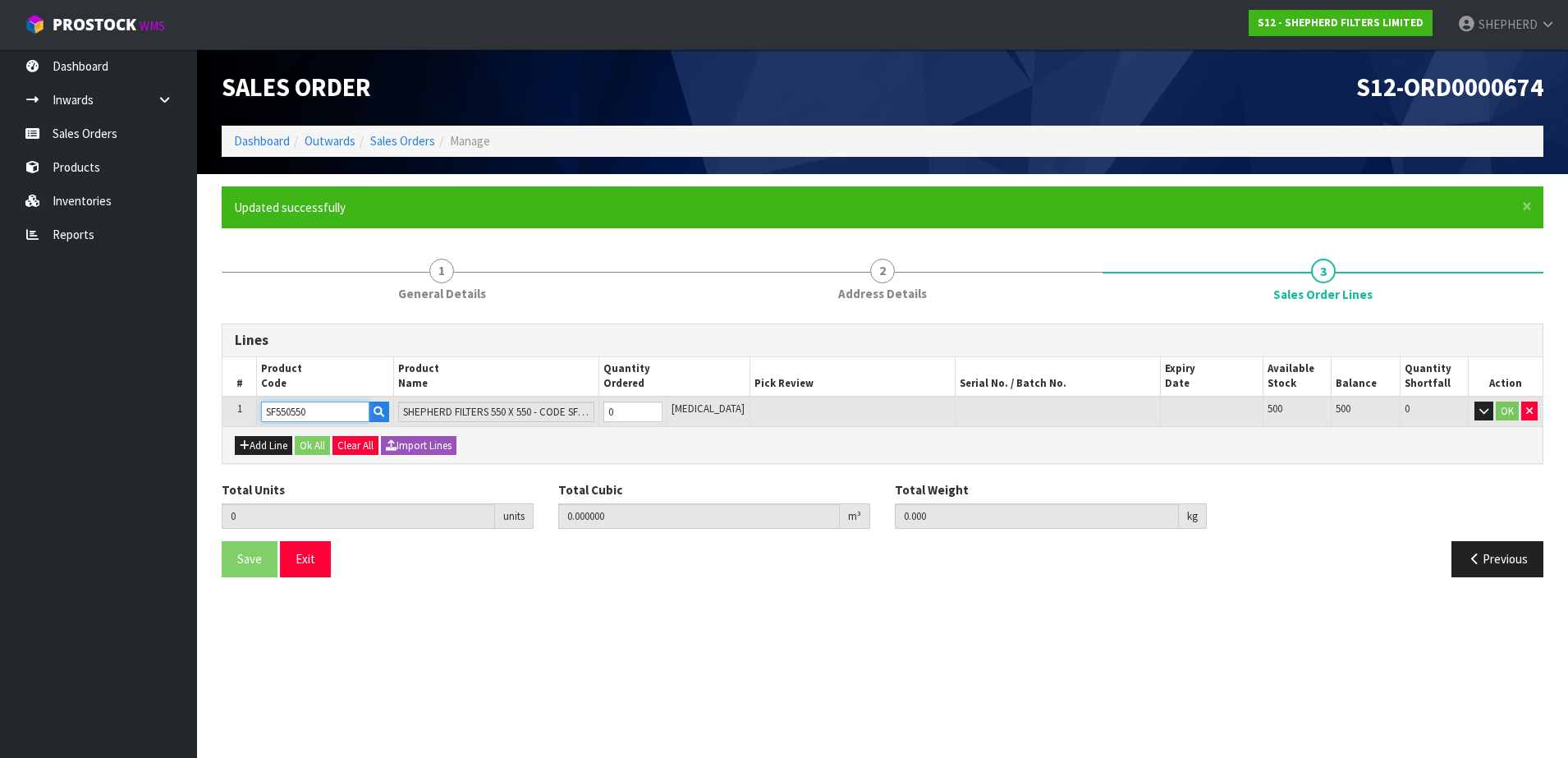
type input "SF550550"
type input "1"
type input "0.000583"
type input "0.06"
type input "1"
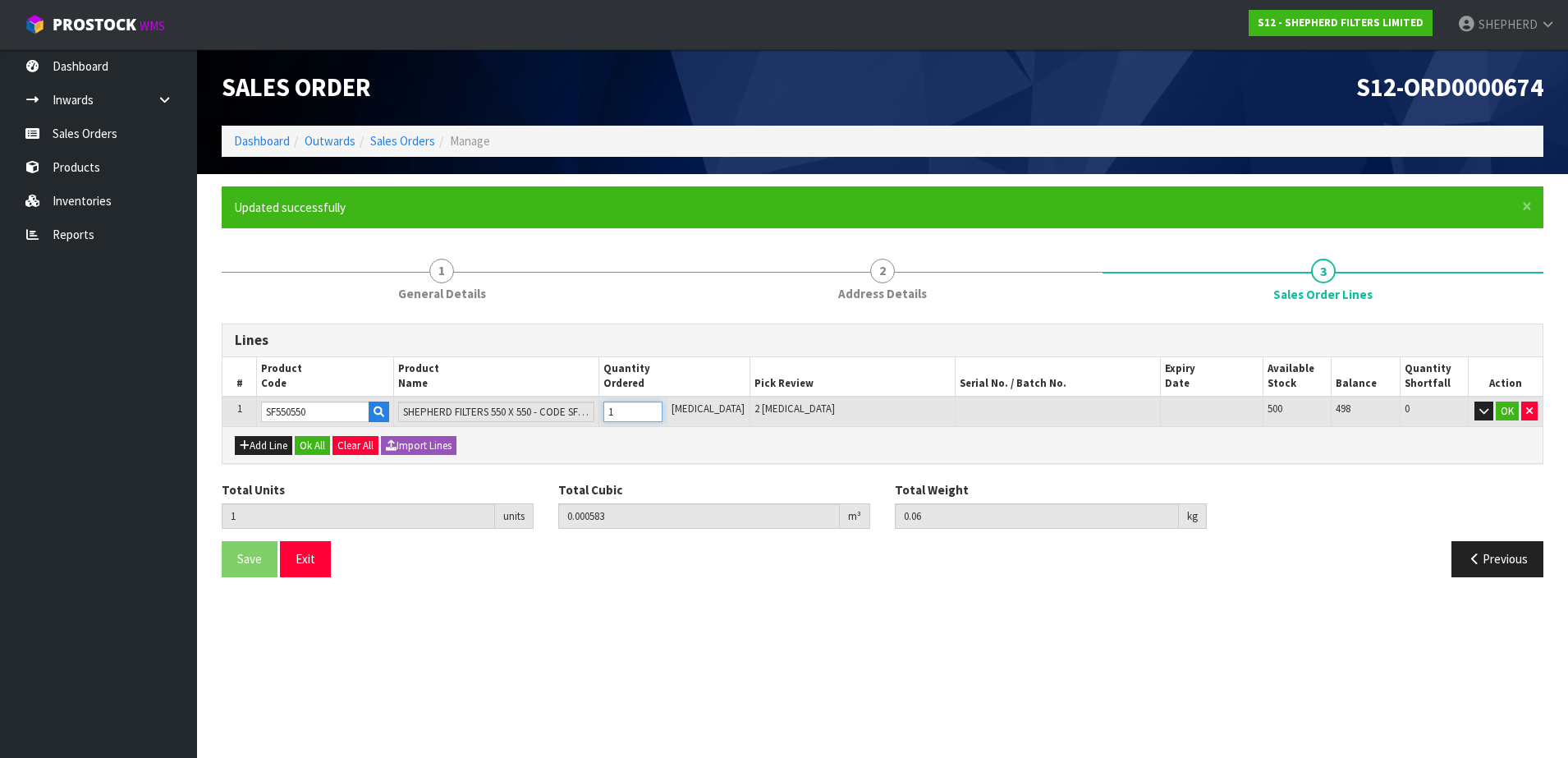
type input "2"
type input "0.001166"
type input "0.12"
type input "2"
type input "3"
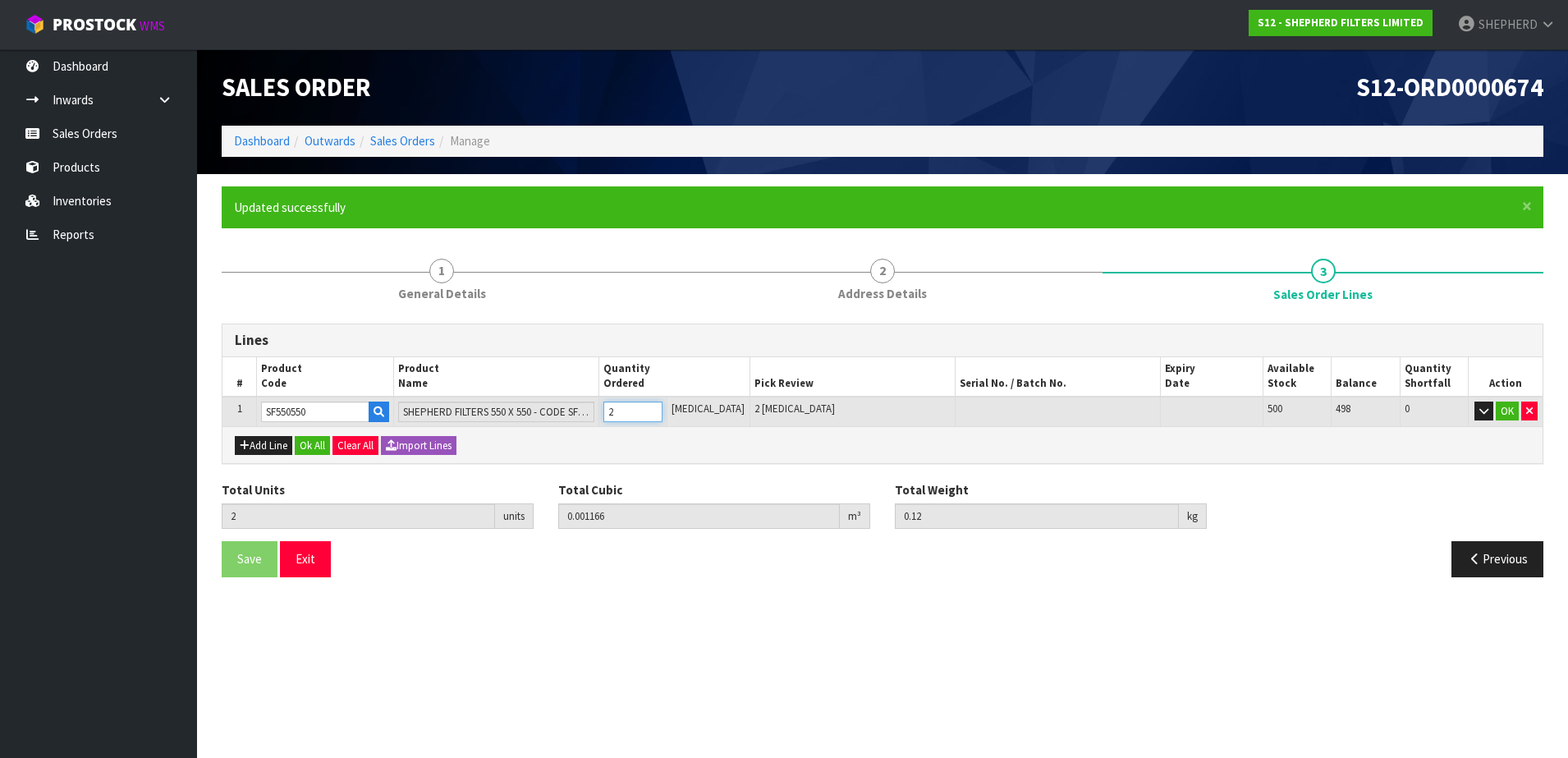
type input "0.001749"
type input "0.18"
drag, startPoint x: 663, startPoint y: 414, endPoint x: 616, endPoint y: 405, distance: 47.9
type input "3"
click at [616, 405] on input "3" at bounding box center [632, 411] width 59 height 20
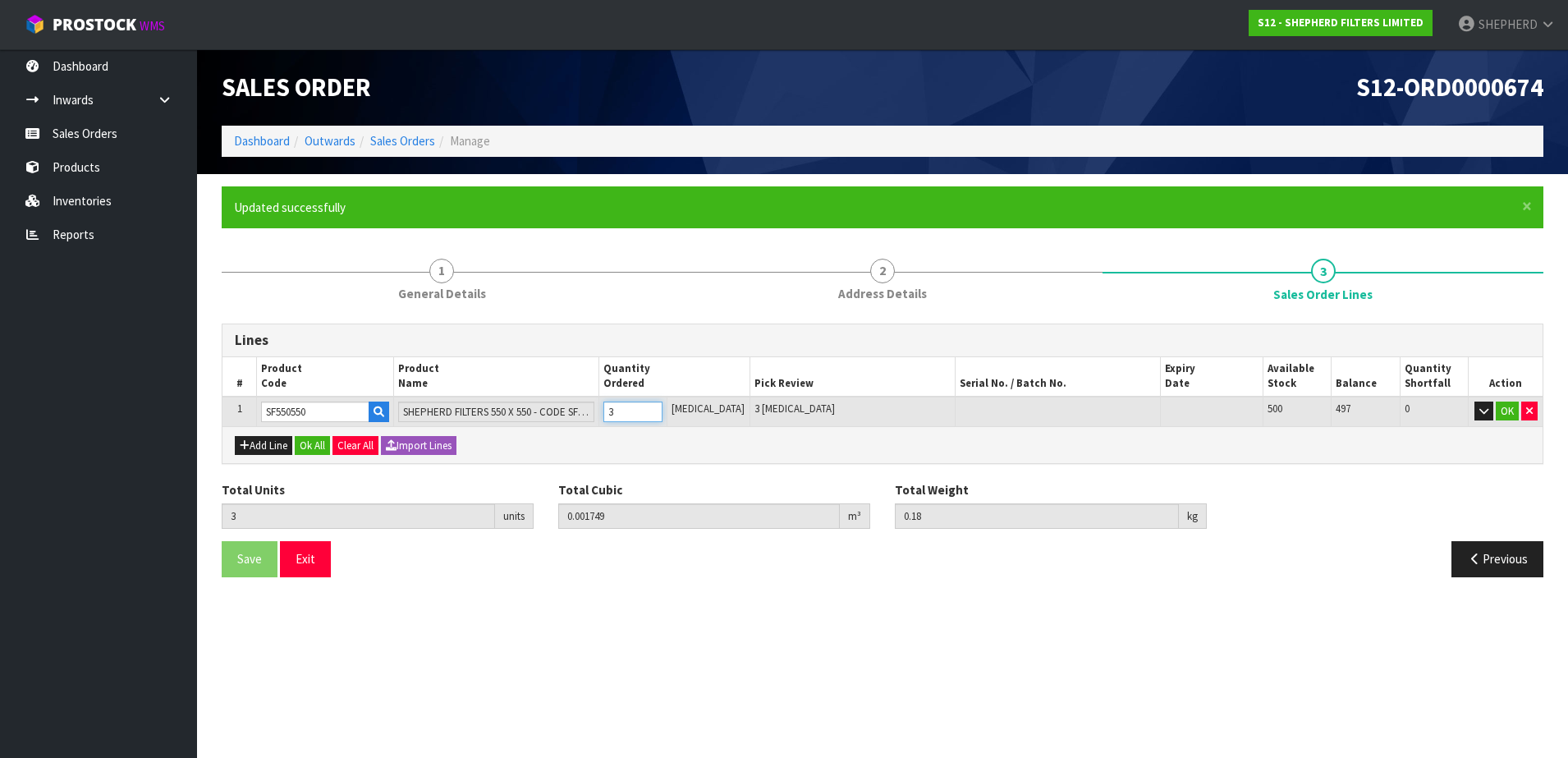
type input "0"
type input "1"
type input "0.000583"
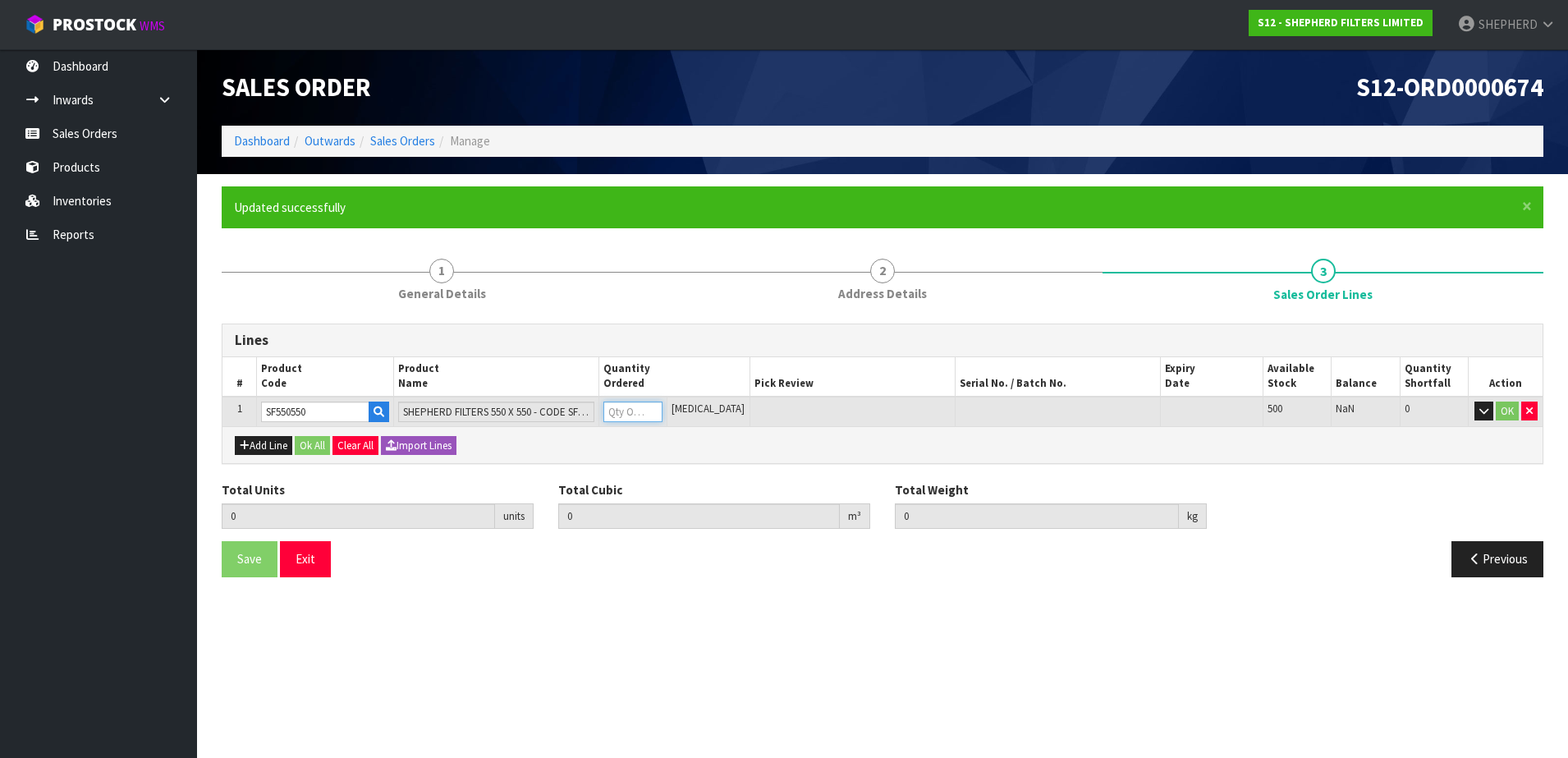
type input "0.06"
type input "1"
type input "10"
type input "0.00583"
type input "0.6"
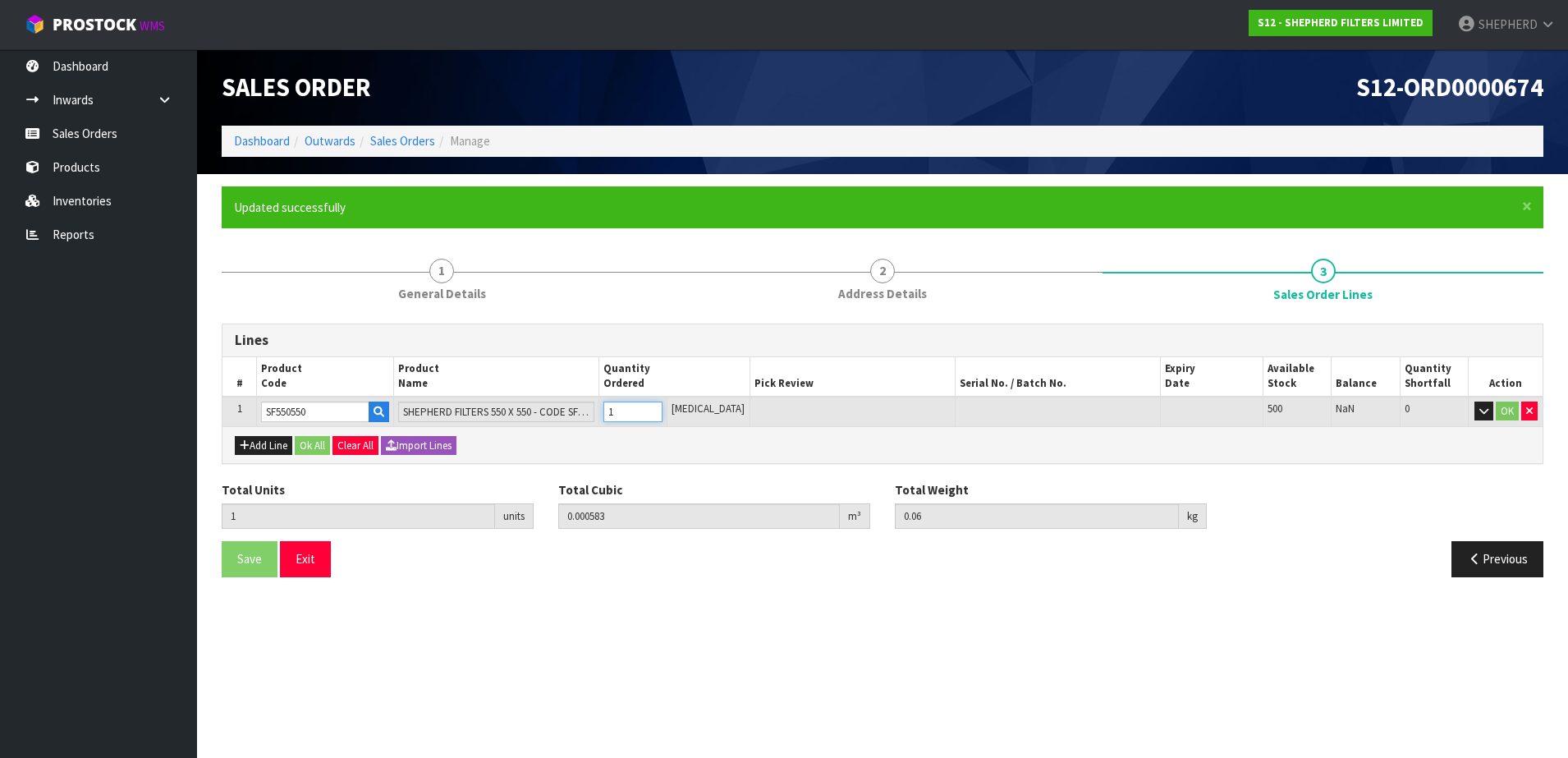
type input "10"
type input "100"
type input "0.09918"
type input "6"
type input "100"
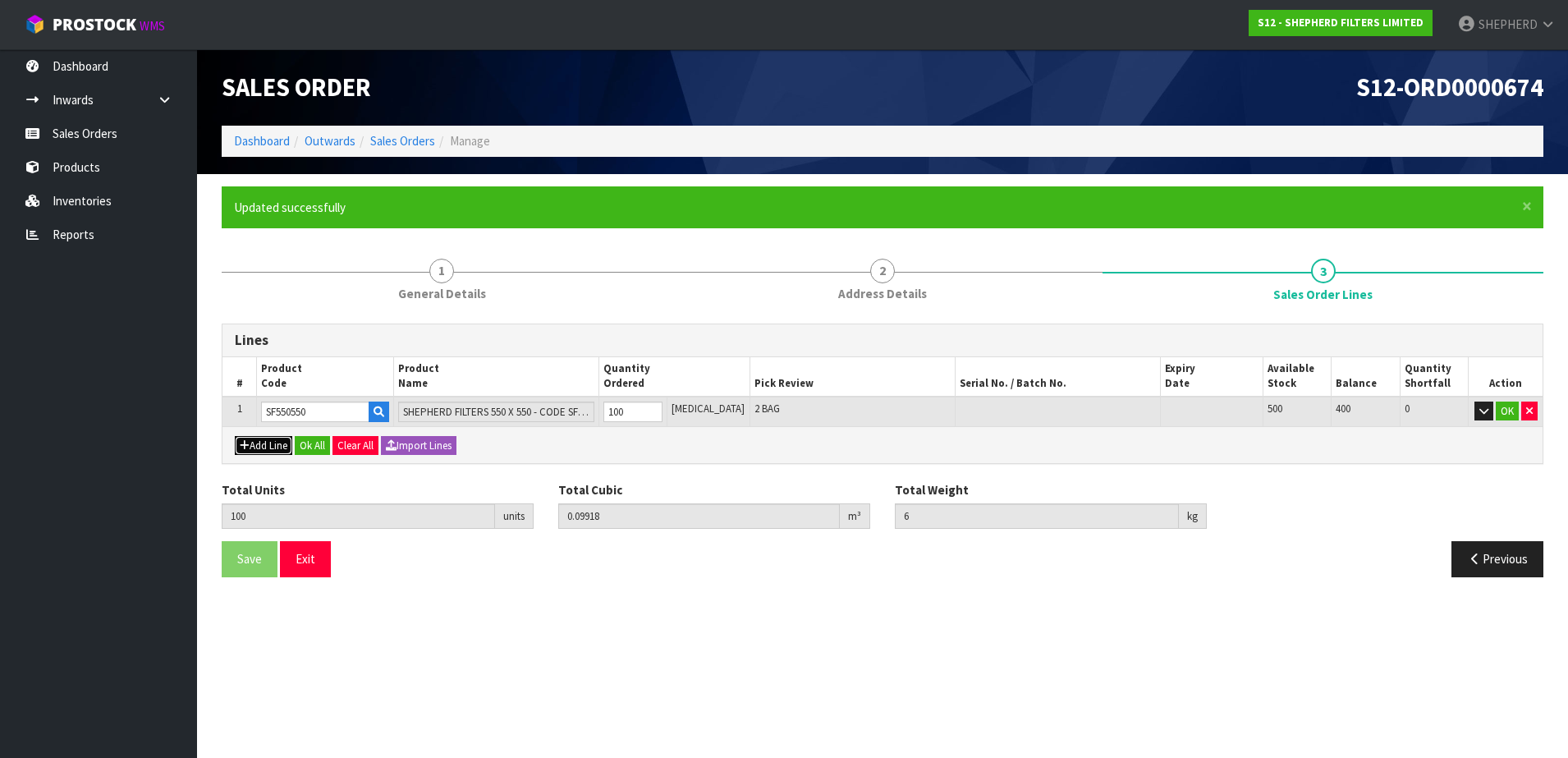
click at [278, 448] on button "Add Line" at bounding box center [263, 446] width 58 height 20
type input "0"
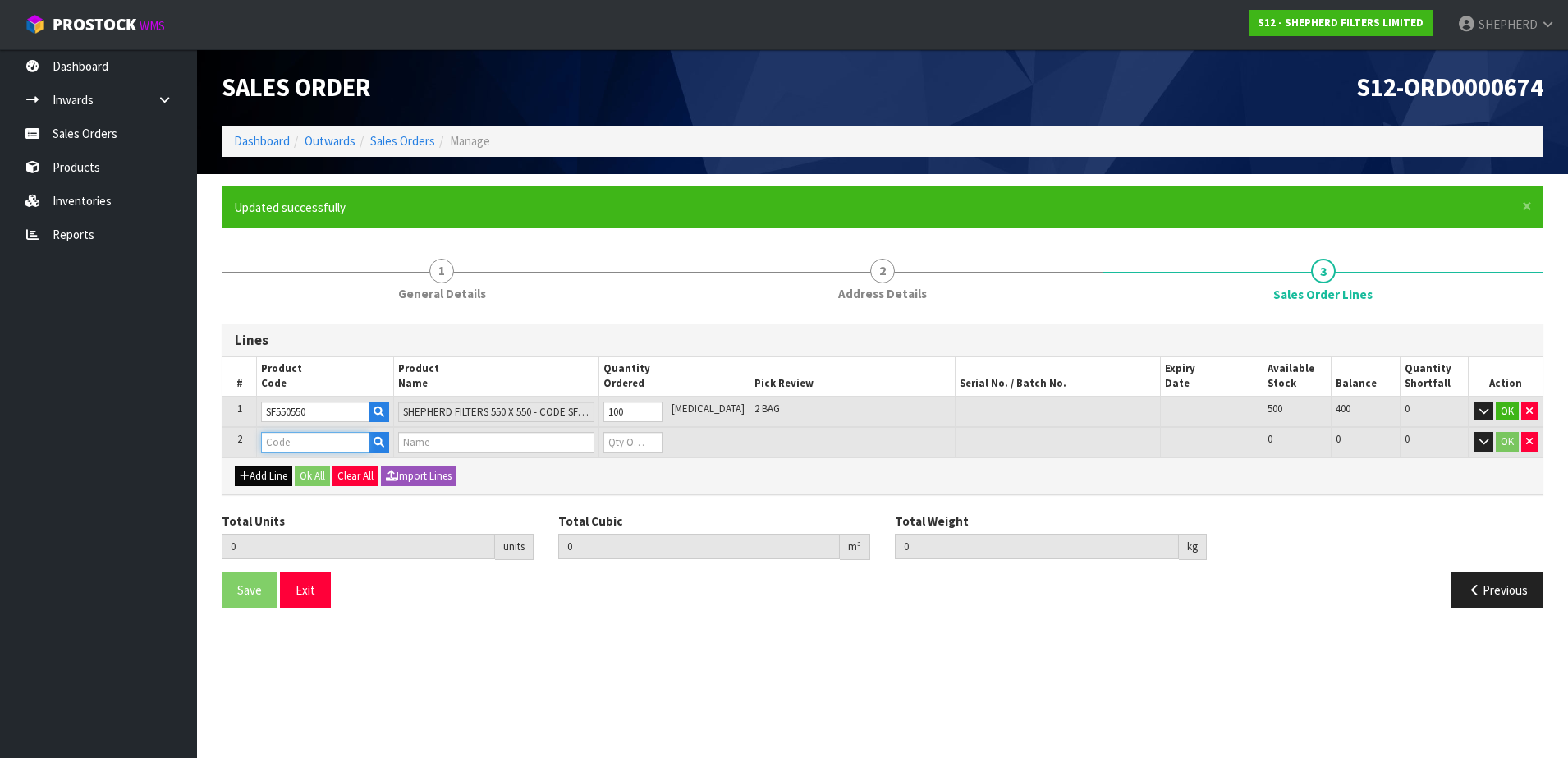
click at [278, 448] on input "text" at bounding box center [315, 442] width 109 height 20
type input "CARDBOAR"
click at [332, 465] on strong "CARDBOAR" at bounding box center [310, 470] width 61 height 16
type input "CARDBOARD SHIPPERS"
type input "100"
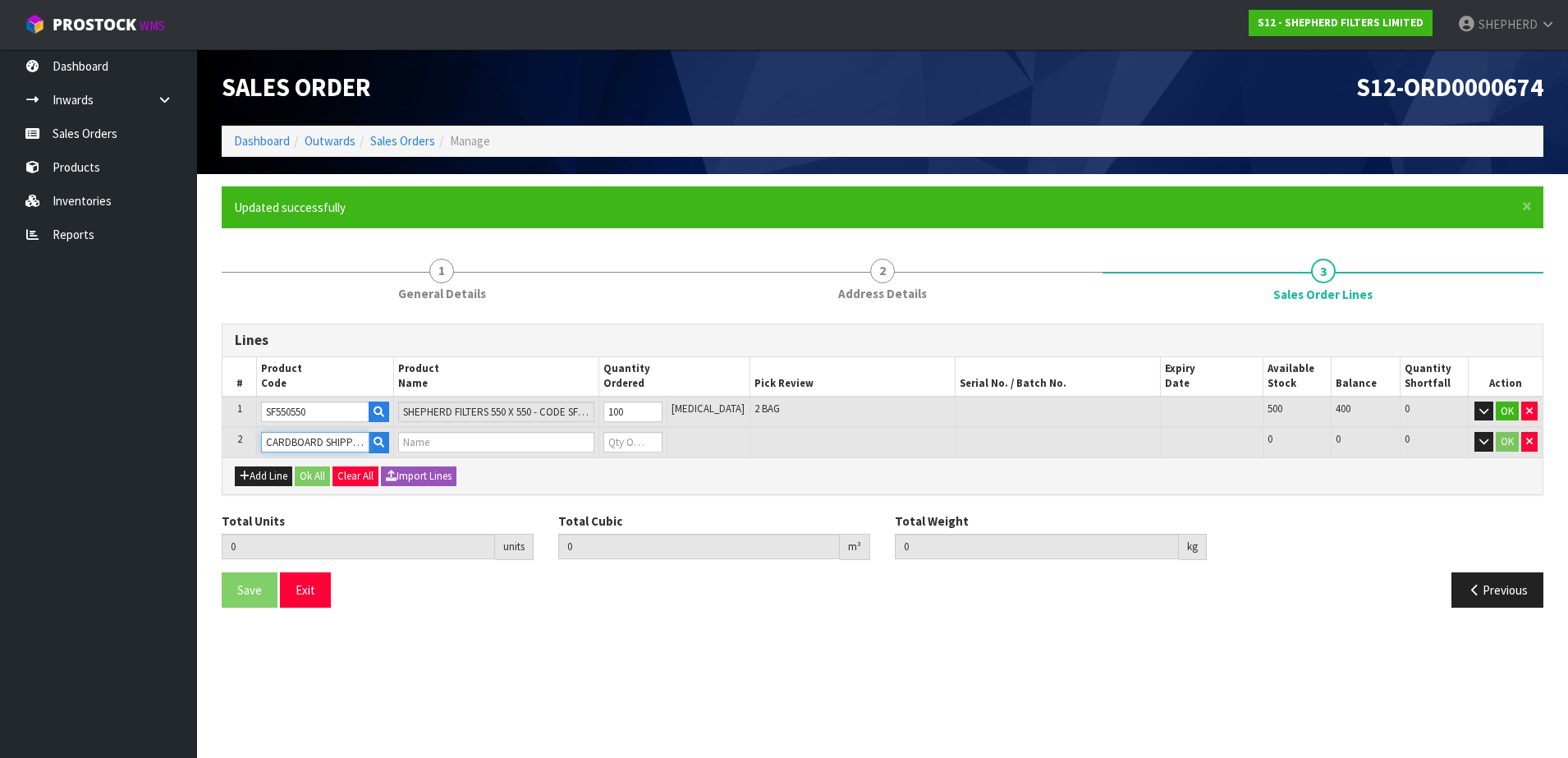
type input "0.09918"
type input "6"
type input "2-PACK BOXES"
type input "0"
drag, startPoint x: 641, startPoint y: 440, endPoint x: 584, endPoint y: 431, distance: 57.7
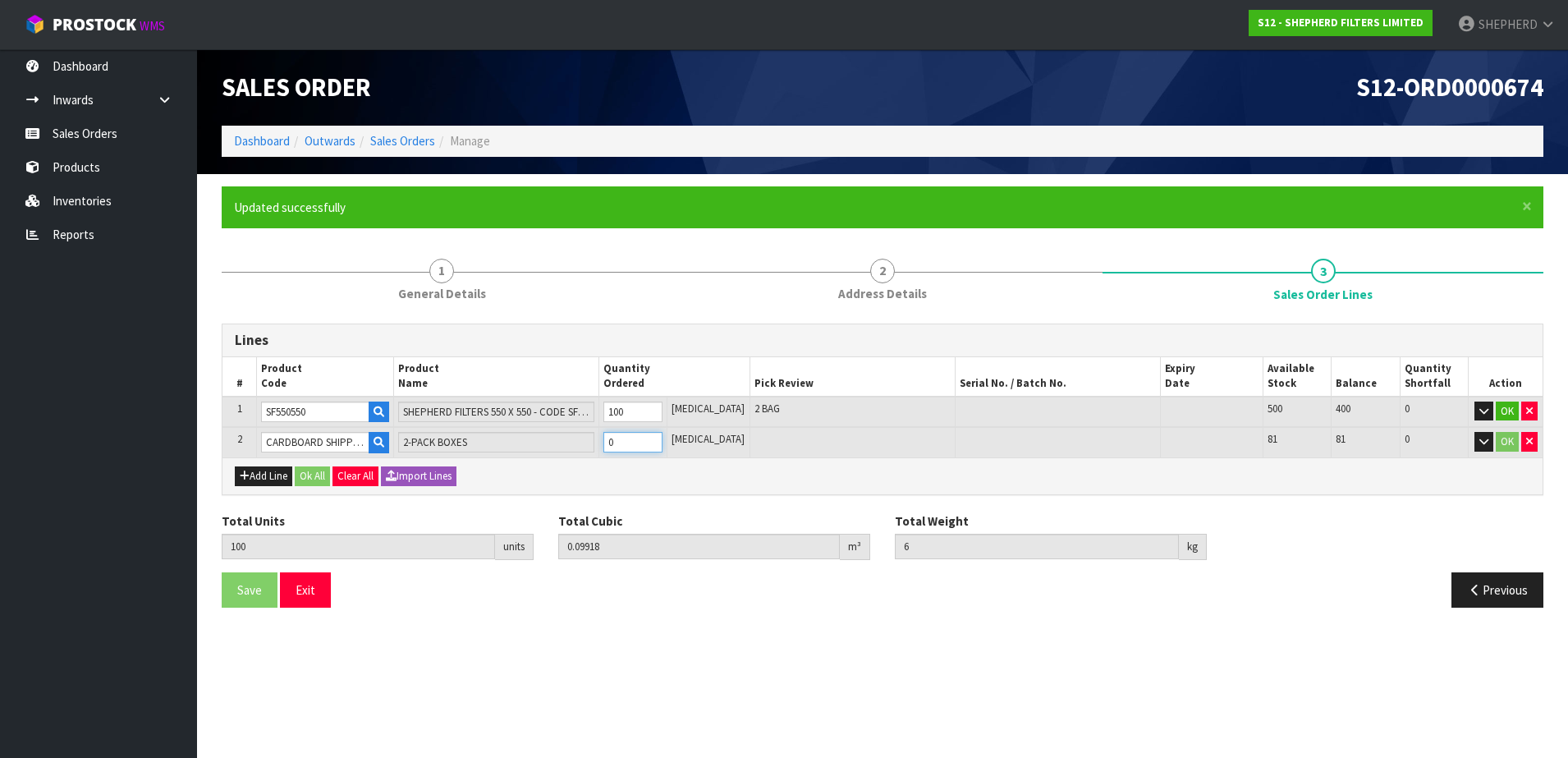
click at [584, 431] on tr "2 CARDBOARD SHIPPERS 2-PACK BOXES 0 [MEDICAL_DATA] 81 81 0 OK" at bounding box center [882, 442] width 1319 height 30
type input "101"
type input "0.100126"
type input "6.1"
type input "1"
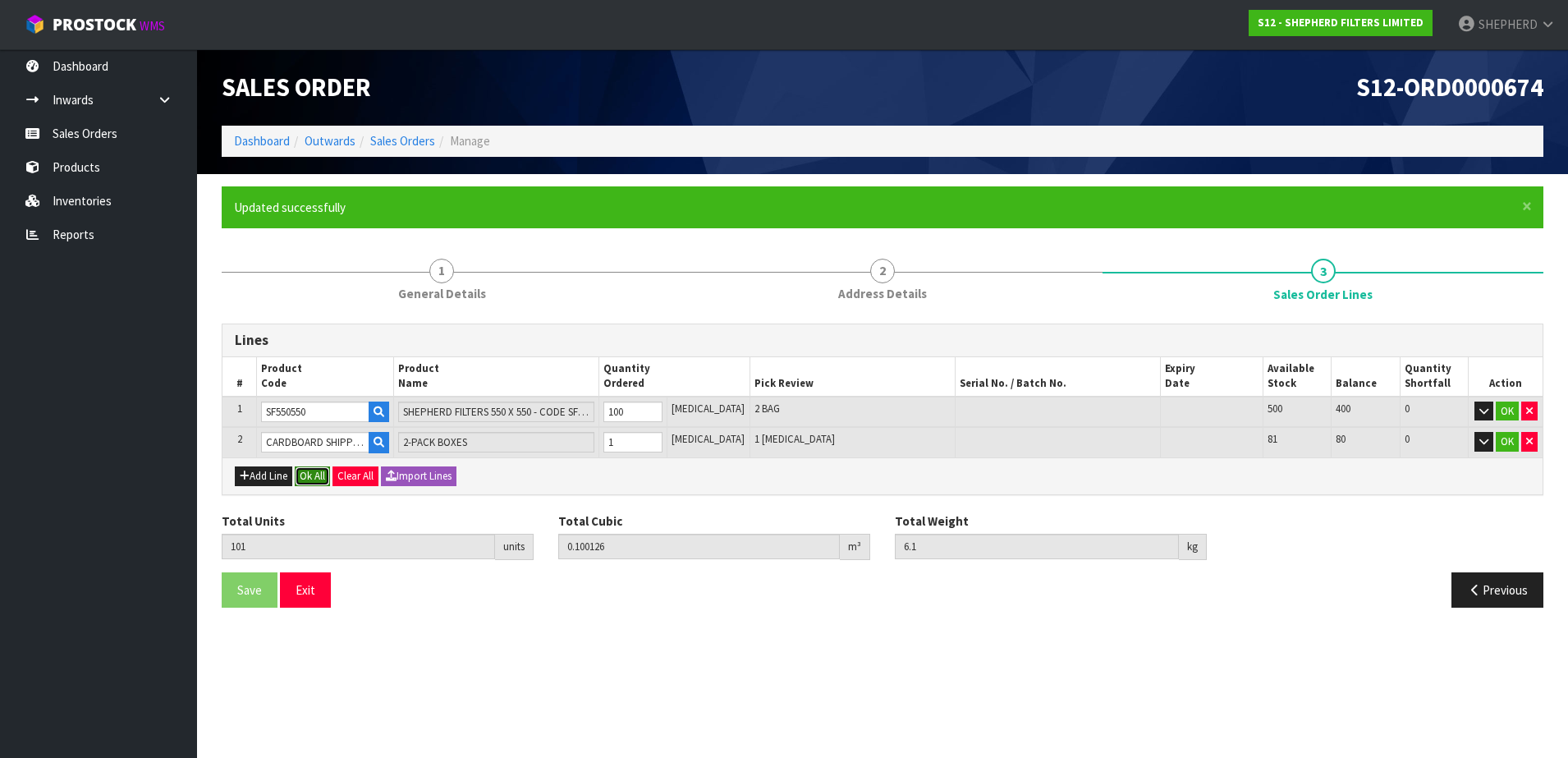
click at [319, 472] on button "Ok All" at bounding box center [312, 476] width 36 height 20
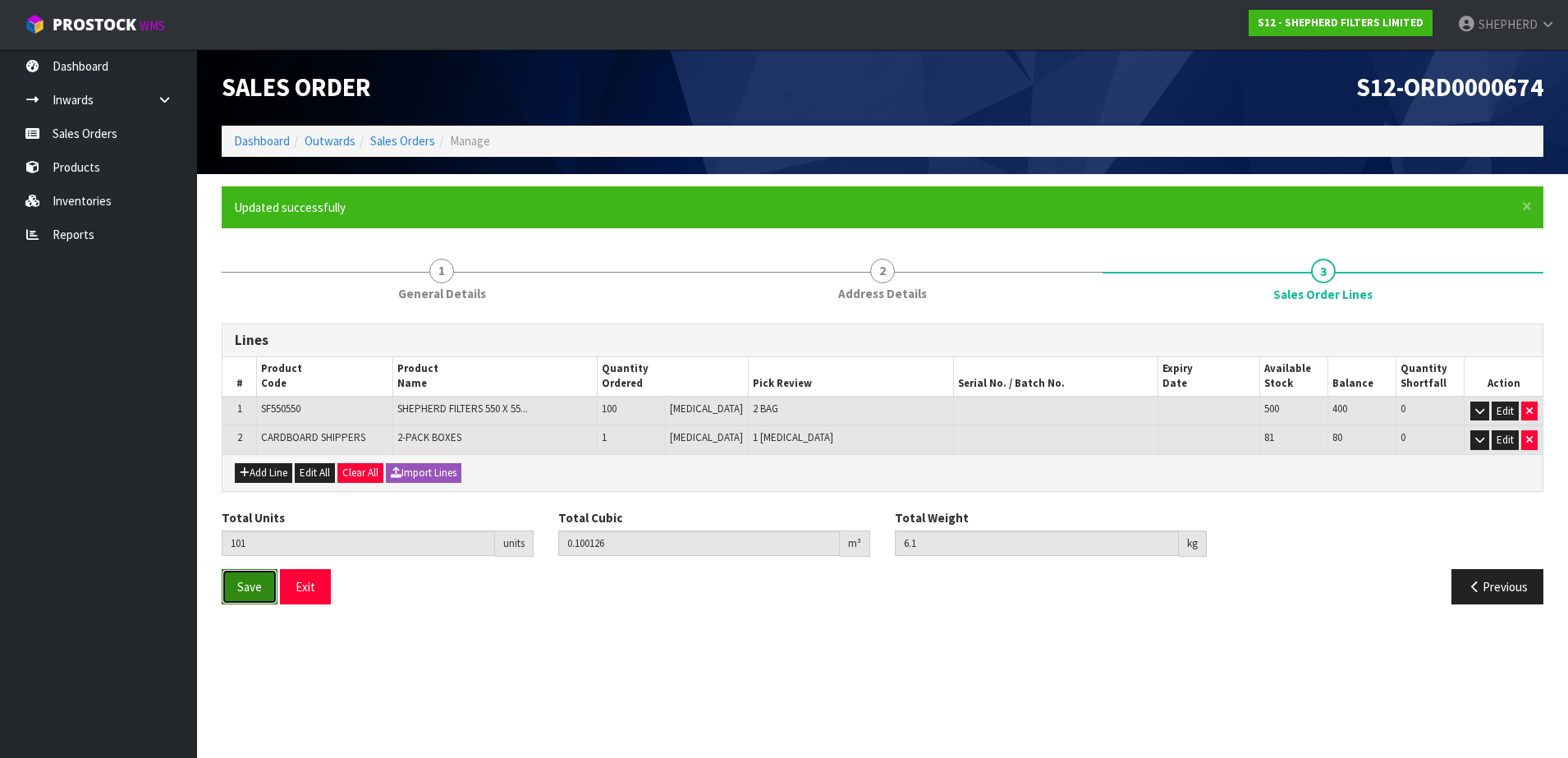
click at [244, 586] on span "Save" at bounding box center [249, 586] width 25 height 16
click at [311, 589] on button "Exit" at bounding box center [305, 586] width 51 height 36
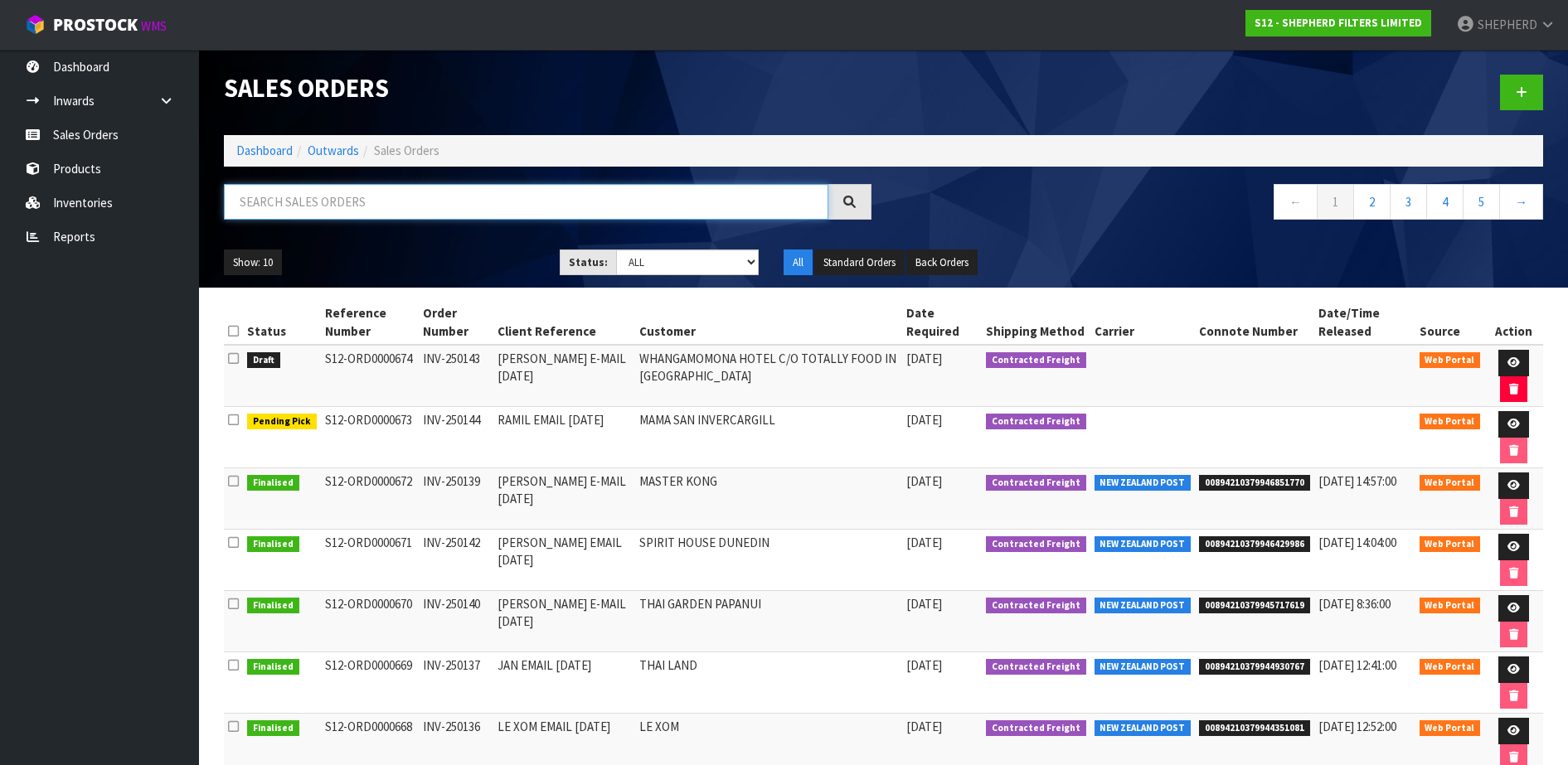
click at [298, 211] on input "text" at bounding box center [526, 201] width 604 height 36
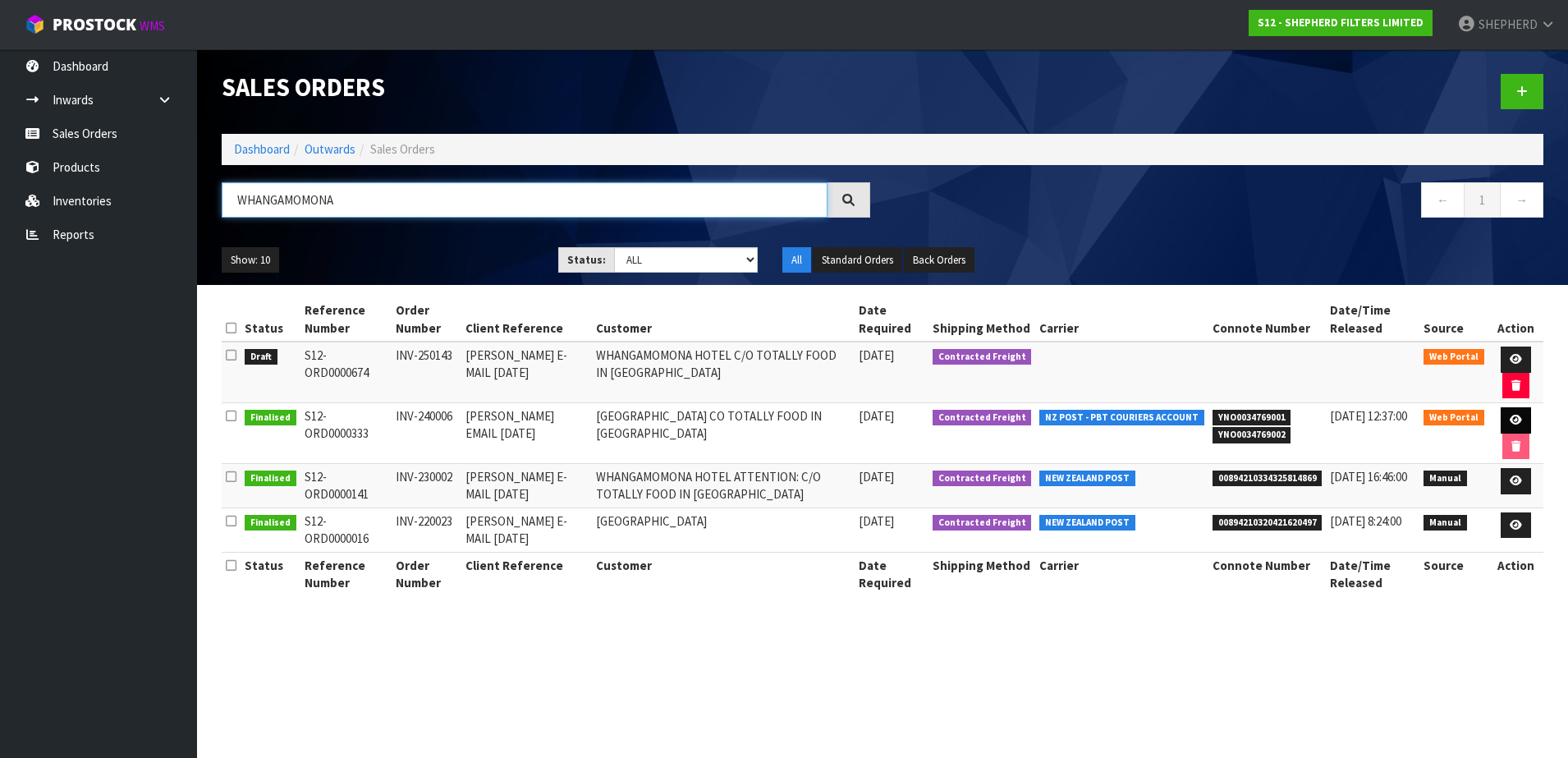
type input "WHANGAMOMONA"
click at [1518, 419] on icon at bounding box center [1515, 421] width 12 height 11
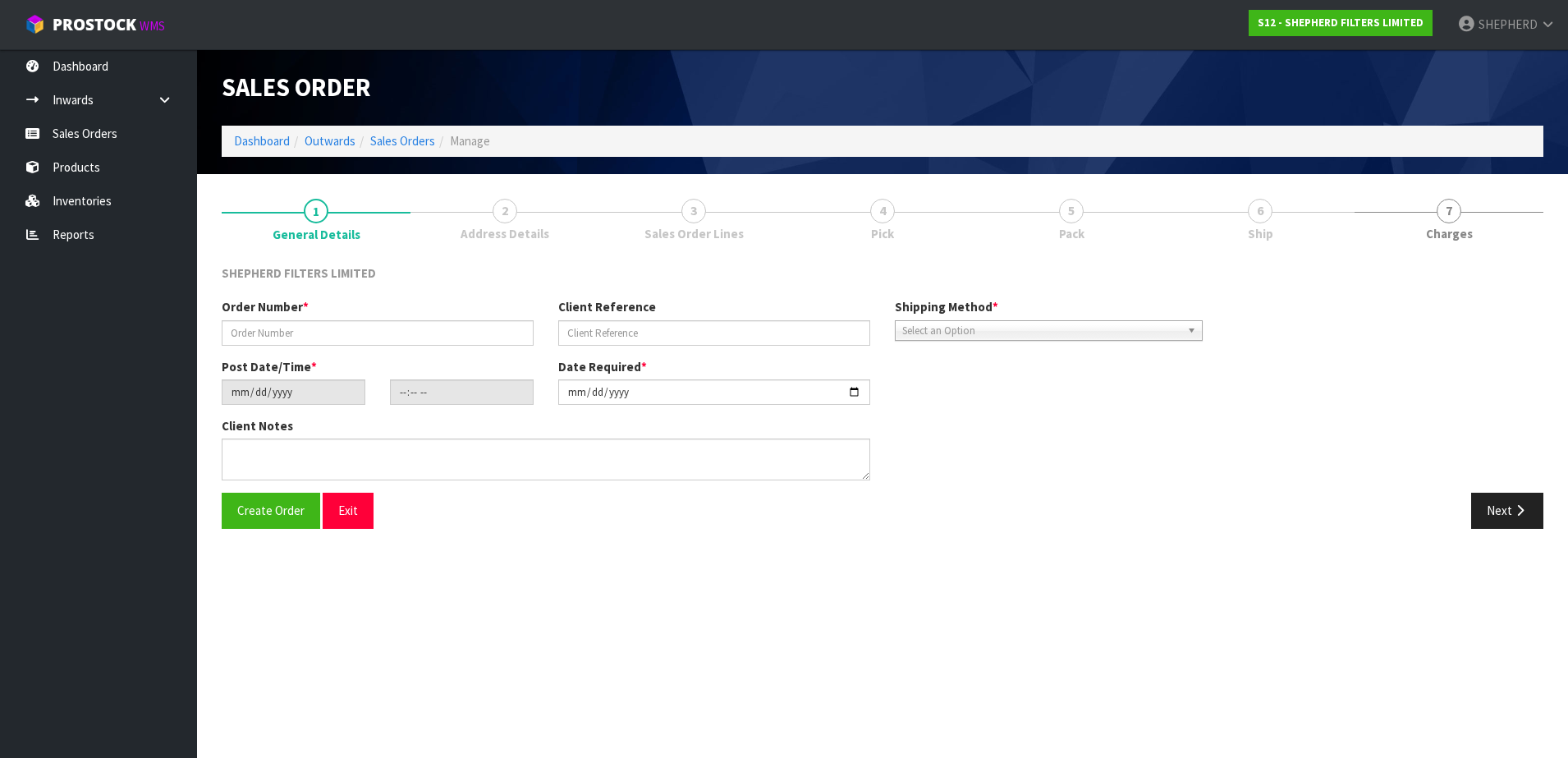
type input "INV-240006"
type input "[PERSON_NAME] EMAIL [DATE]"
type input "[DATE]"
type input "22:20:00.000"
type input "[DATE]"
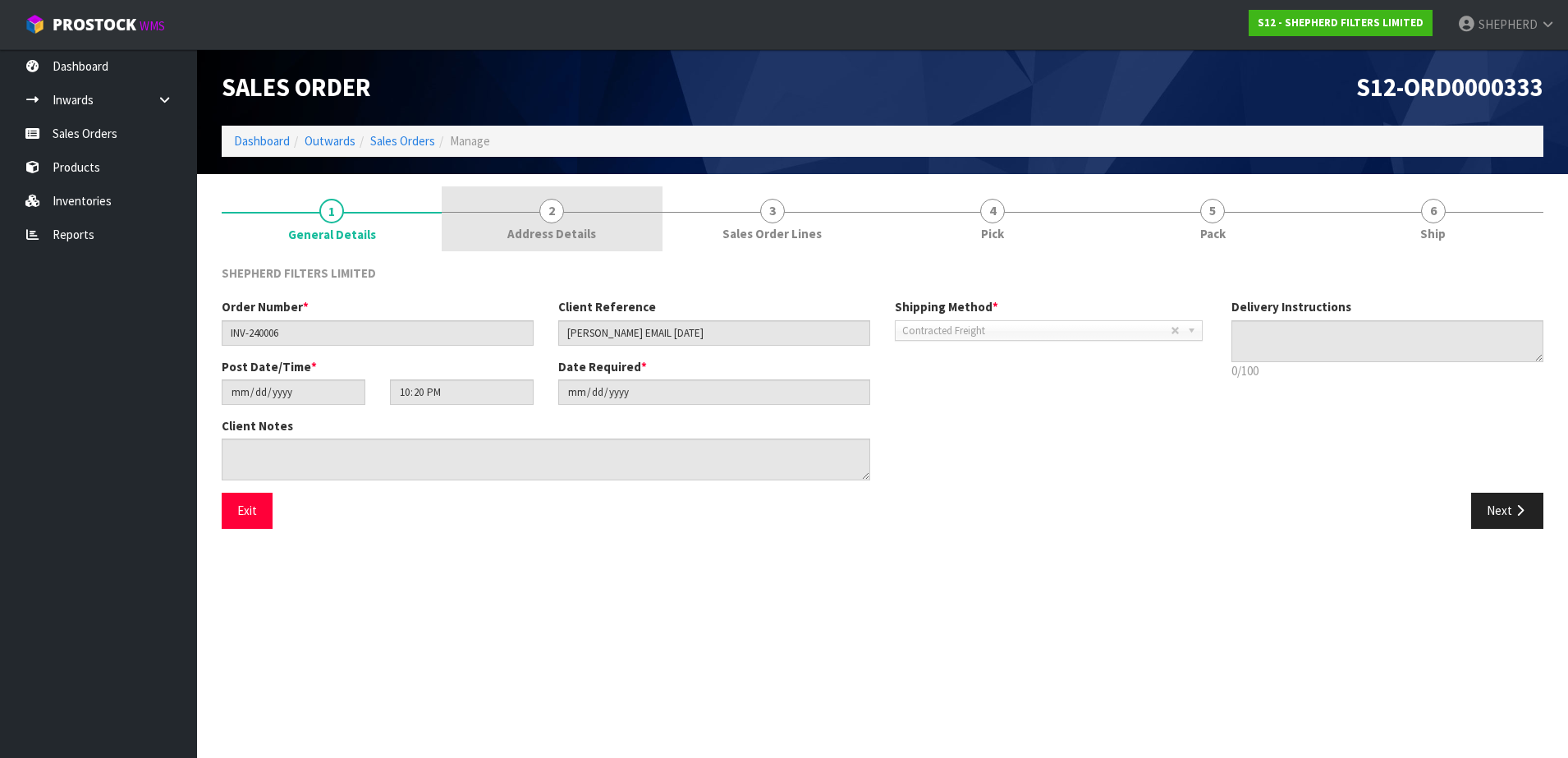
click at [547, 209] on span "2" at bounding box center [551, 210] width 25 height 25
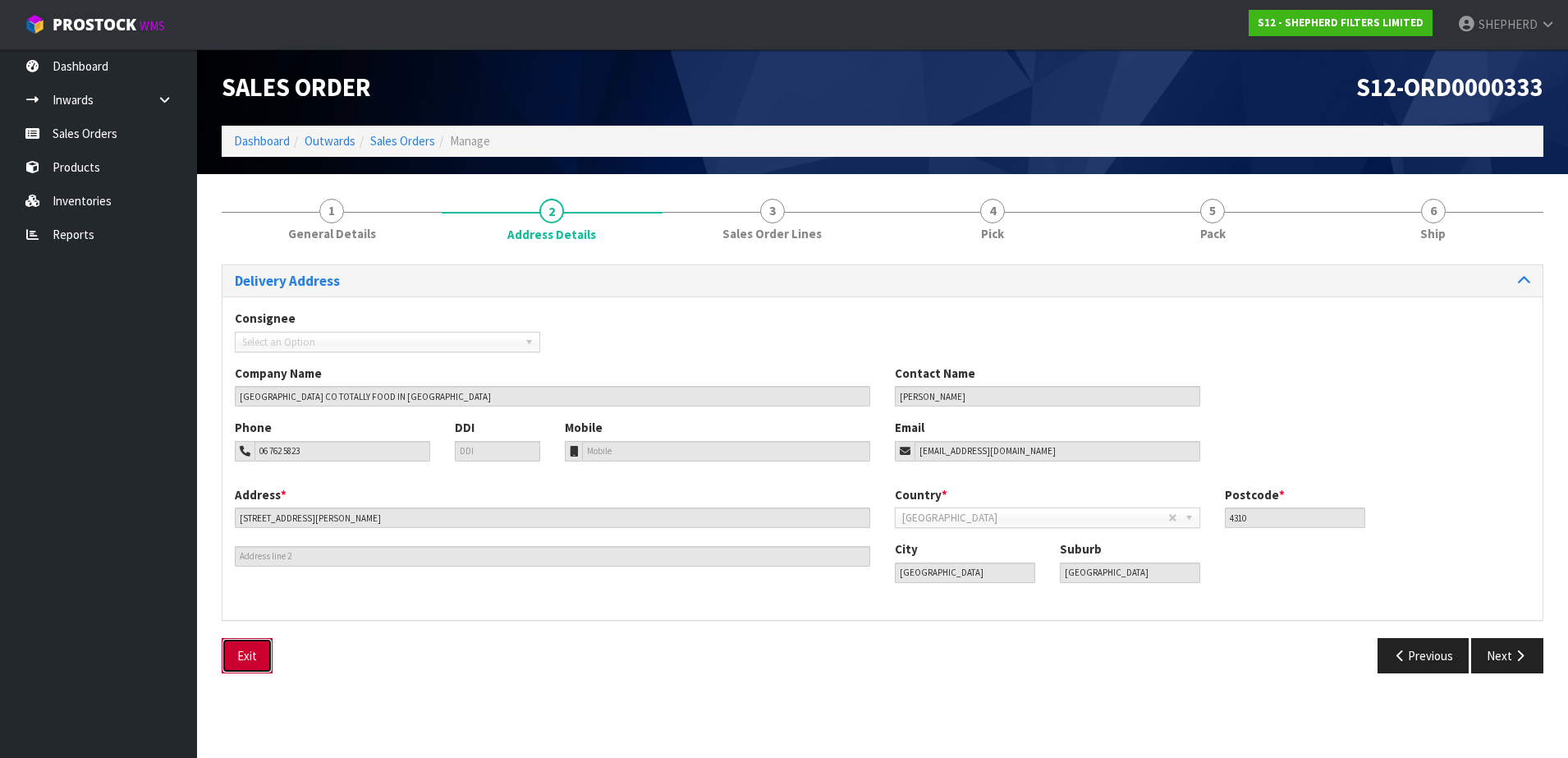
click at [244, 657] on button "Exit" at bounding box center [248, 656] width 51 height 36
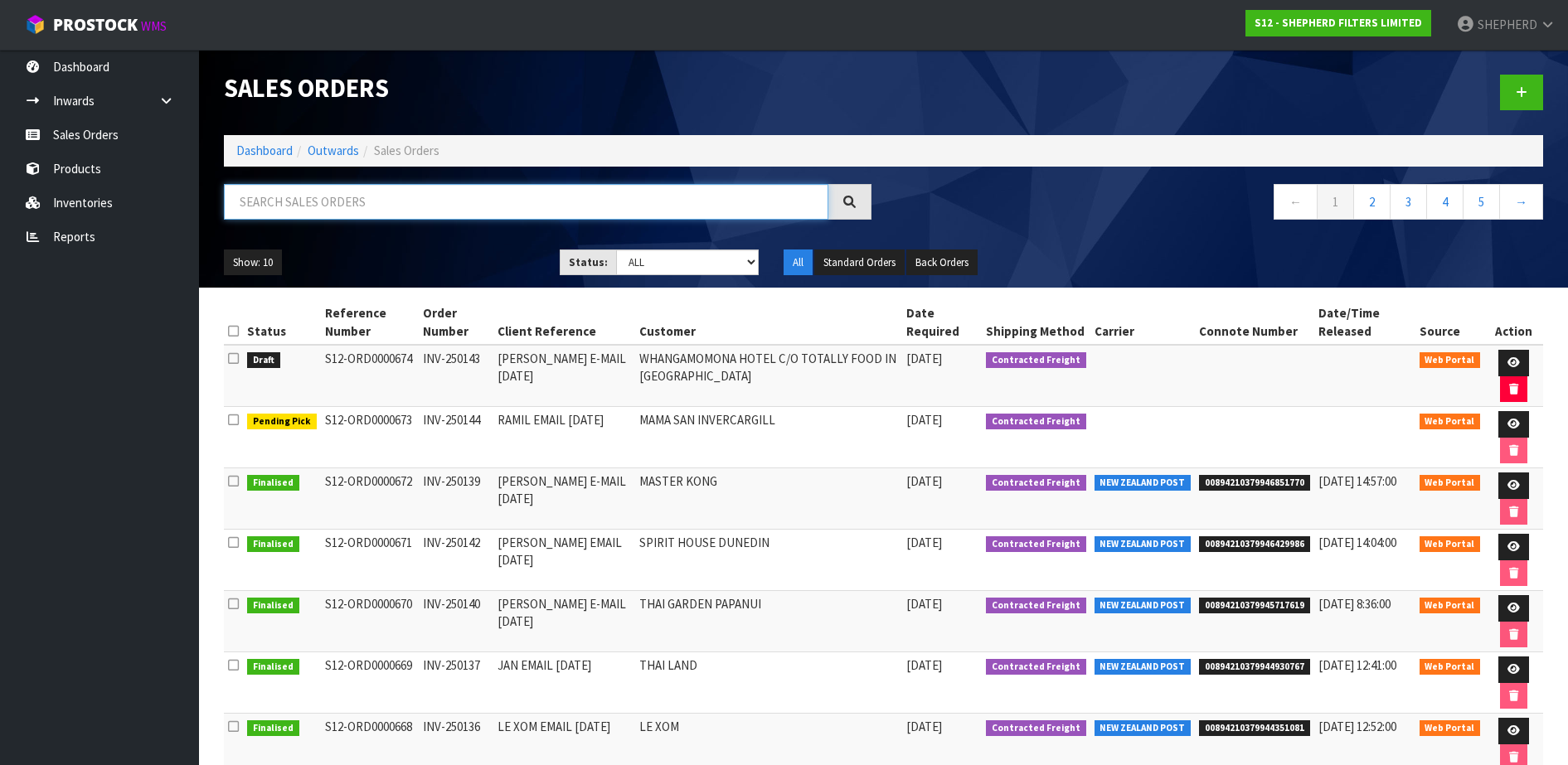
click at [285, 200] on input "text" at bounding box center [526, 201] width 604 height 36
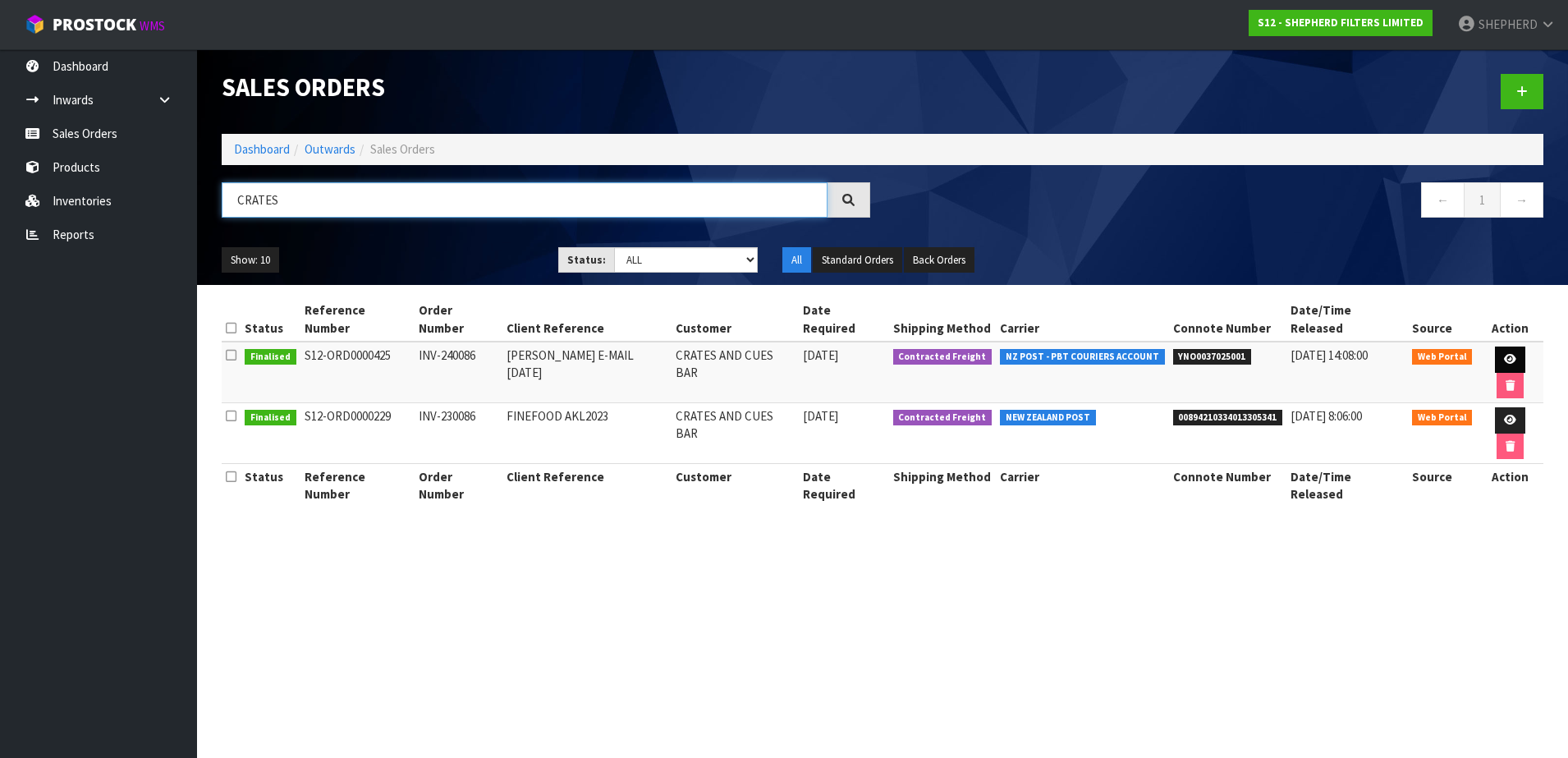
type input "CRATES"
click at [1496, 347] on link at bounding box center [1510, 359] width 30 height 27
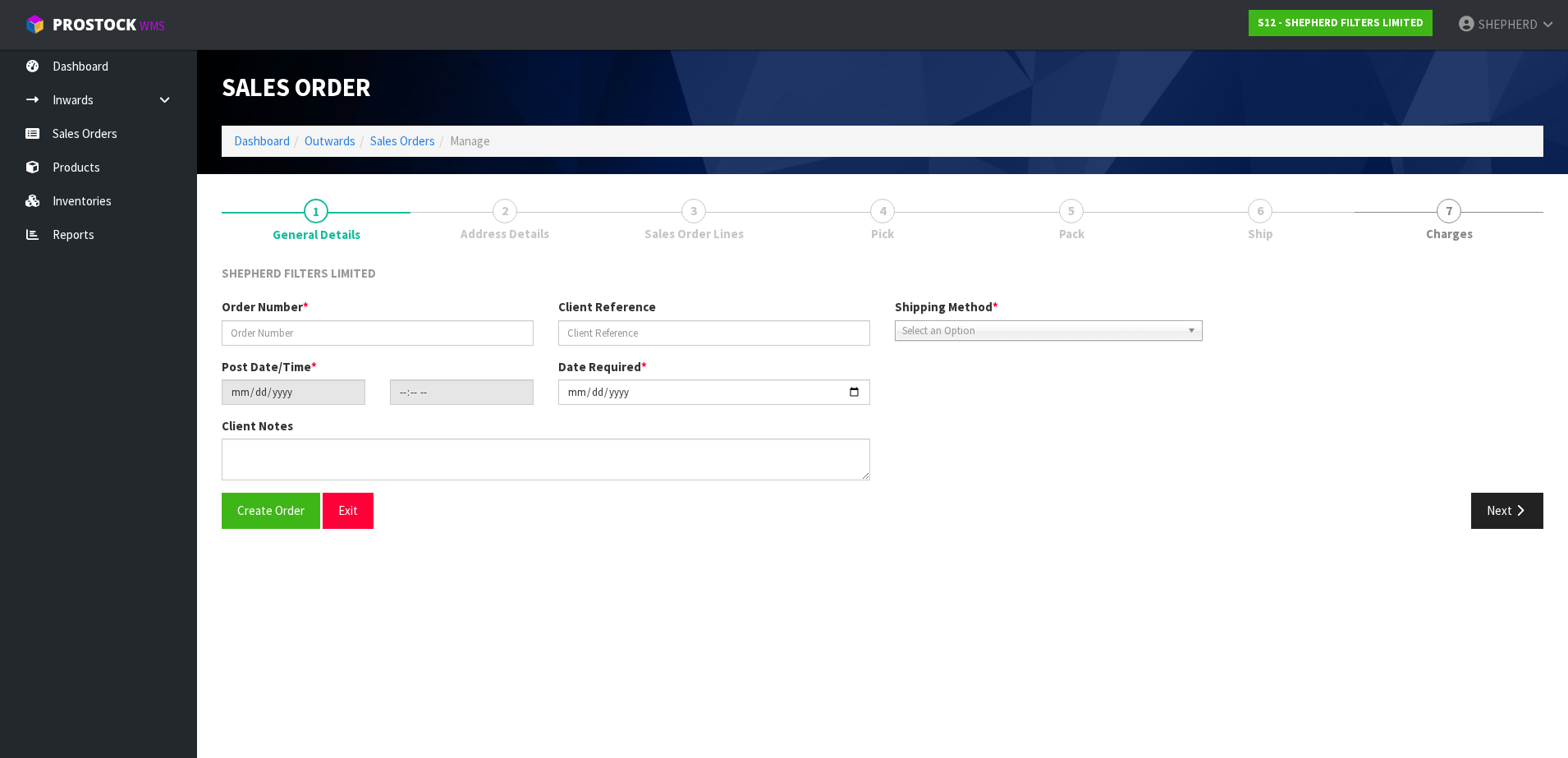
type input "INV-240086"
type input "[PERSON_NAME] E-MAIL [DATE]"
type input "[DATE]"
type input "14:23:00.000"
type input "[DATE]"
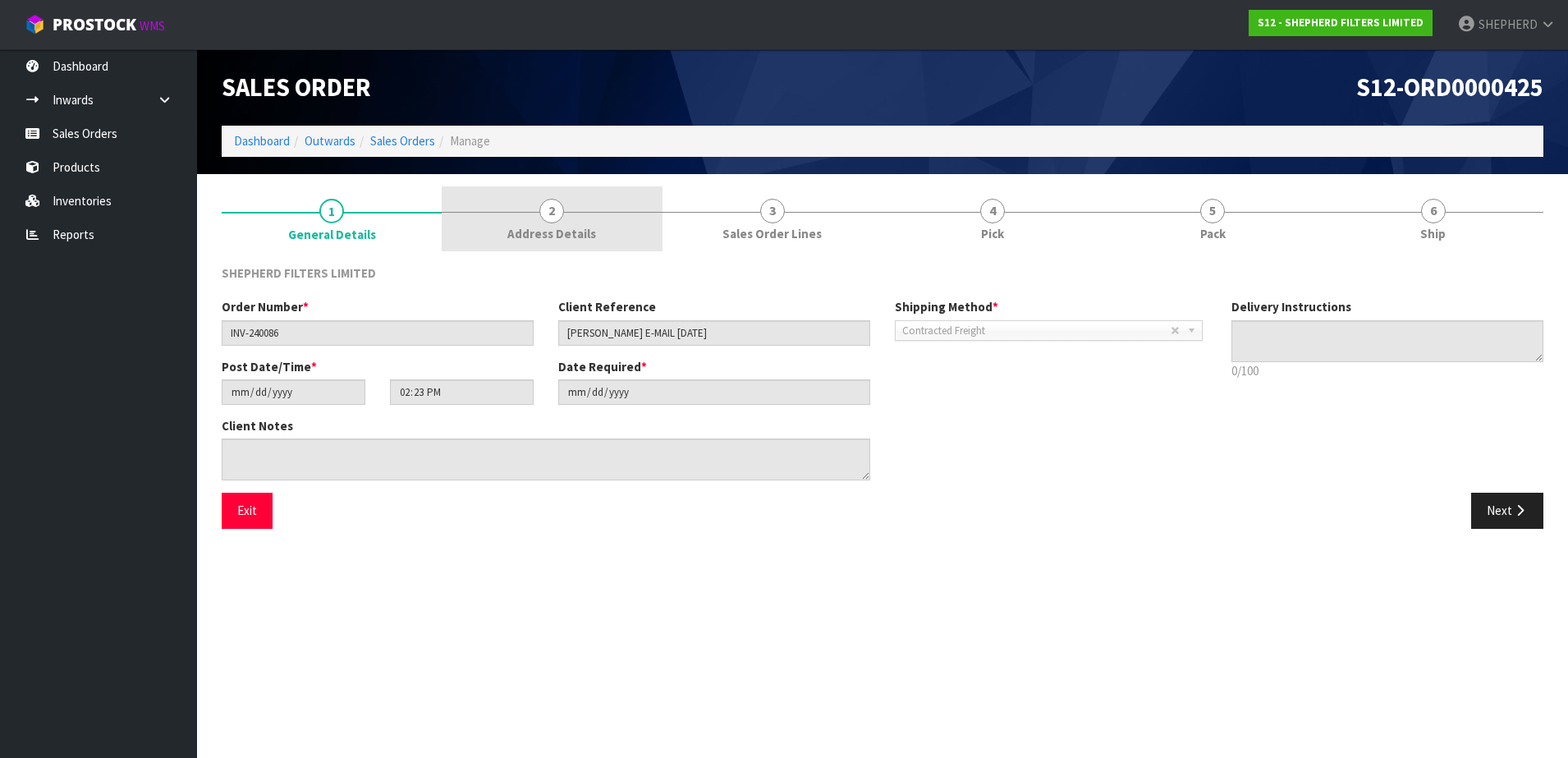
click at [554, 214] on span "2" at bounding box center [551, 210] width 25 height 25
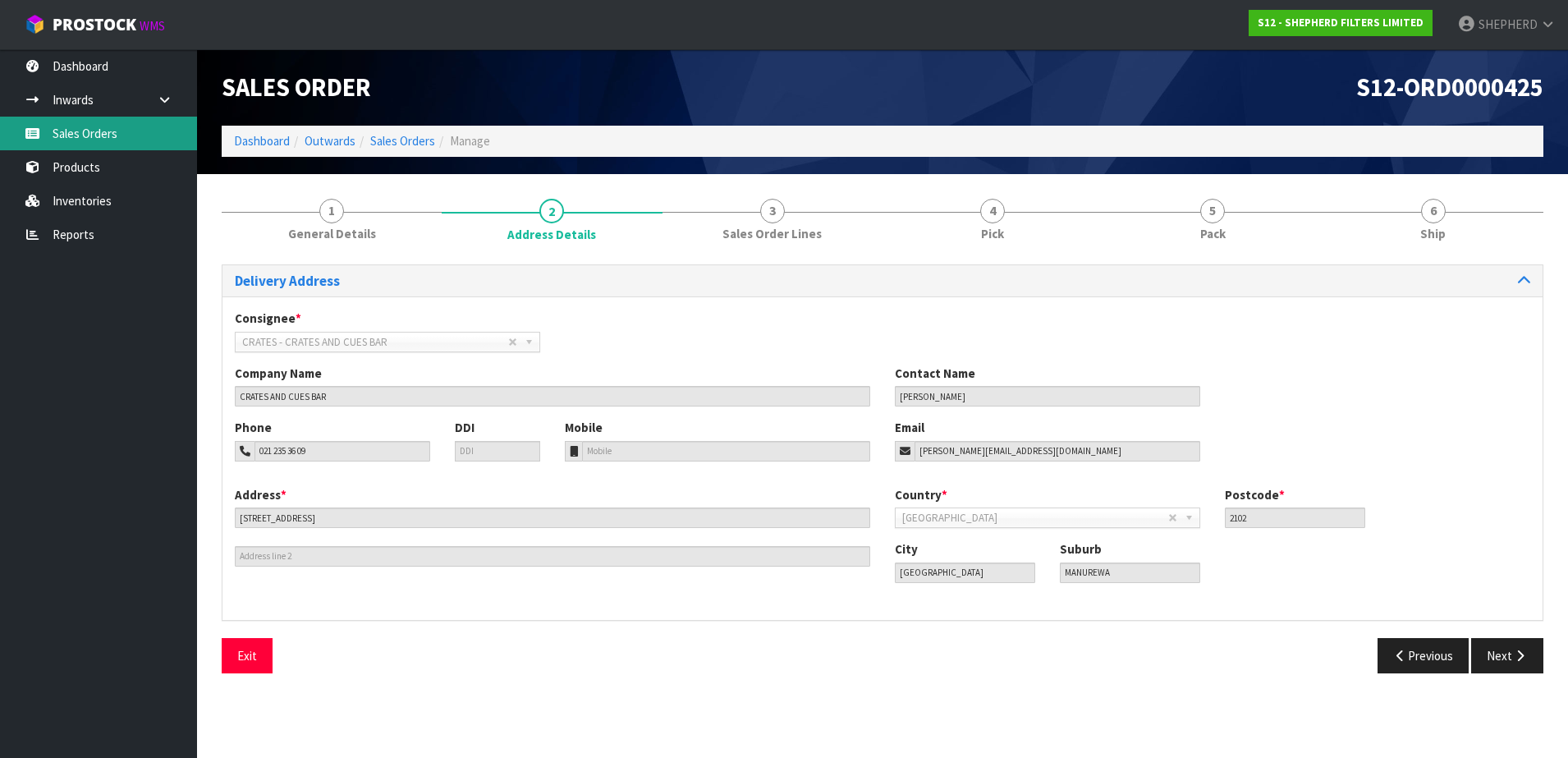
click at [154, 129] on link "Sales Orders" at bounding box center [99, 133] width 197 height 34
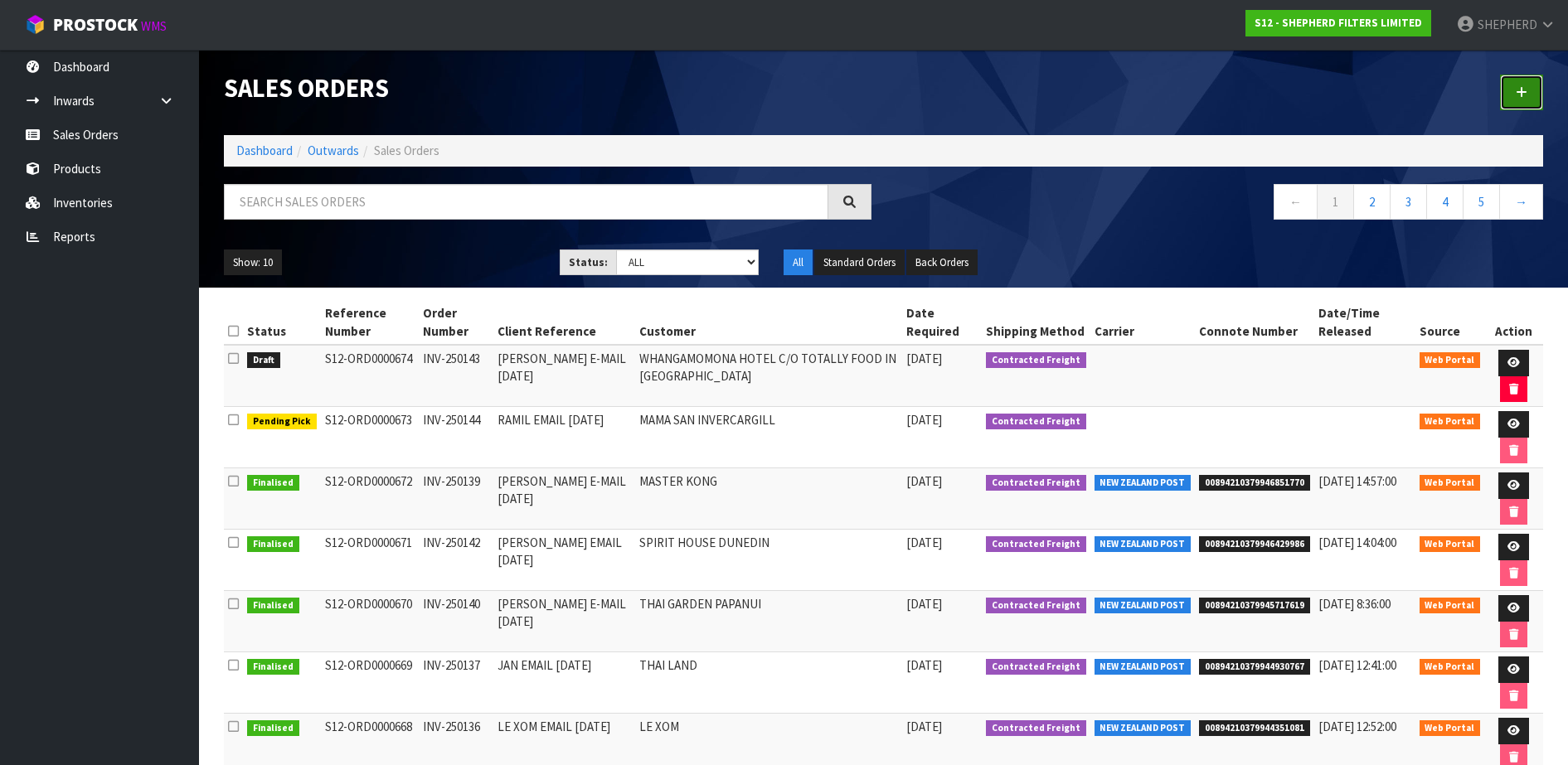
click at [1527, 89] on link at bounding box center [1521, 92] width 43 height 36
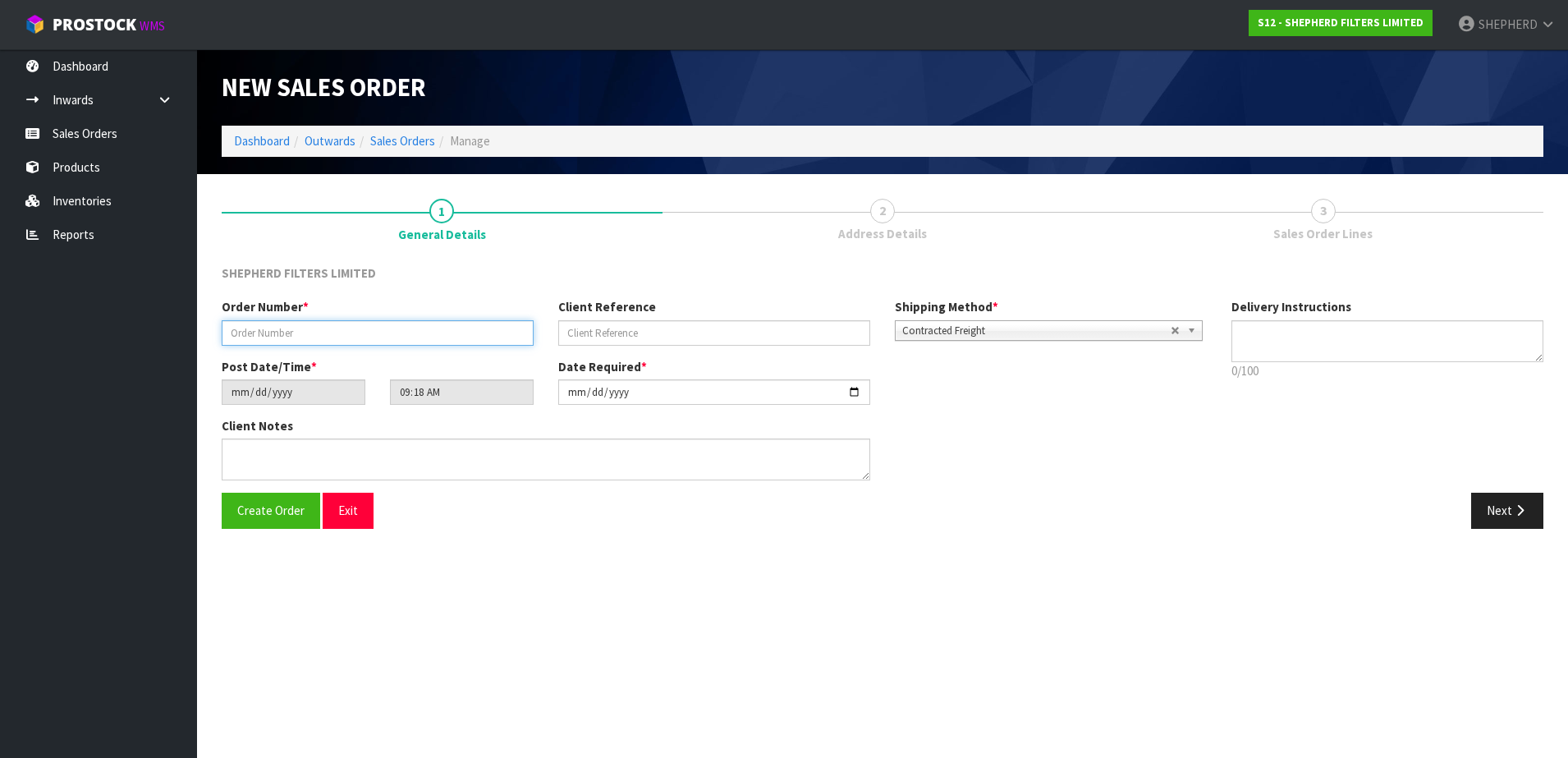
click at [408, 326] on input "text" at bounding box center [377, 333] width 312 height 26
paste input "INV-250138"
type input "INV-250138"
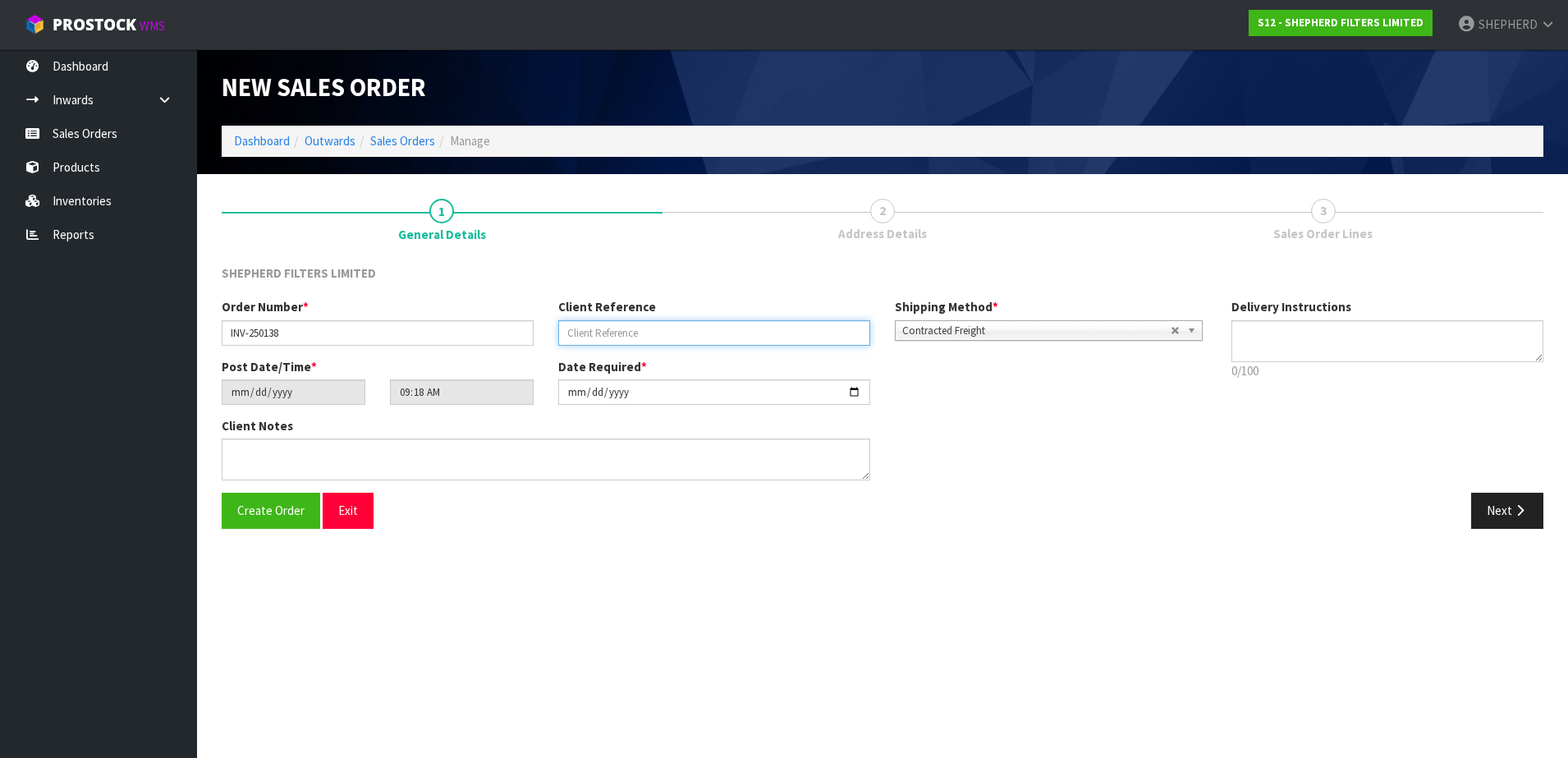
click at [617, 334] on input "text" at bounding box center [714, 333] width 312 height 26
paste input "[PERSON_NAME] E-MAIL [DATE]"
type input "[PERSON_NAME] E-MAIL [DATE]"
click at [255, 518] on span "Create Order" at bounding box center [271, 510] width 68 height 16
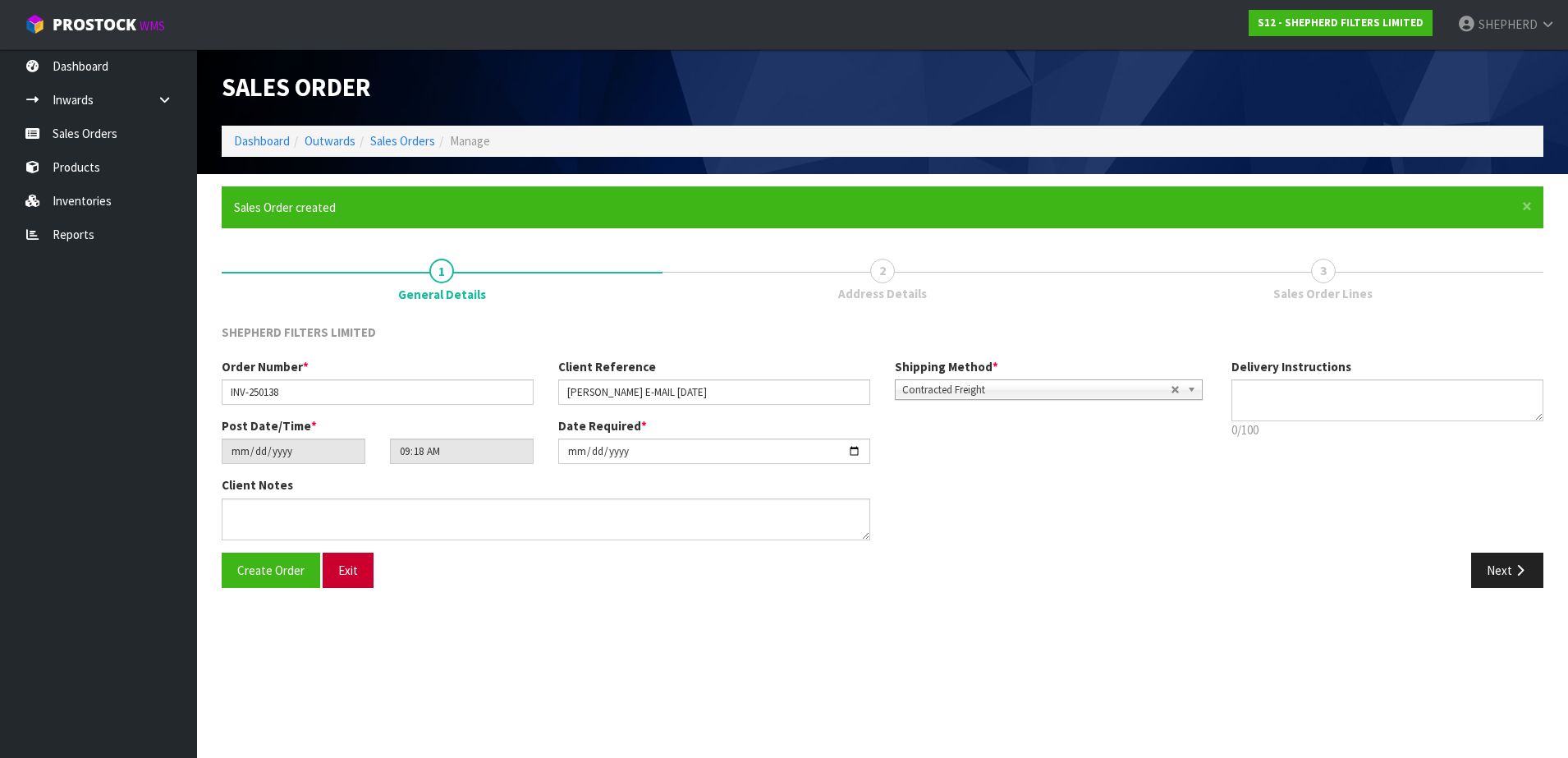
type input "11:18:00.000"
click at [1498, 569] on button "Next" at bounding box center [1507, 570] width 72 height 36
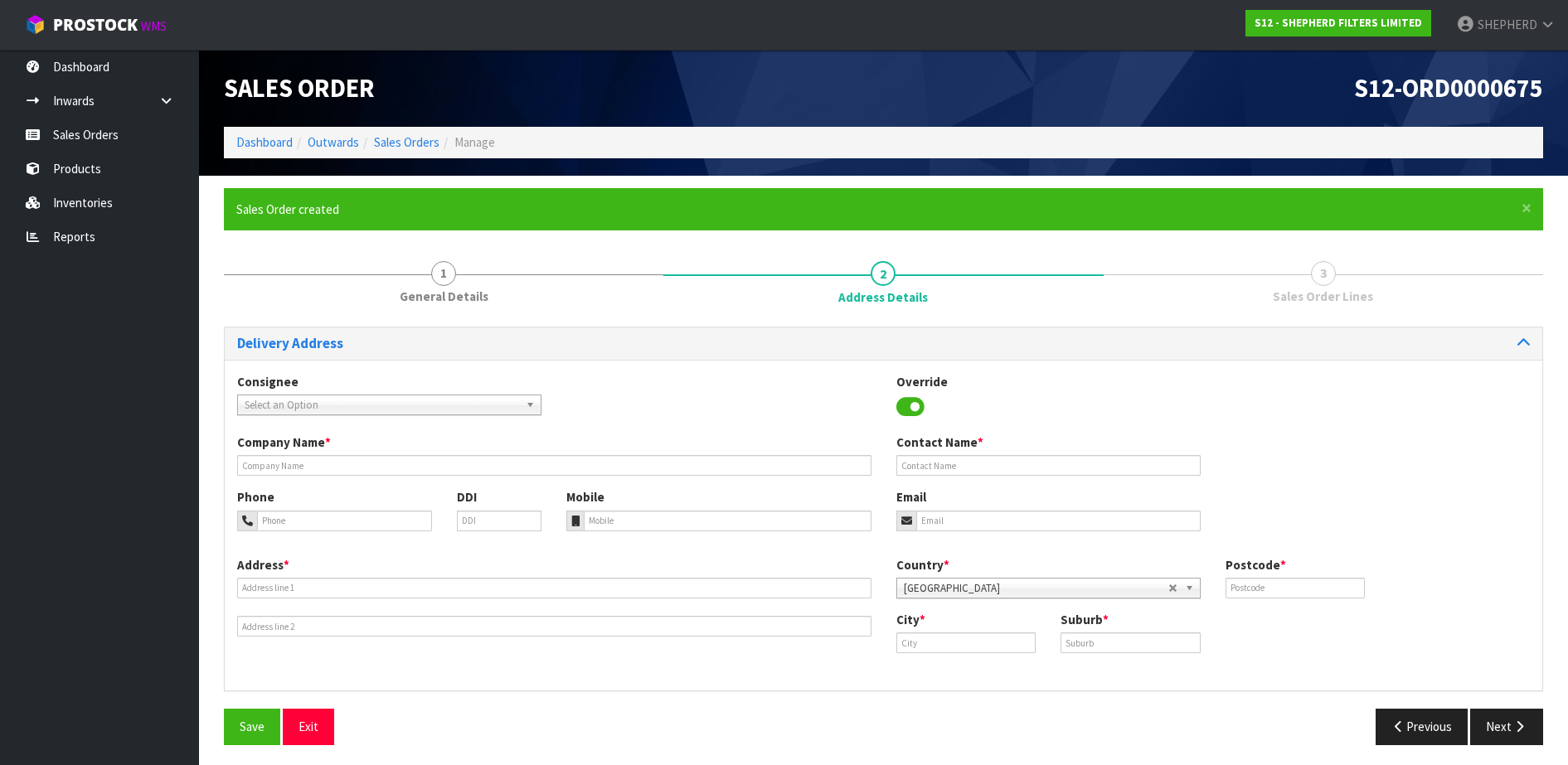
click at [502, 408] on span "Select an Option" at bounding box center [381, 405] width 274 height 20
type input "crates"
click at [482, 457] on li "CRATES - CRATES AND CUES BAR" at bounding box center [389, 452] width 296 height 20
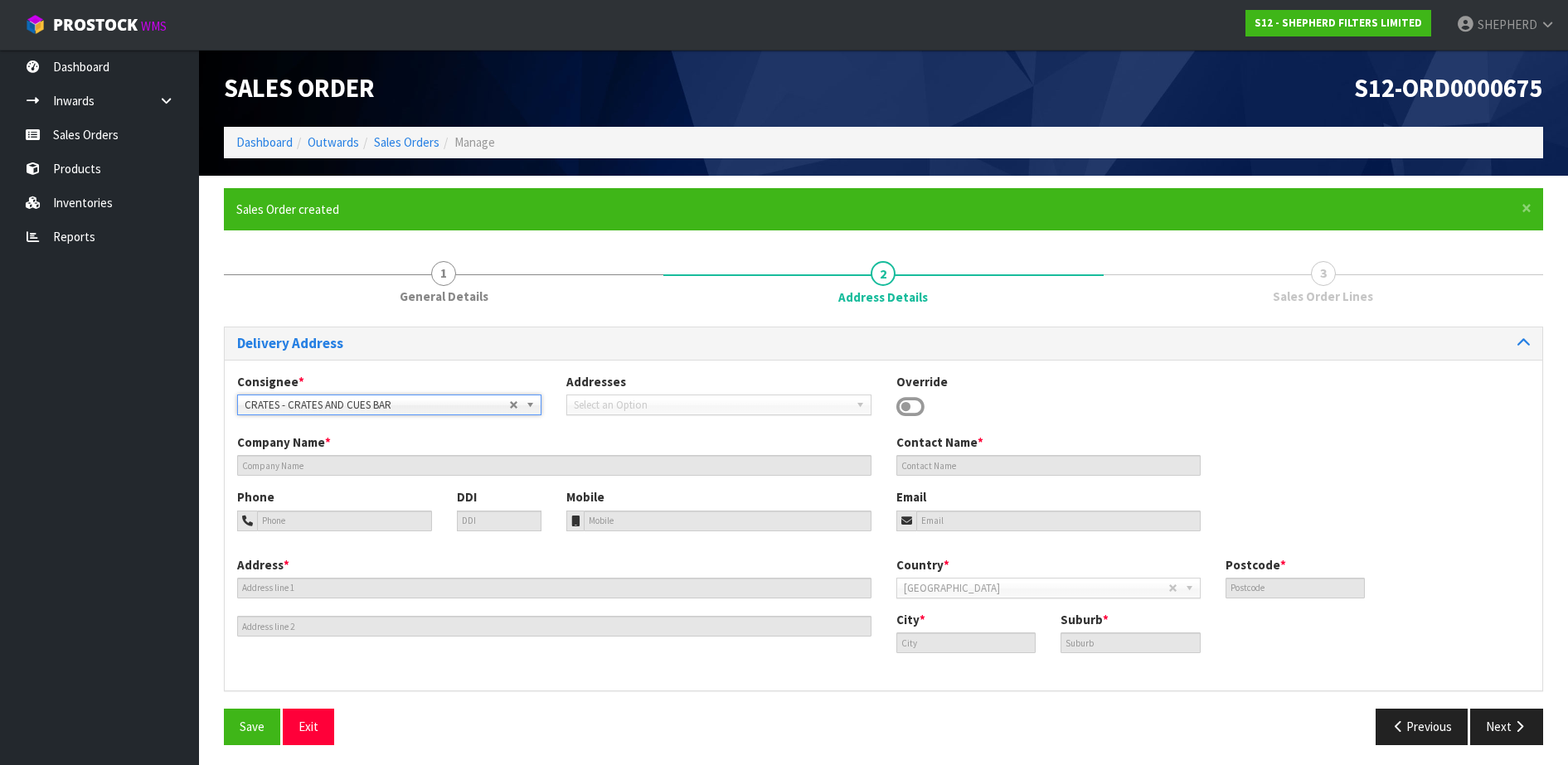
type input "CRATES AND CUES BAR"
type input "[PERSON_NAME]"
type input "021 235 36 09"
type input "[PERSON_NAME][EMAIL_ADDRESS][DOMAIN_NAME]"
type input "[STREET_ADDRESS]"
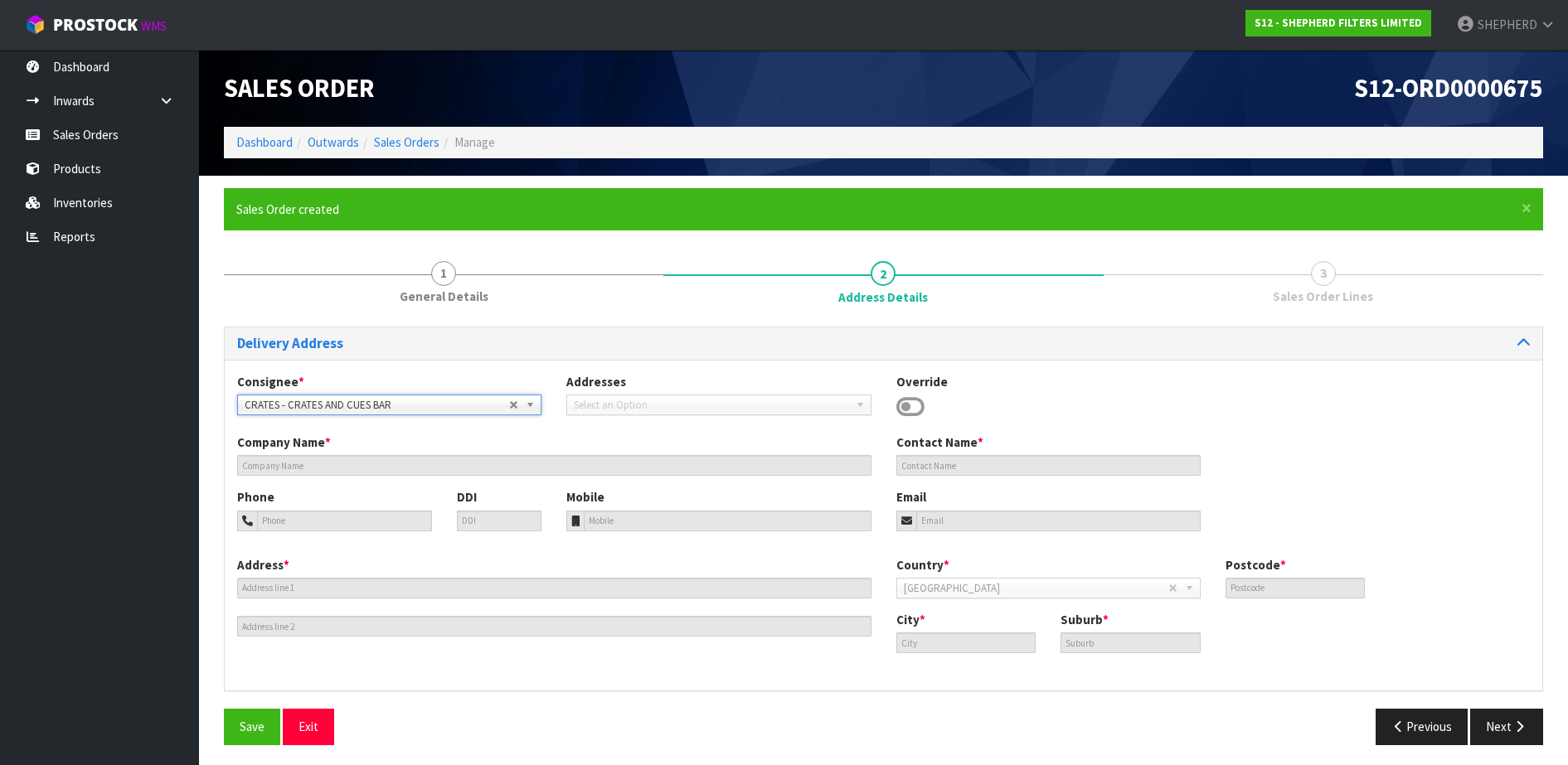
type input "2102"
type input "[GEOGRAPHIC_DATA]"
type input "MANUREWA"
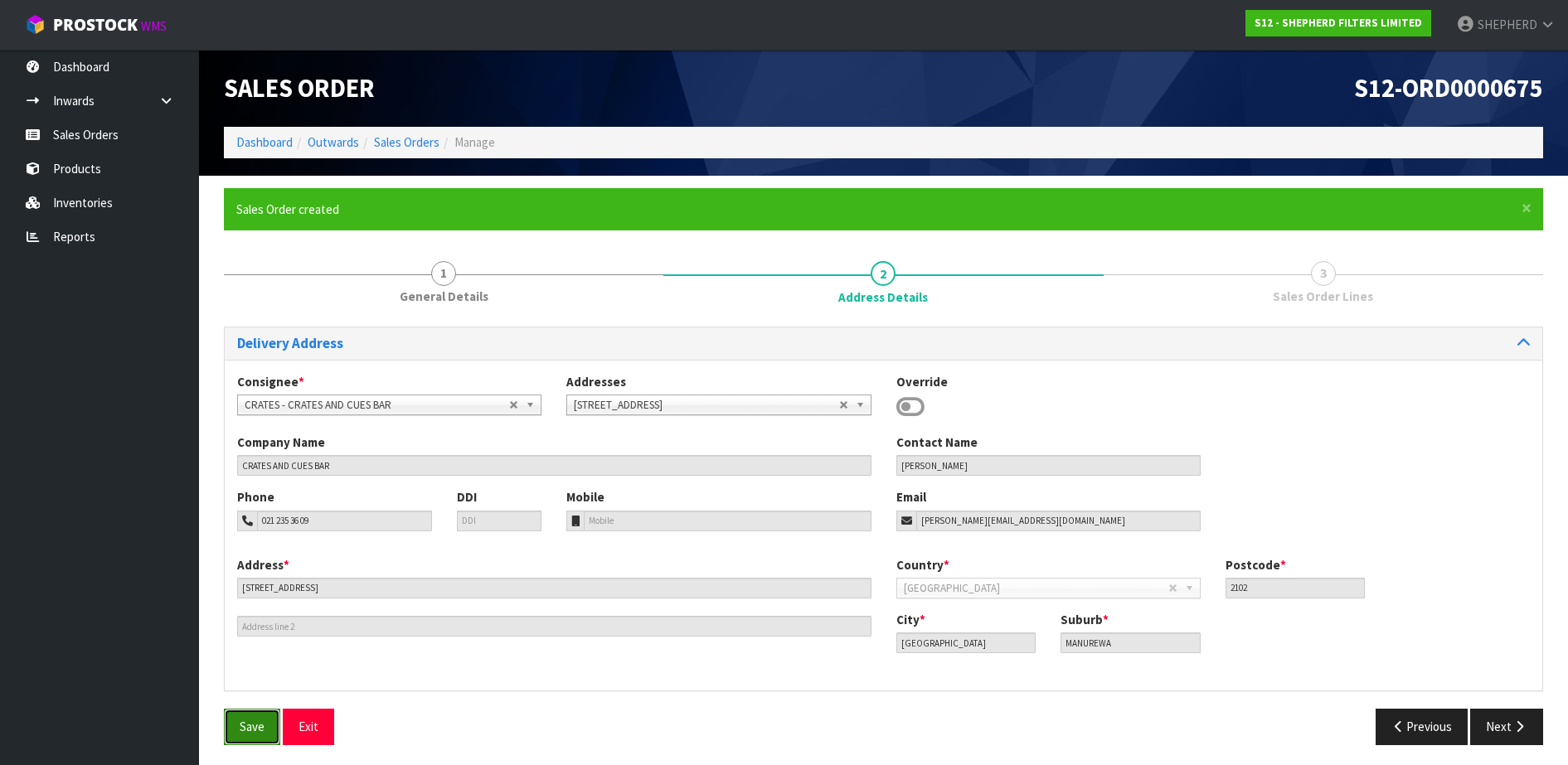
click at [251, 728] on span "Save" at bounding box center [252, 726] width 25 height 16
click at [1492, 726] on button "Next" at bounding box center [1506, 726] width 73 height 36
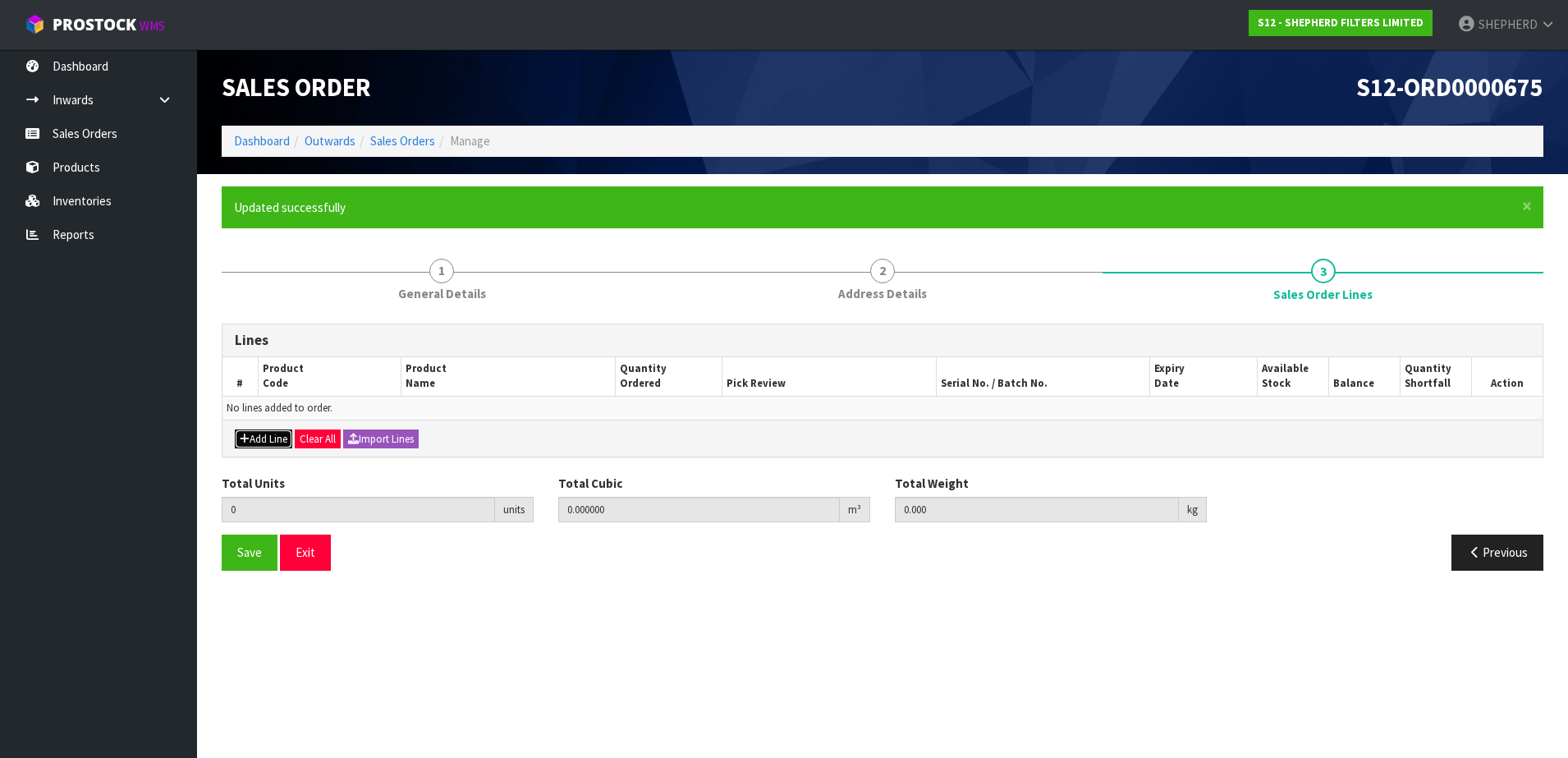
click at [255, 441] on button "Add Line" at bounding box center [263, 440] width 58 height 20
type input "0"
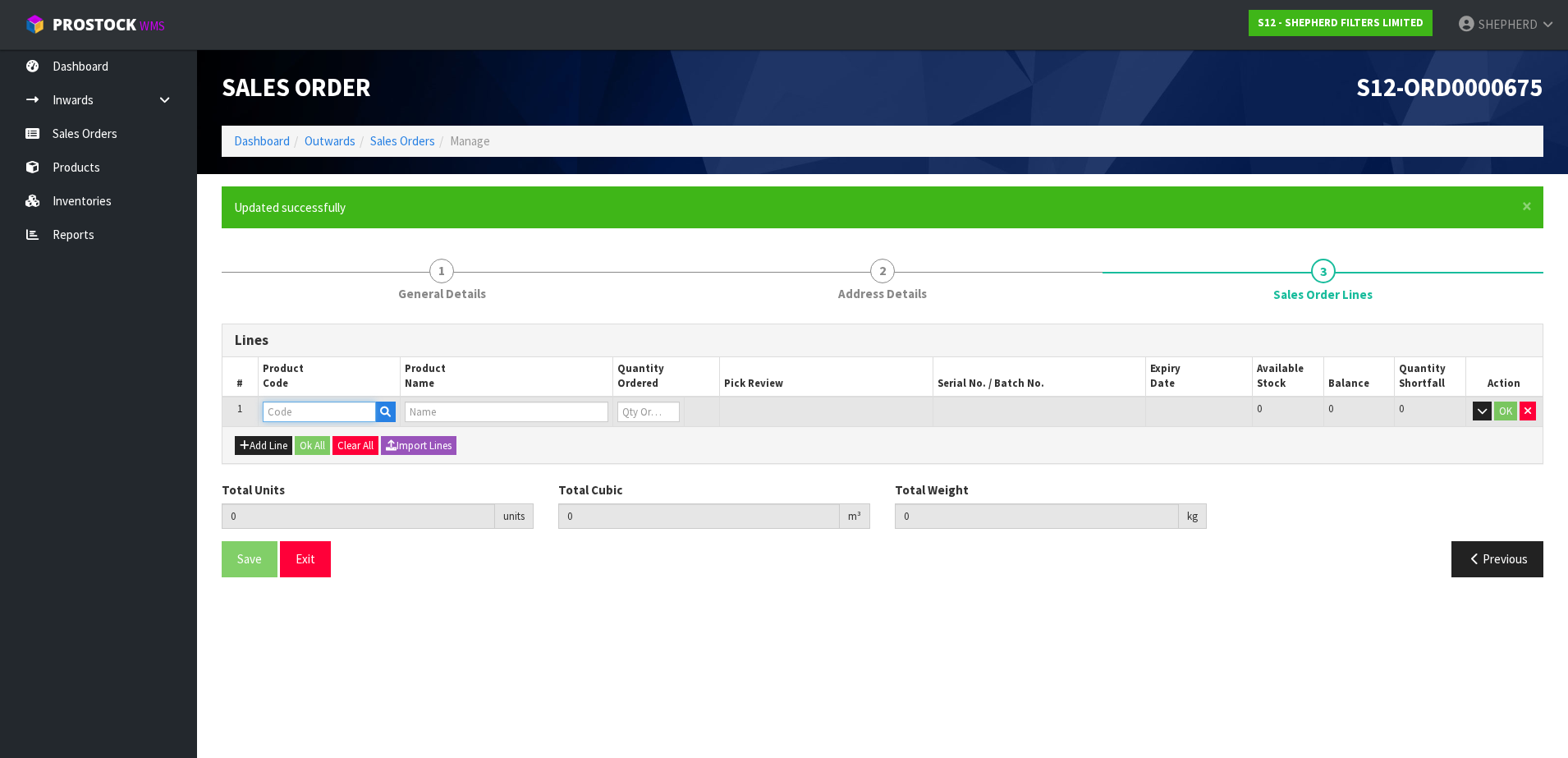
click at [274, 411] on input "text" at bounding box center [319, 411] width 113 height 20
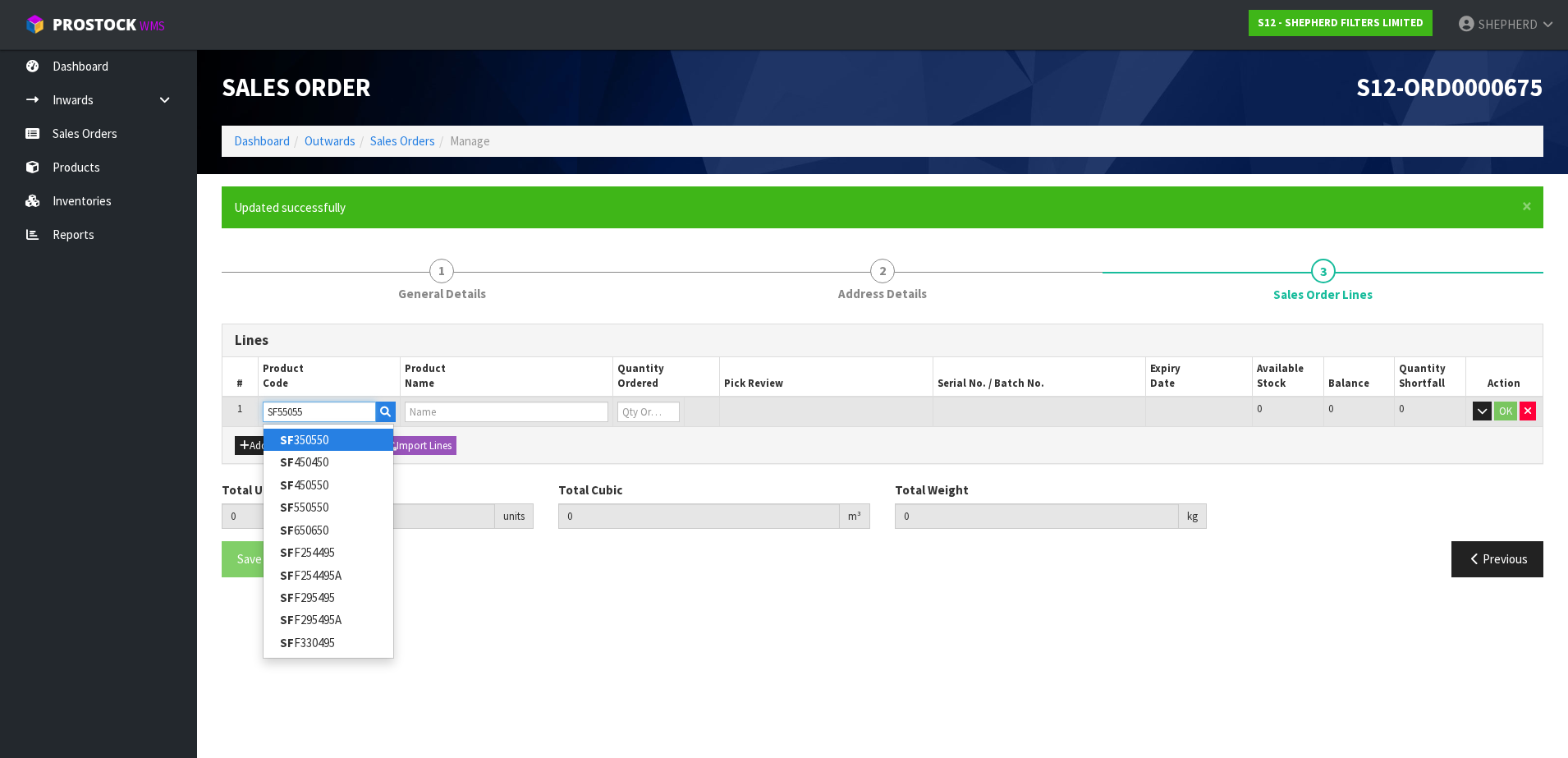
type input "SF550550"
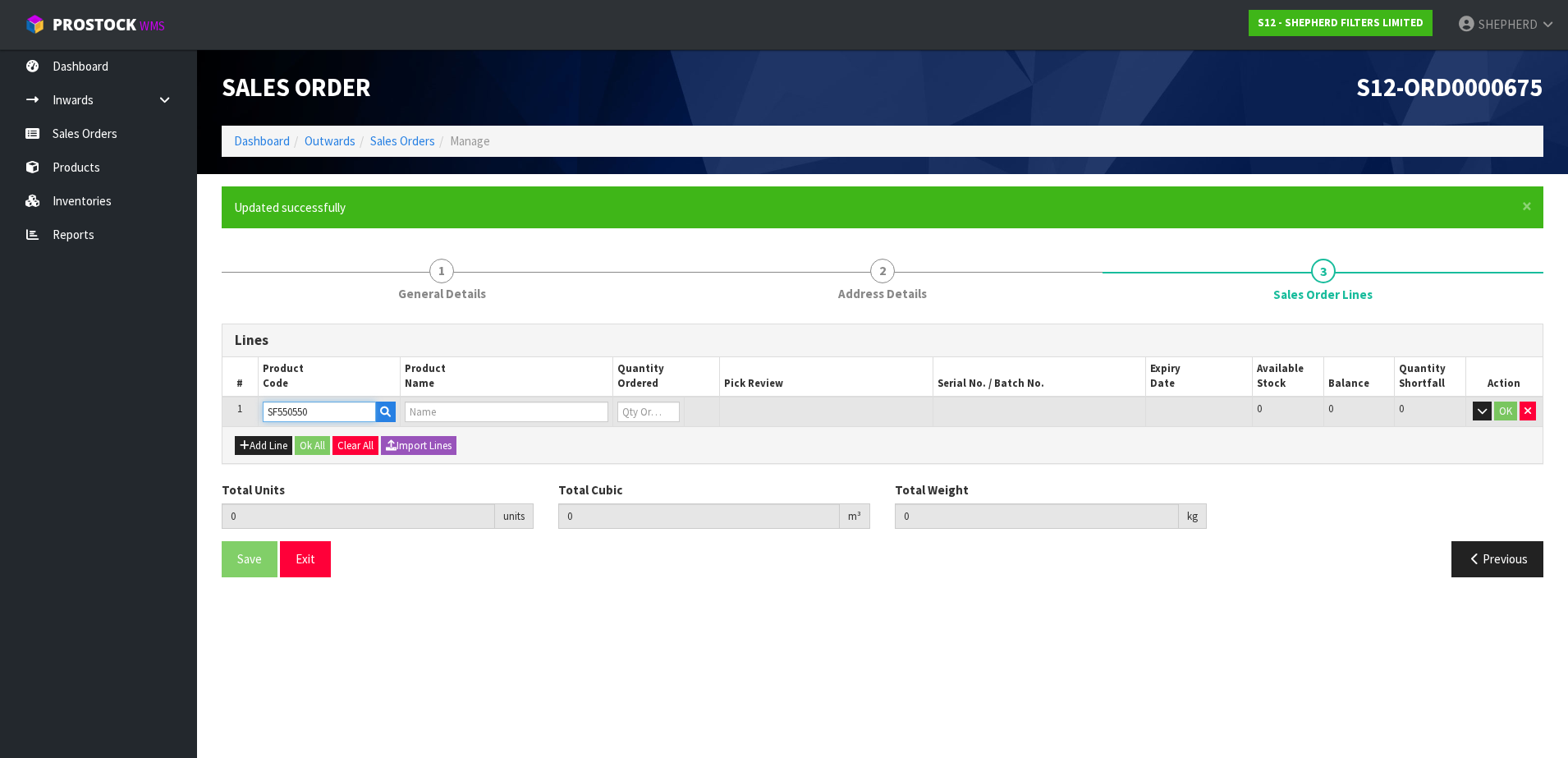
type input "0.000000"
type input "0.000"
type input "SHEPHERD FILTERS 550 X 550 - CODE SF550550"
type input "0"
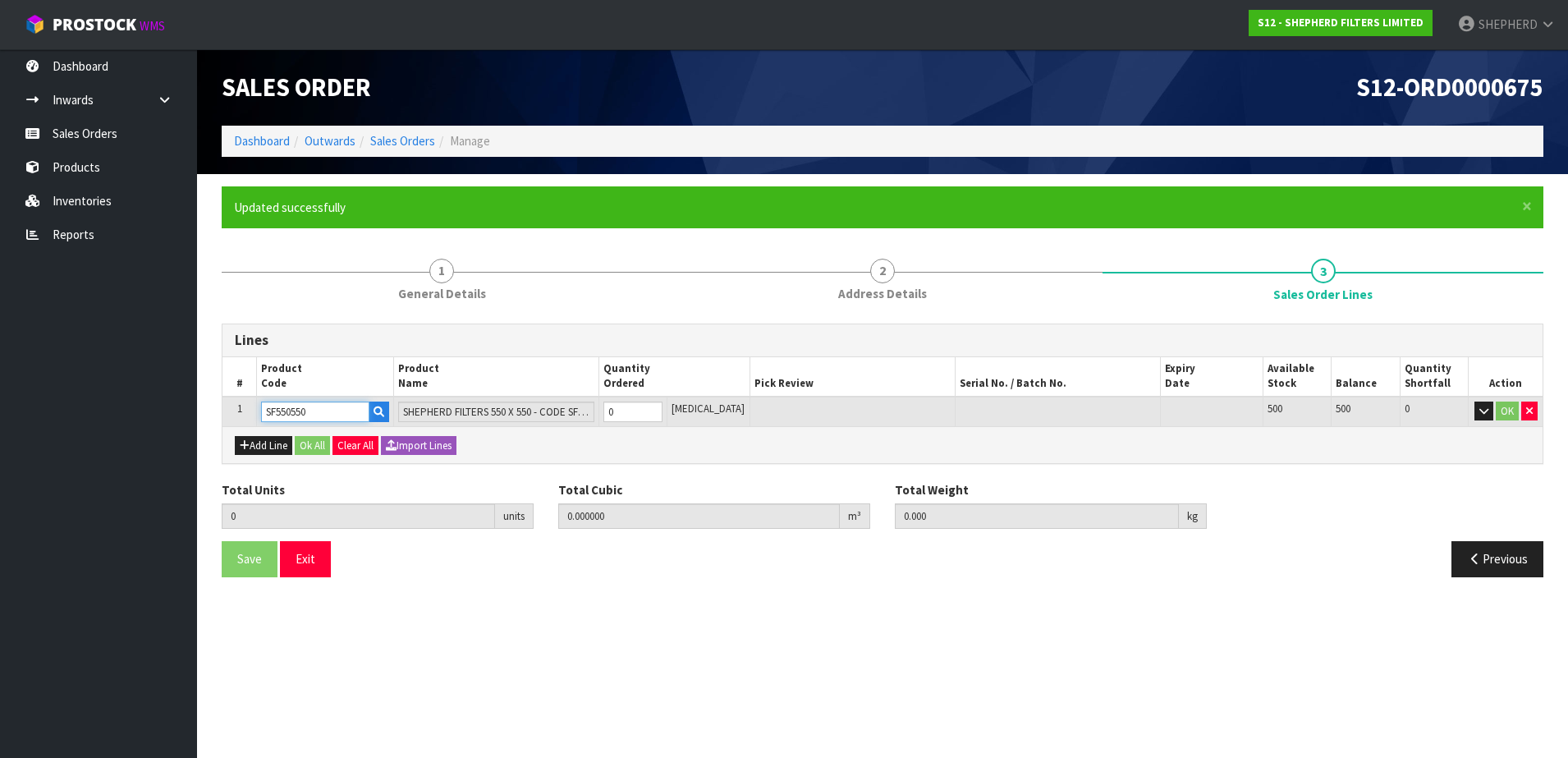
type input "SF550550"
click at [591, 400] on tr "1 SF550550 SHEPHERD FILTERS 550 X 550 - CODE SF550550 0 [MEDICAL_DATA] 500 500 …" at bounding box center [882, 411] width 1319 height 30
type input "5"
type input "0.002915"
type input "0.3"
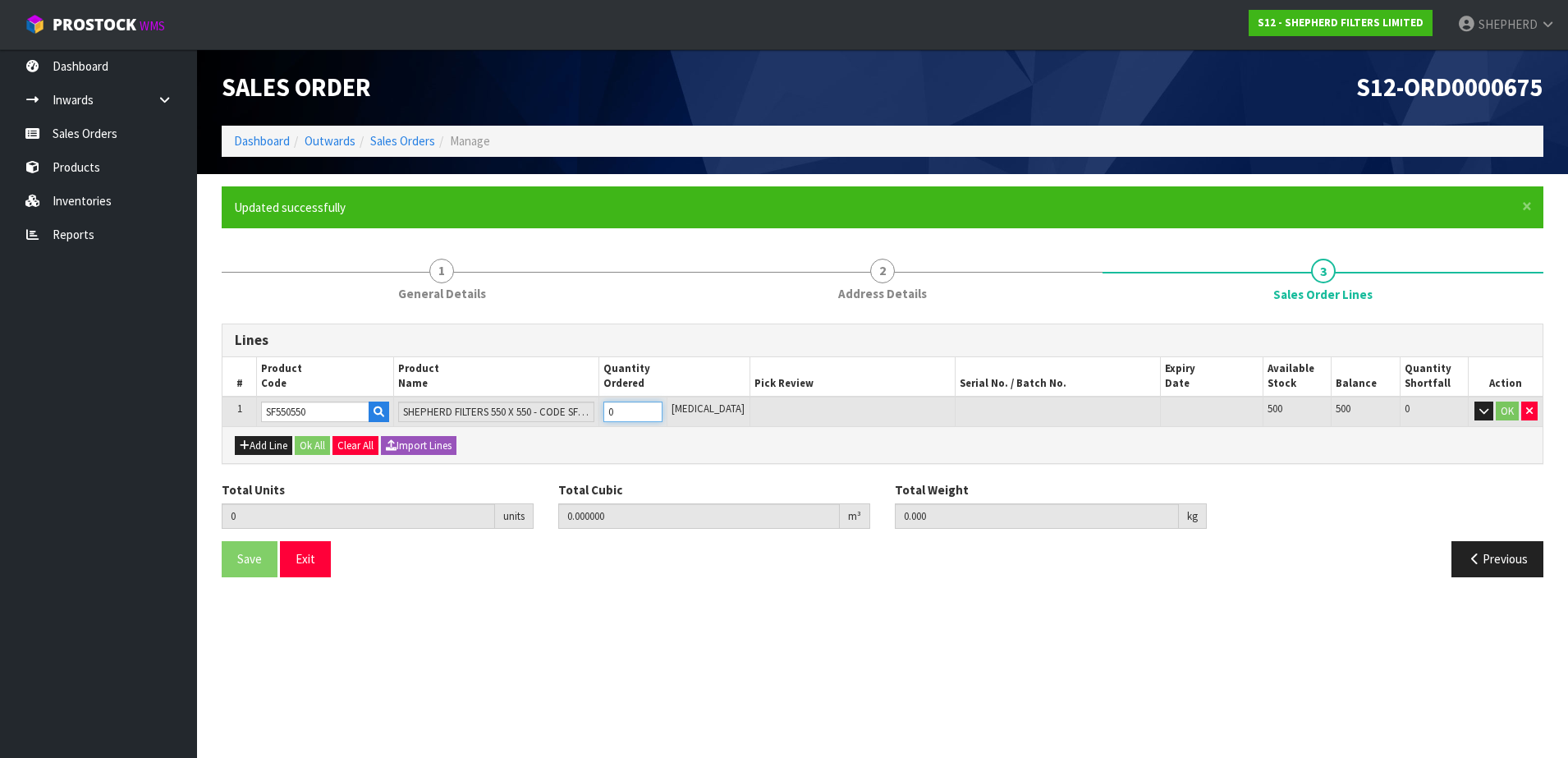
type input "5"
type input "50"
type input "0.04959"
type input "3"
type input "50"
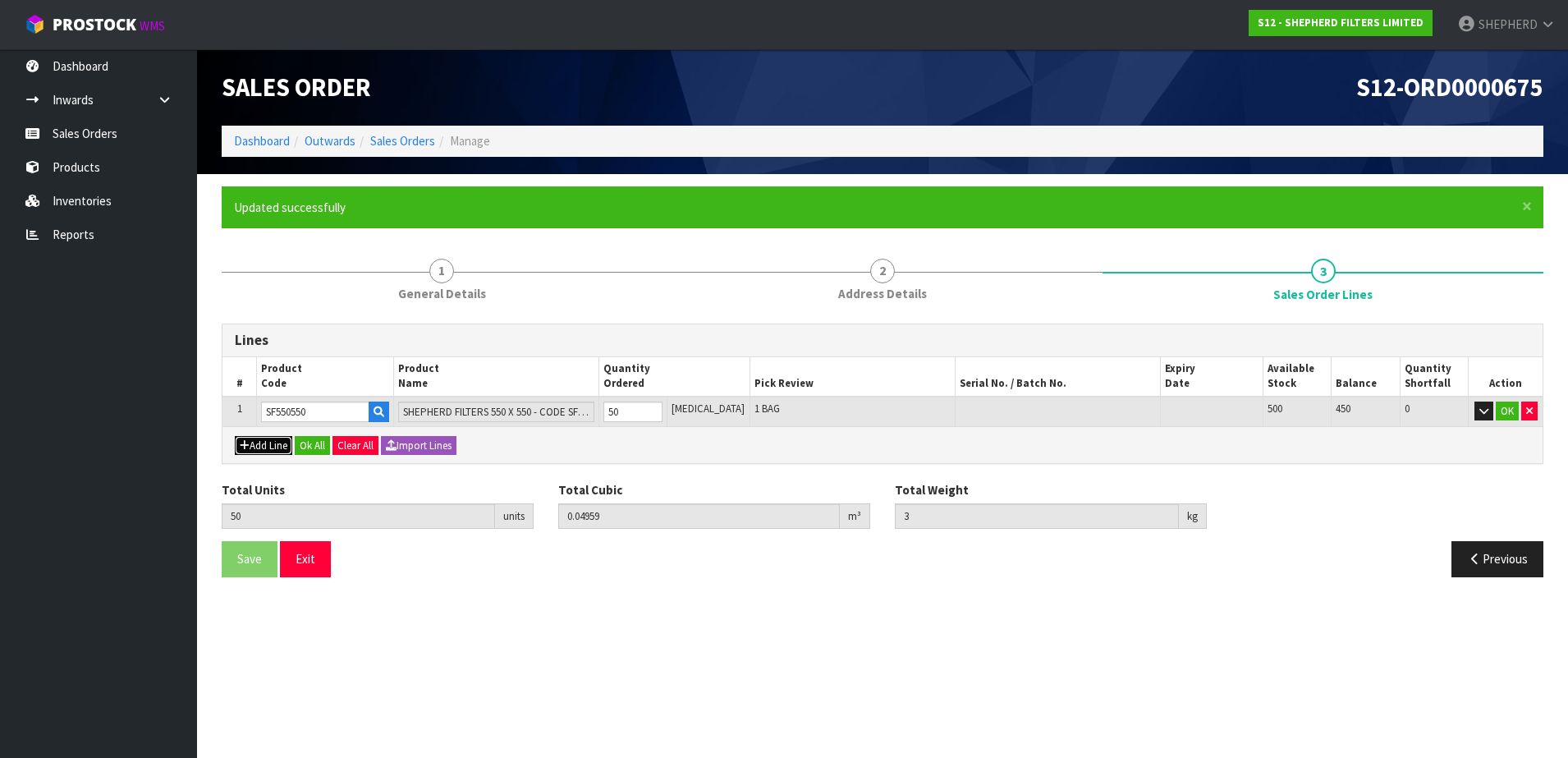
click at [256, 443] on button "Add Line" at bounding box center [263, 446] width 58 height 20
type input "0"
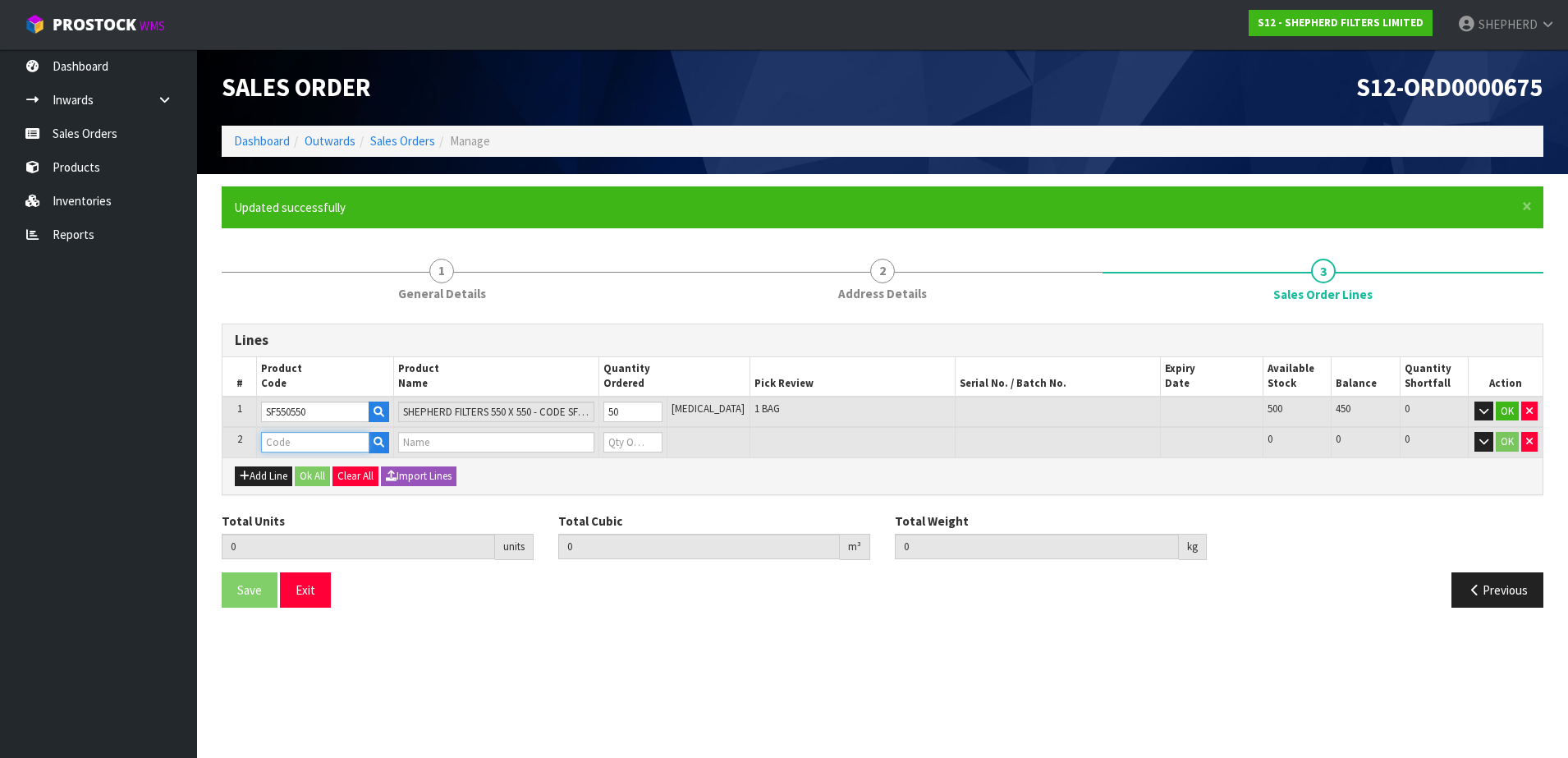
click at [277, 437] on input "text" at bounding box center [315, 442] width 109 height 20
type input "COURIER"
click at [392, 476] on link "COURIER SATCHELS (75X90CM)" at bounding box center [359, 470] width 192 height 22
type input "COURIER SATCHELS (75X90CM)"
type input "50"
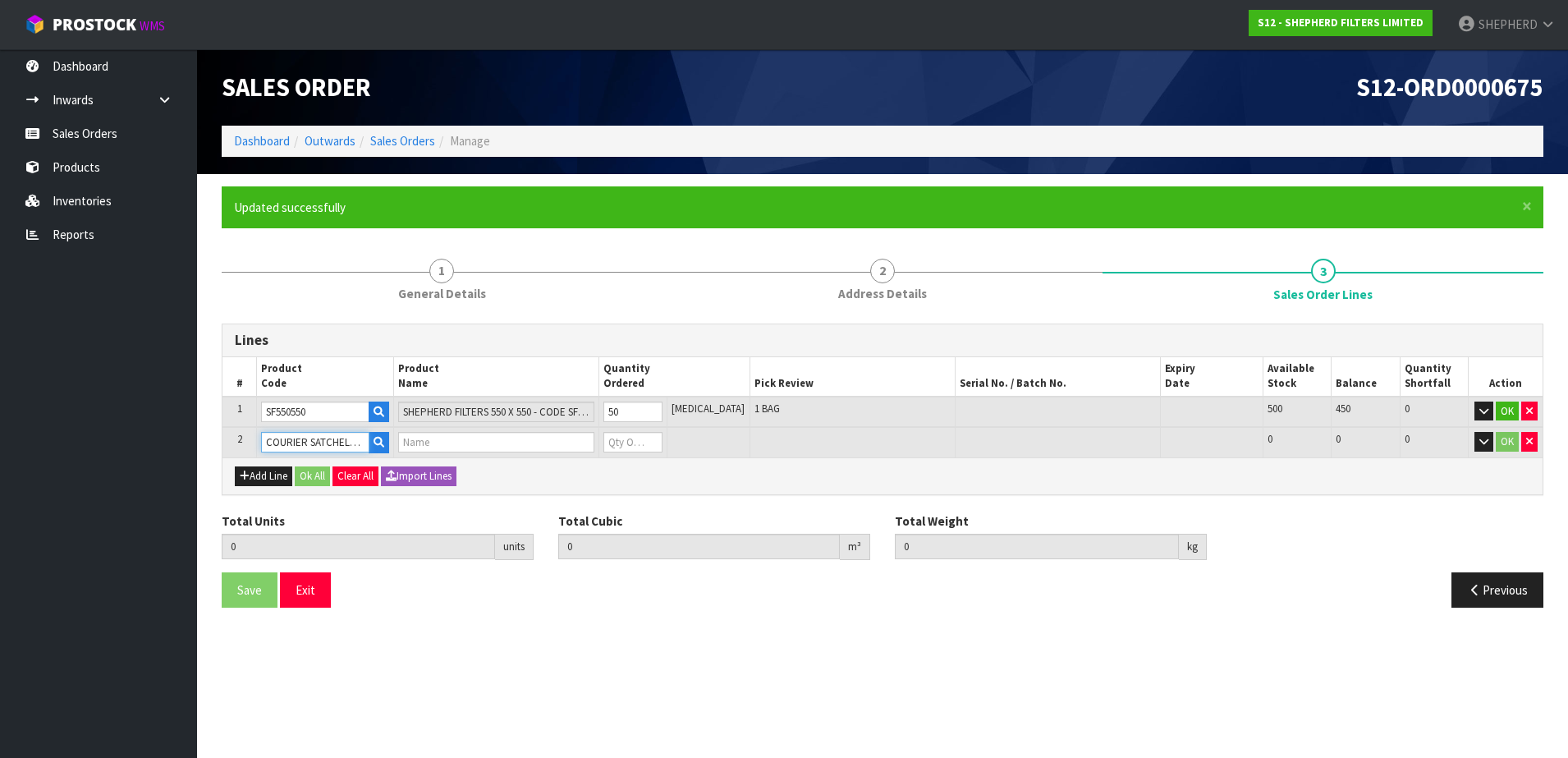
type input "0.04959"
type input "3"
type input "SINGLE-PACK SATCHELS"
type input "0"
drag, startPoint x: 632, startPoint y: 444, endPoint x: 612, endPoint y: 438, distance: 20.9
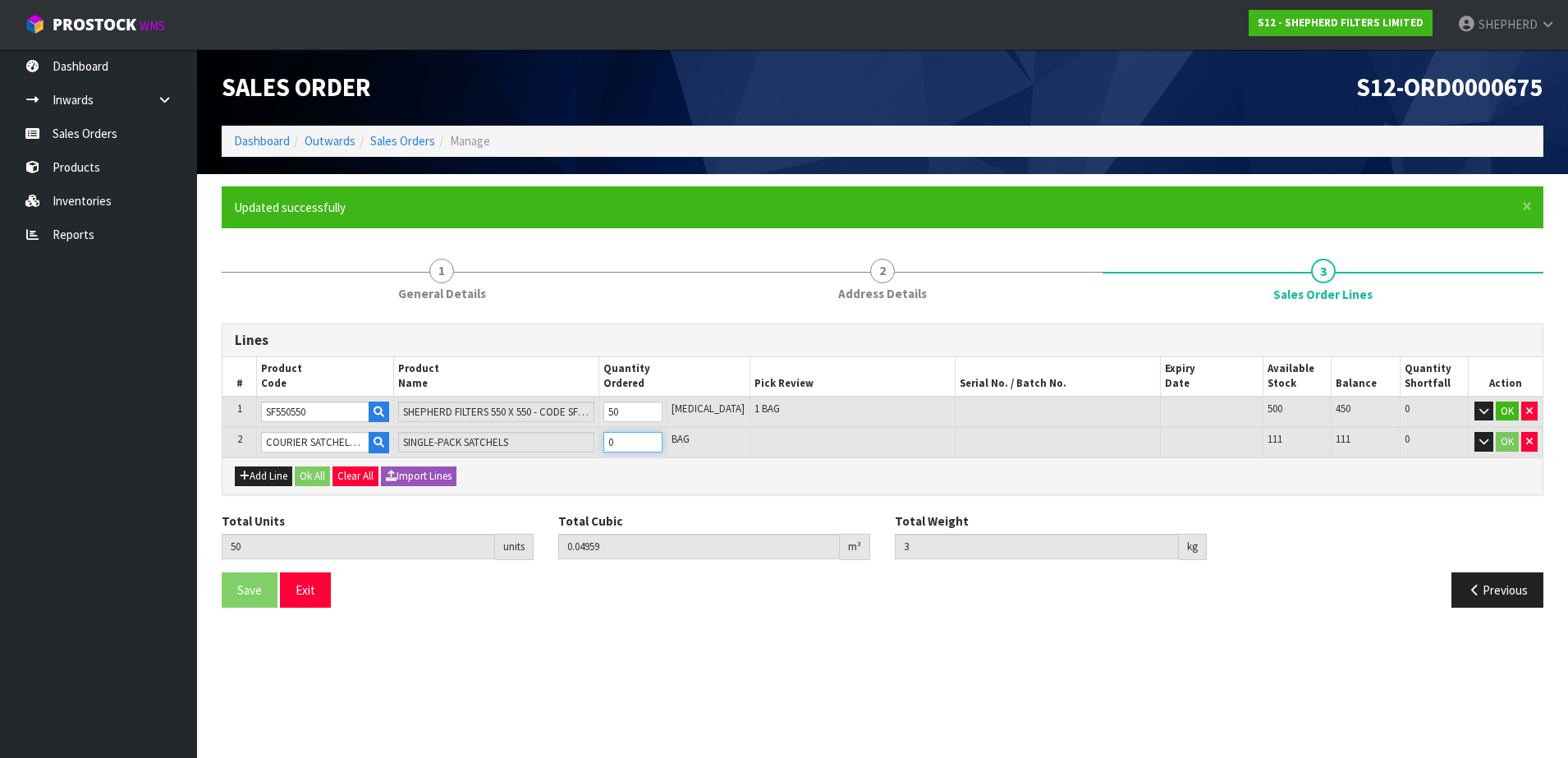
click at [612, 438] on td "0" at bounding box center [632, 442] width 69 height 30
type input "51"
type input "0.049657"
type input "3.01"
type input "1"
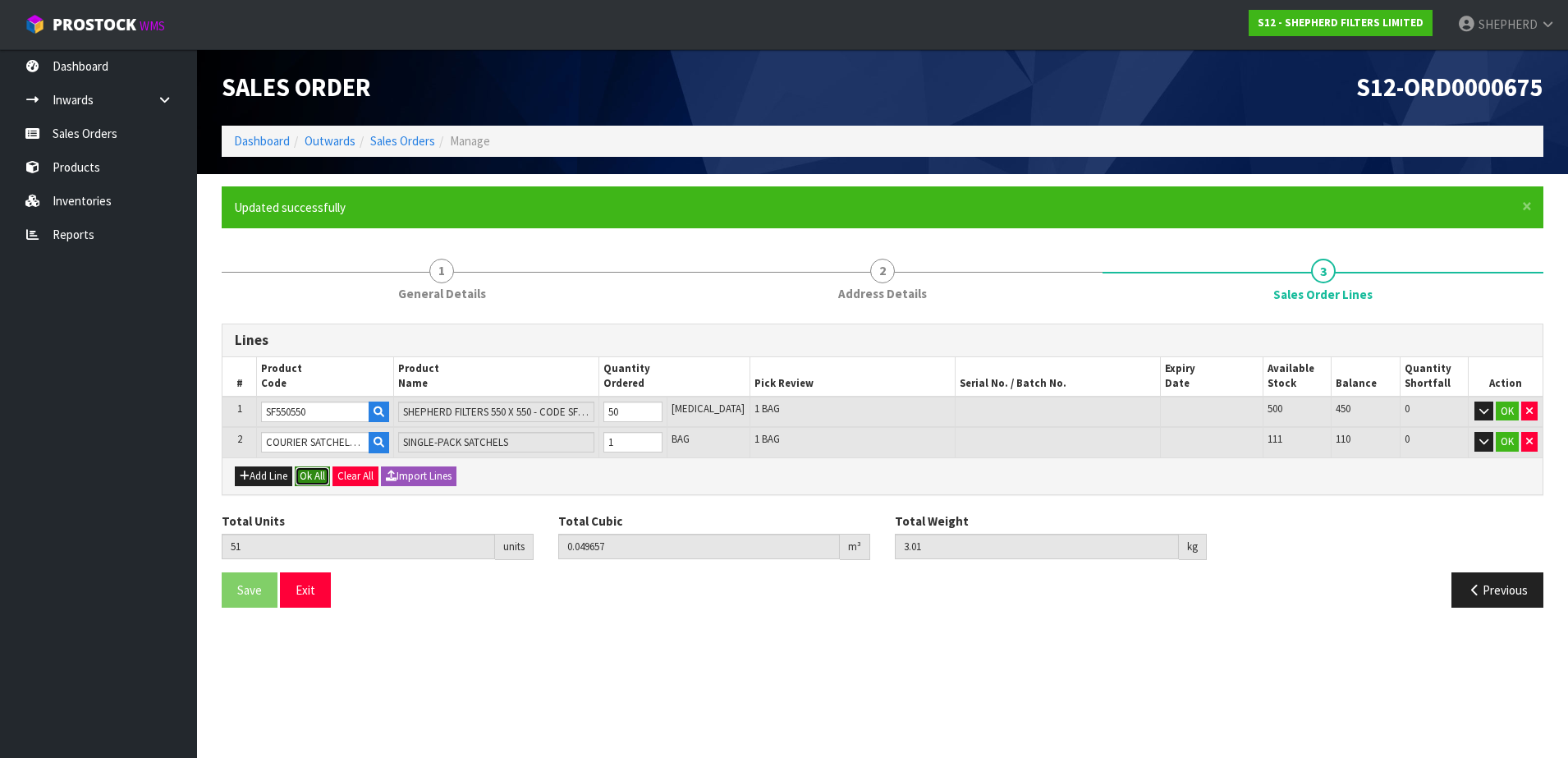
click at [319, 473] on button "Ok All" at bounding box center [312, 476] width 36 height 20
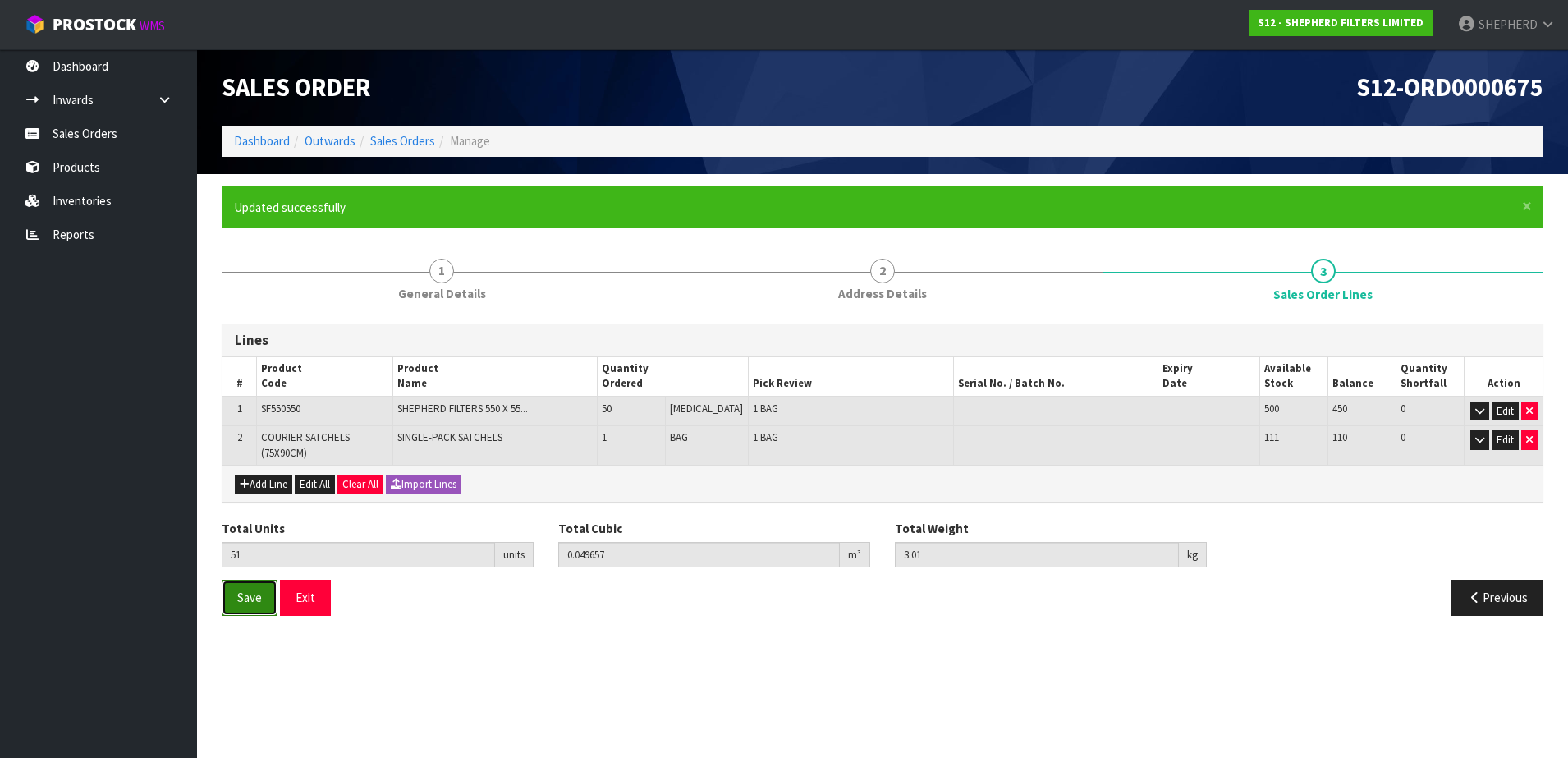
click at [259, 600] on span "Save" at bounding box center [249, 597] width 25 height 16
click at [313, 598] on button "Exit" at bounding box center [305, 597] width 51 height 36
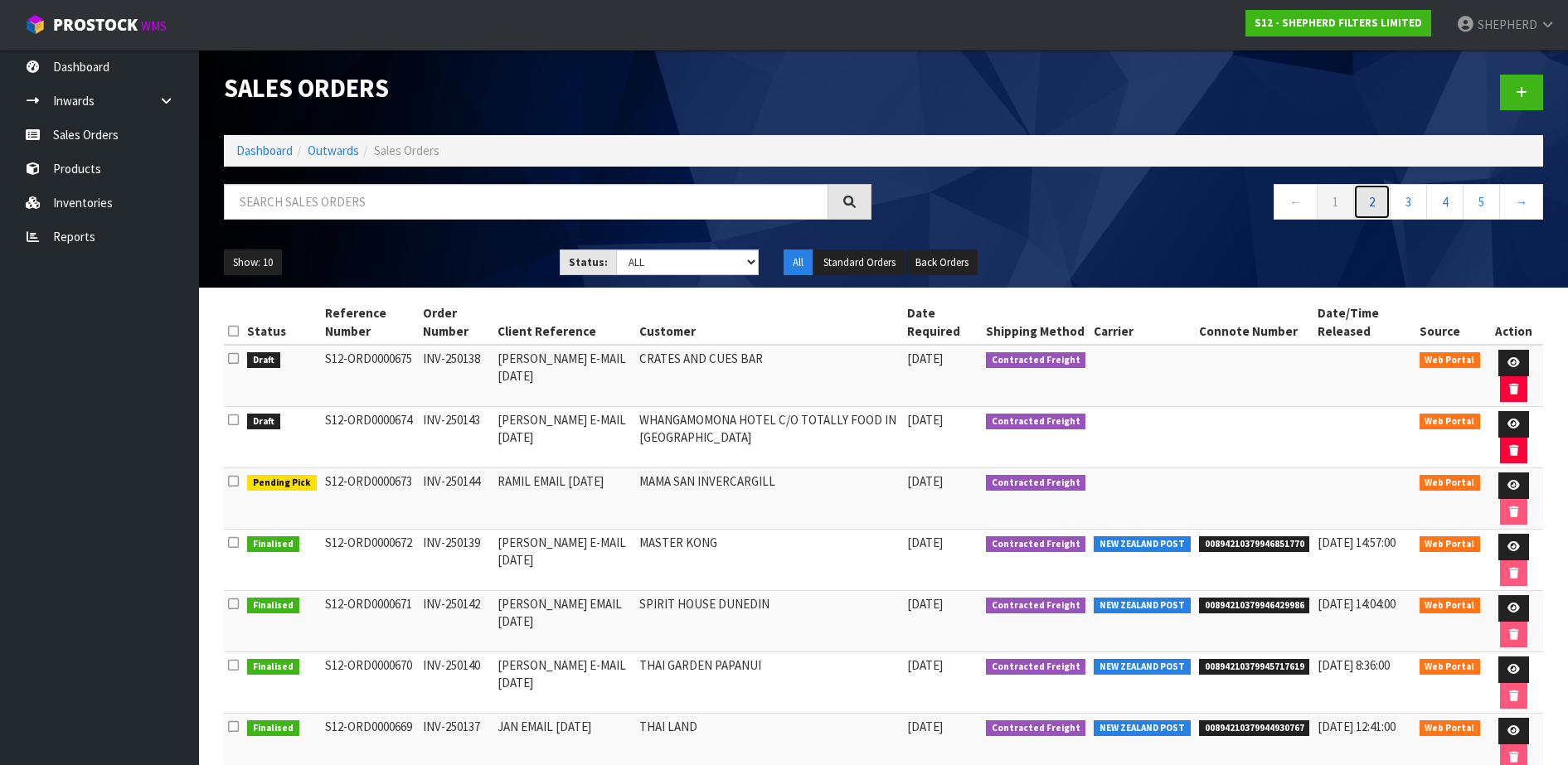
click at [1370, 196] on link "2" at bounding box center [1371, 201] width 37 height 36
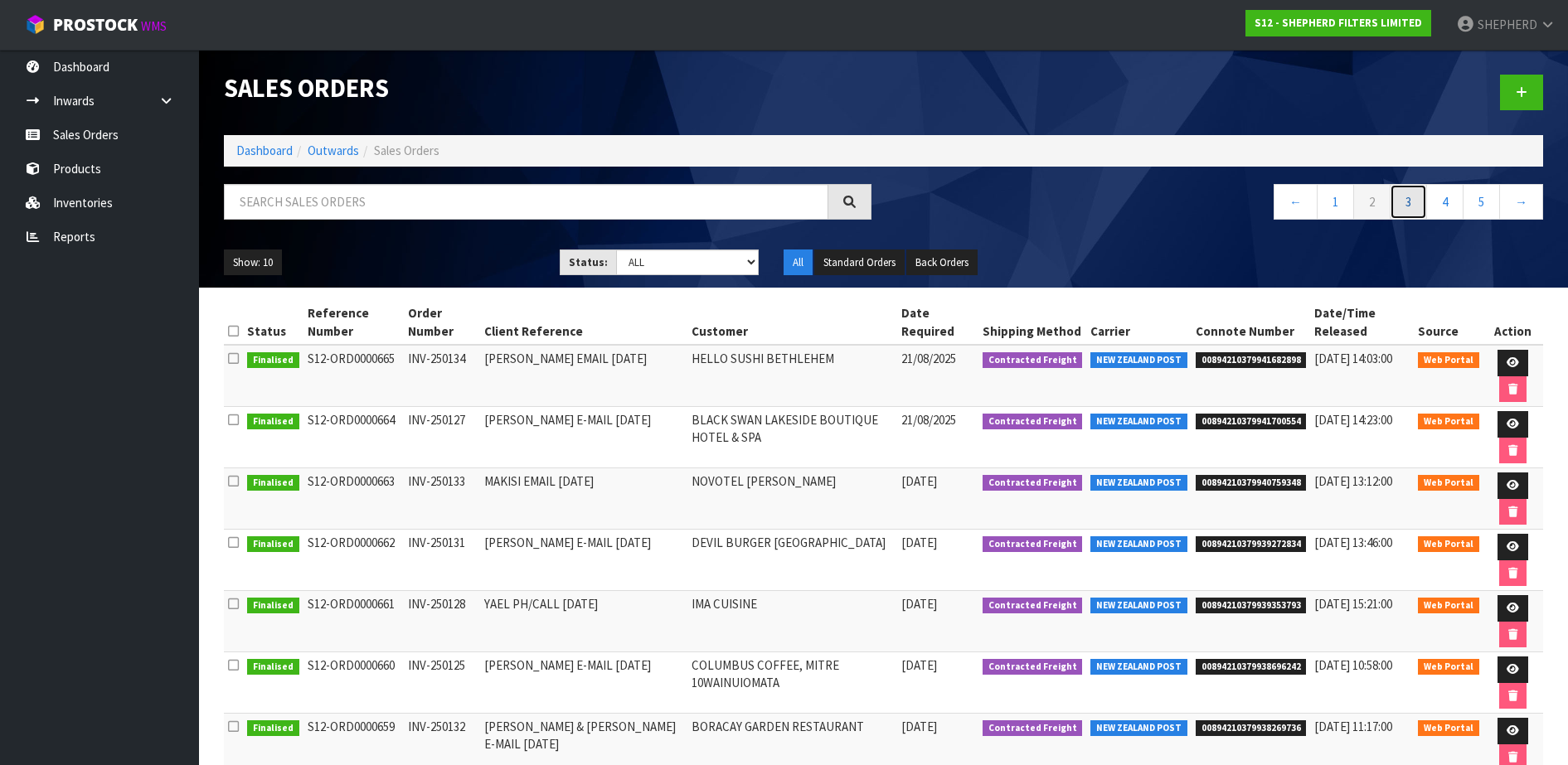
click at [1400, 199] on link "3" at bounding box center [1407, 201] width 37 height 36
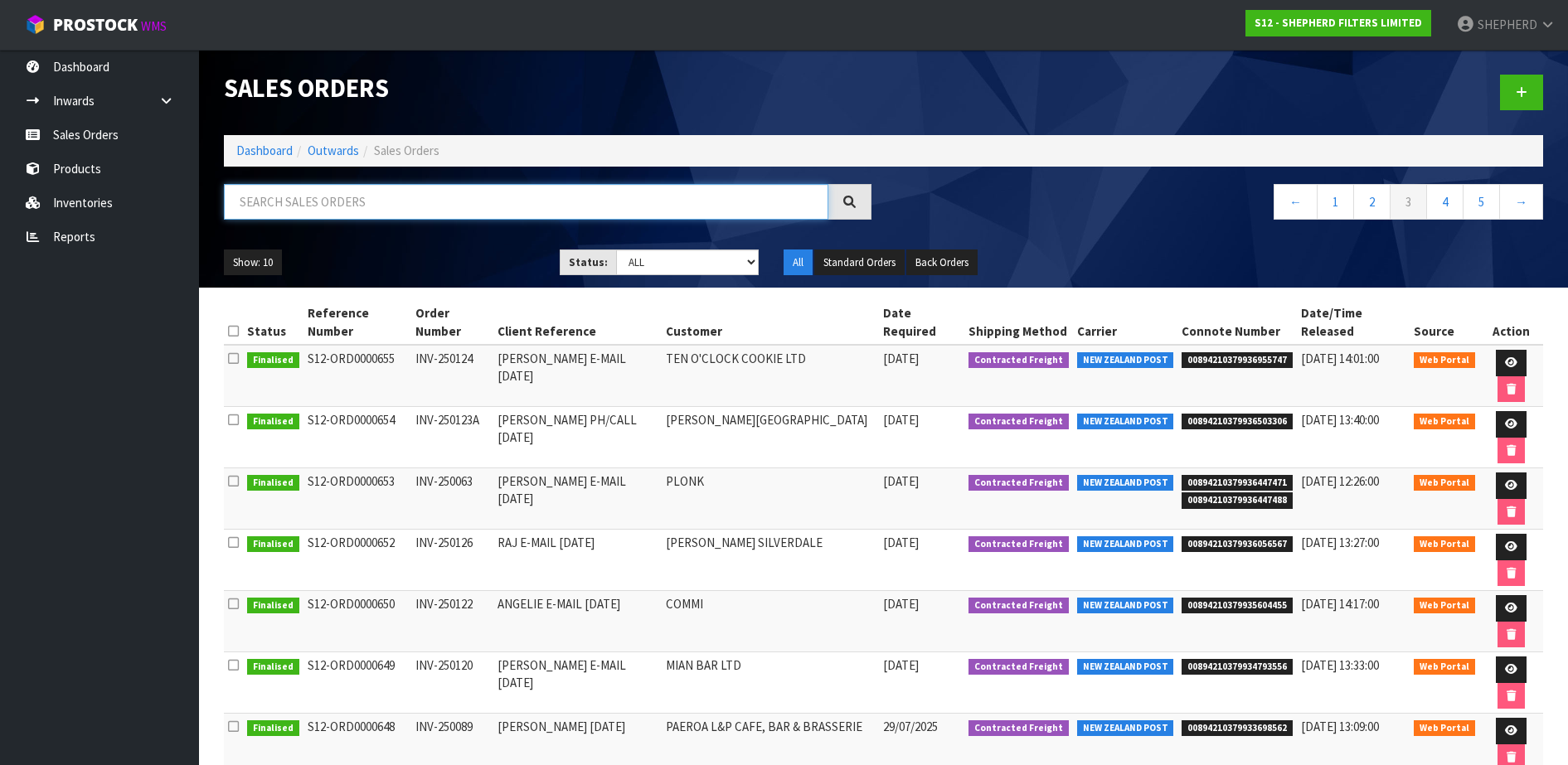
click at [332, 199] on input "text" at bounding box center [526, 201] width 604 height 36
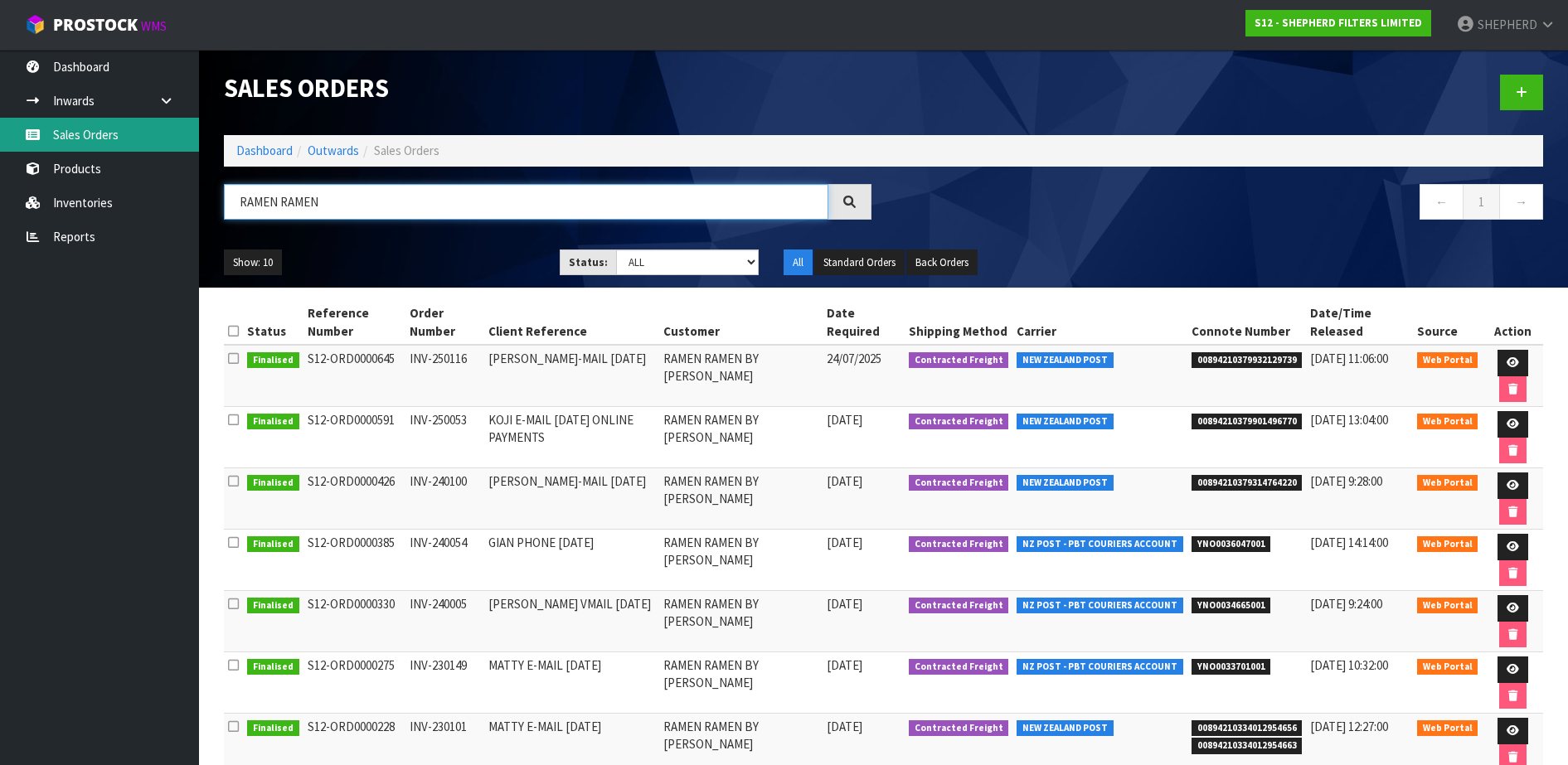
type input "RAMEN RAMEN"
click at [105, 131] on link "Sales Orders" at bounding box center [100, 135] width 199 height 34
